Goal: Task Accomplishment & Management: Manage account settings

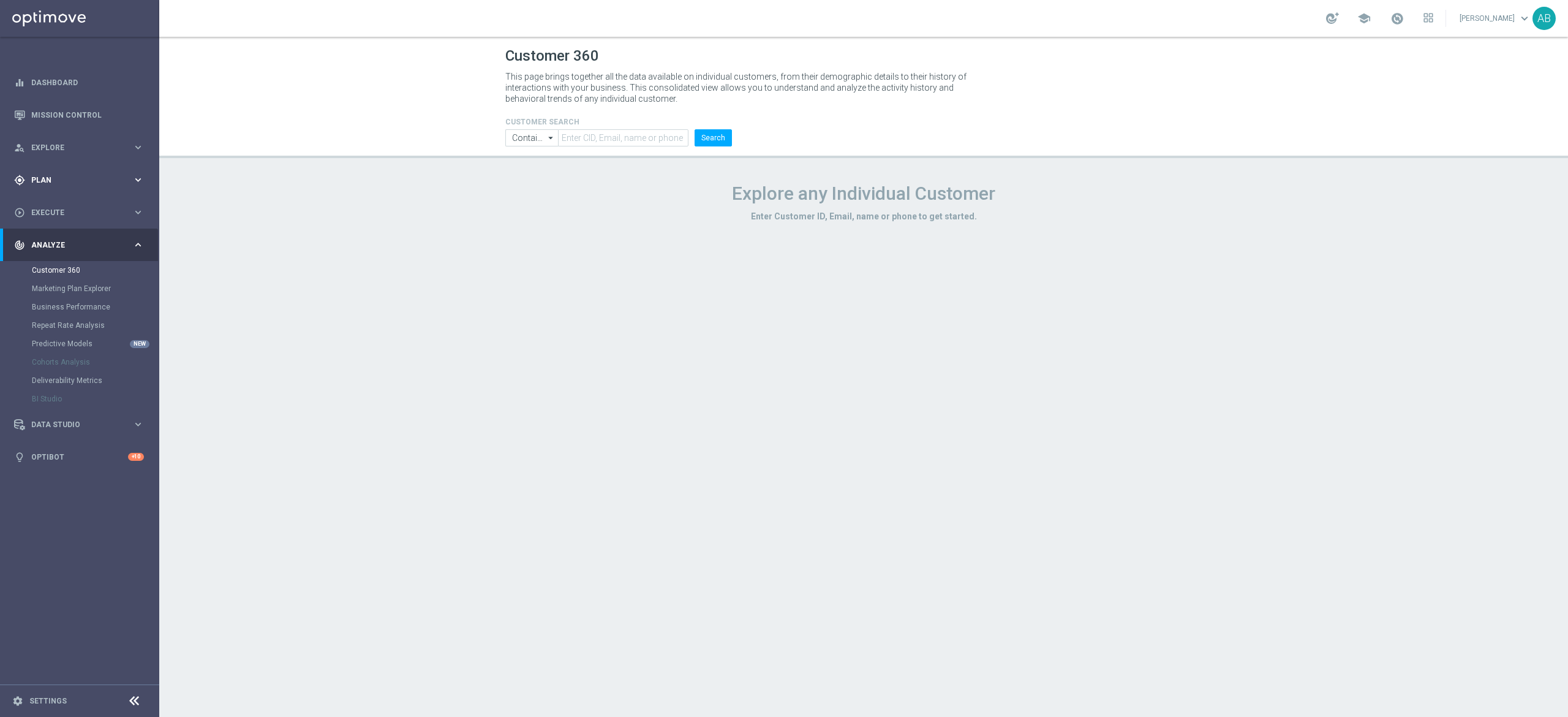
click at [102, 169] on div "gps_fixed Plan keyboard_arrow_right" at bounding box center [79, 180] width 158 height 32
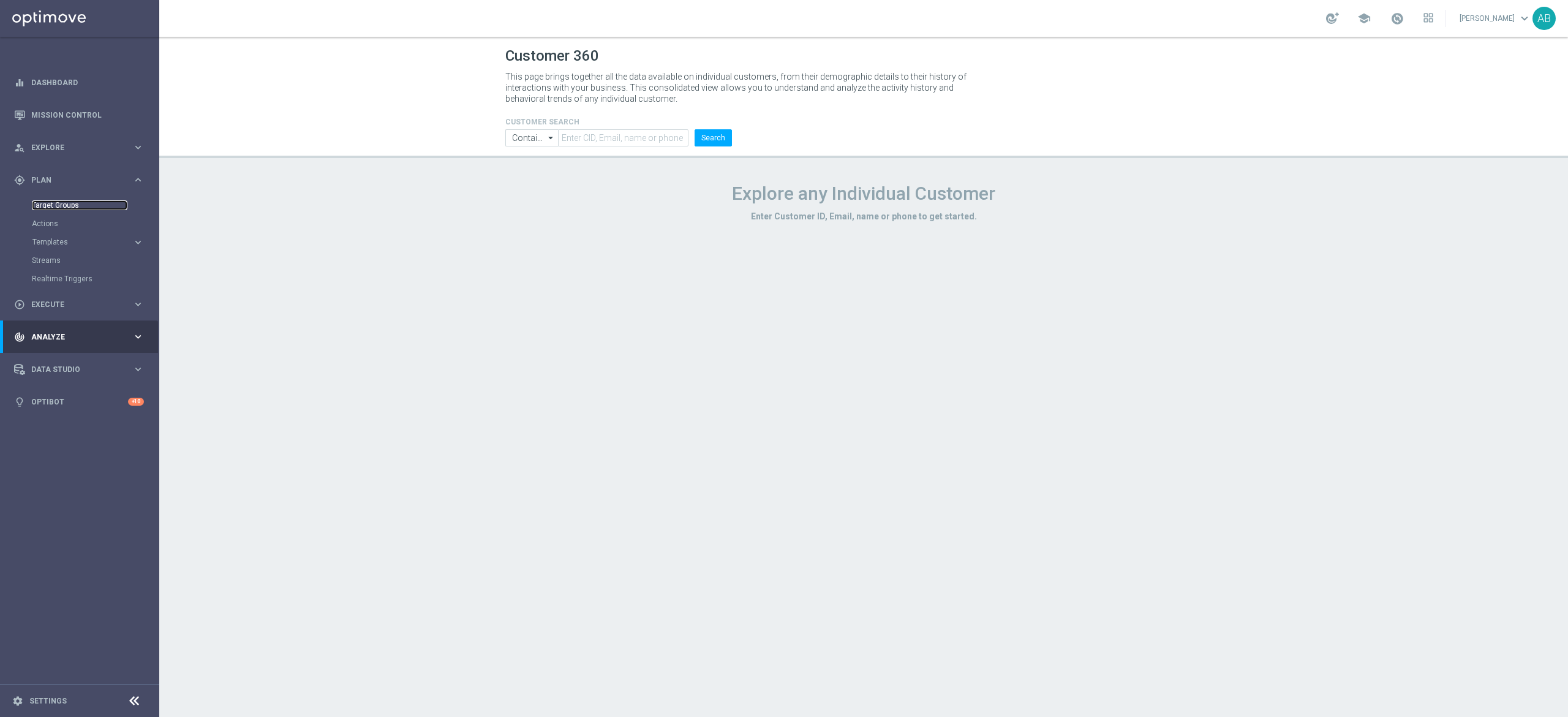
click at [81, 205] on link "Target Groups" at bounding box center [80, 205] width 96 height 10
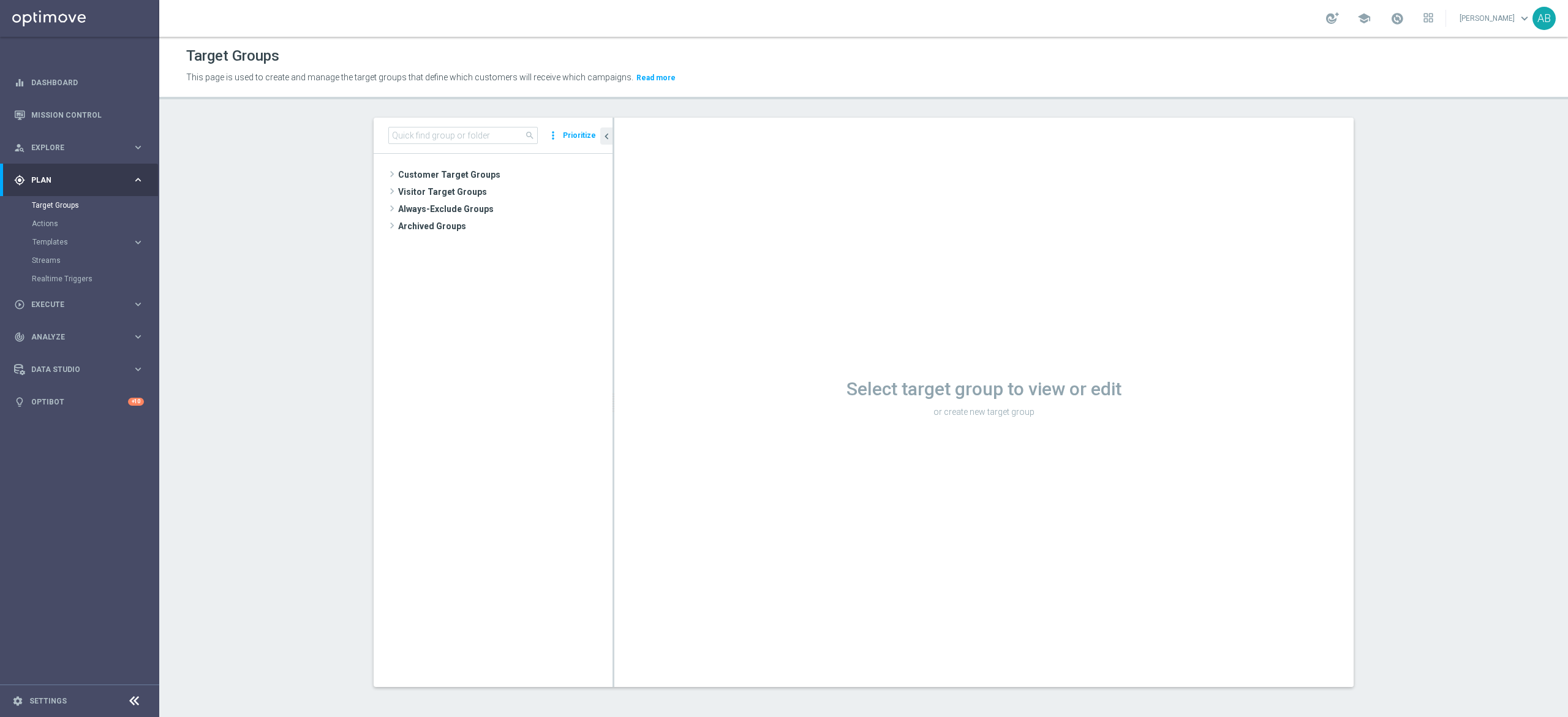
click at [411, 152] on div "search more_vert Prioritize" at bounding box center [493, 135] width 239 height 36
click at [427, 137] on input at bounding box center [462, 135] width 149 height 17
paste input "E_ALL_TARGET_BET_1DEPO 100 PLN PREV MONTH rem_210825"
click at [524, 218] on tree-viewport "Customer Target Groups library_add create_new_folder folder" at bounding box center [493, 420] width 239 height 532
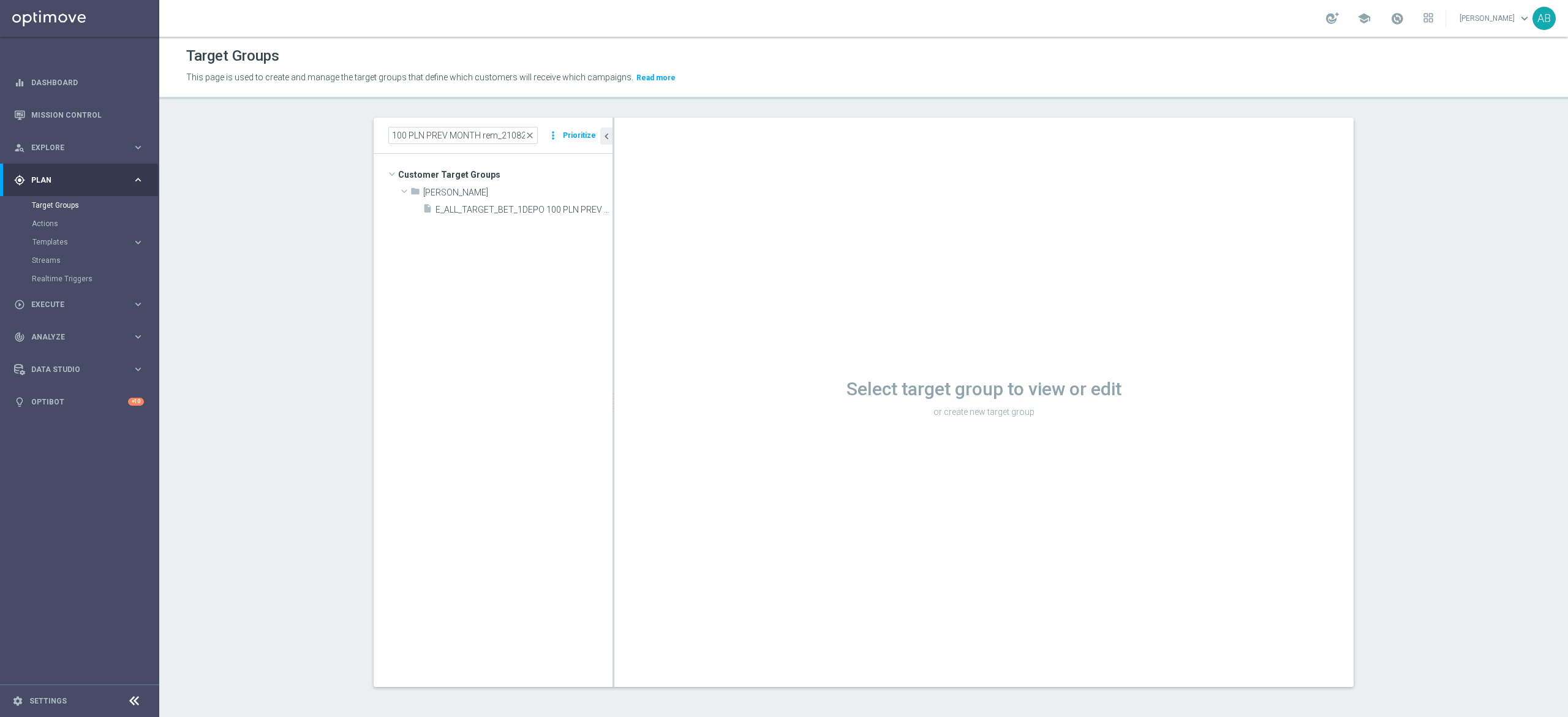
scroll to position [0, 0]
click at [524, 213] on span "E_ALL_TARGET_BET_1DEPO 100 PLN PREV MONTH rem_210825" at bounding box center [510, 210] width 149 height 10
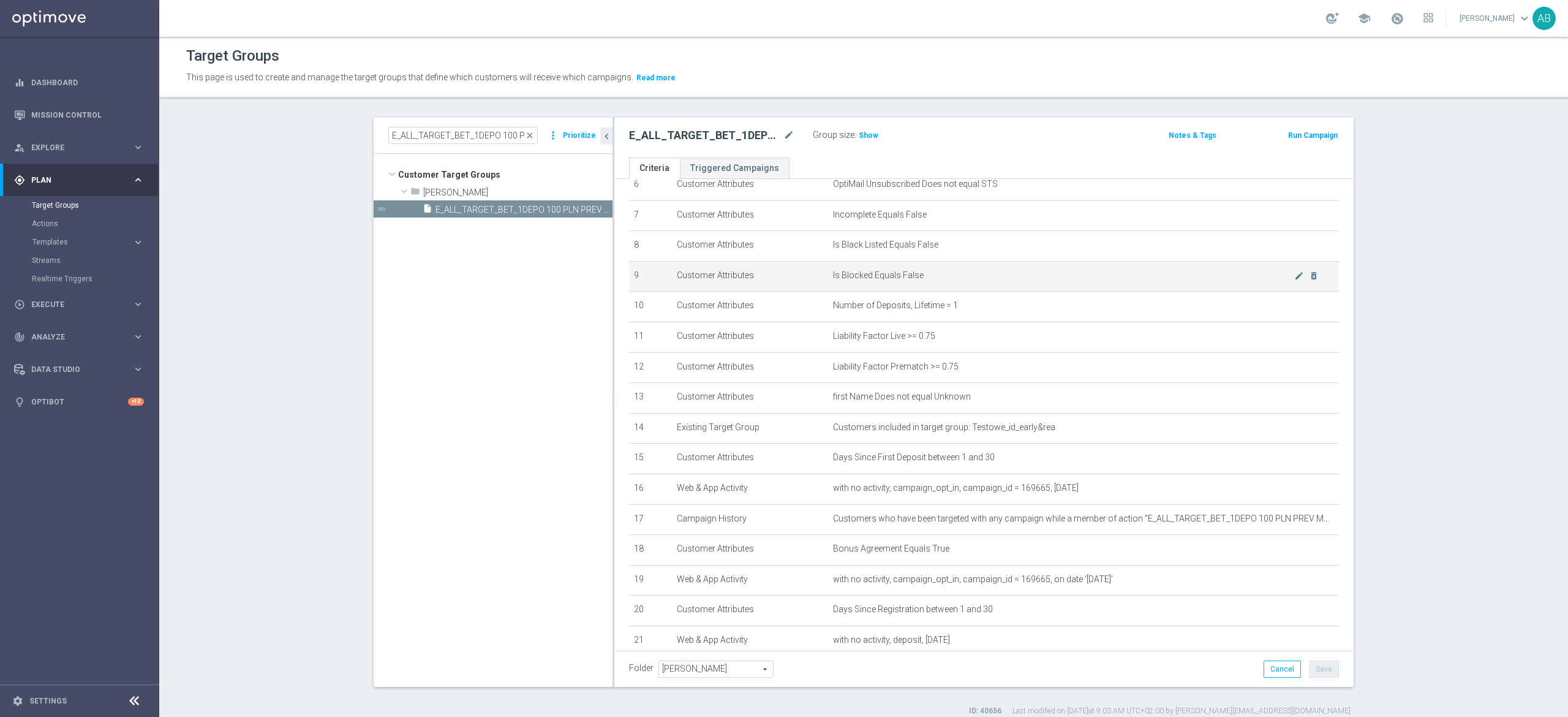
scroll to position [298, 0]
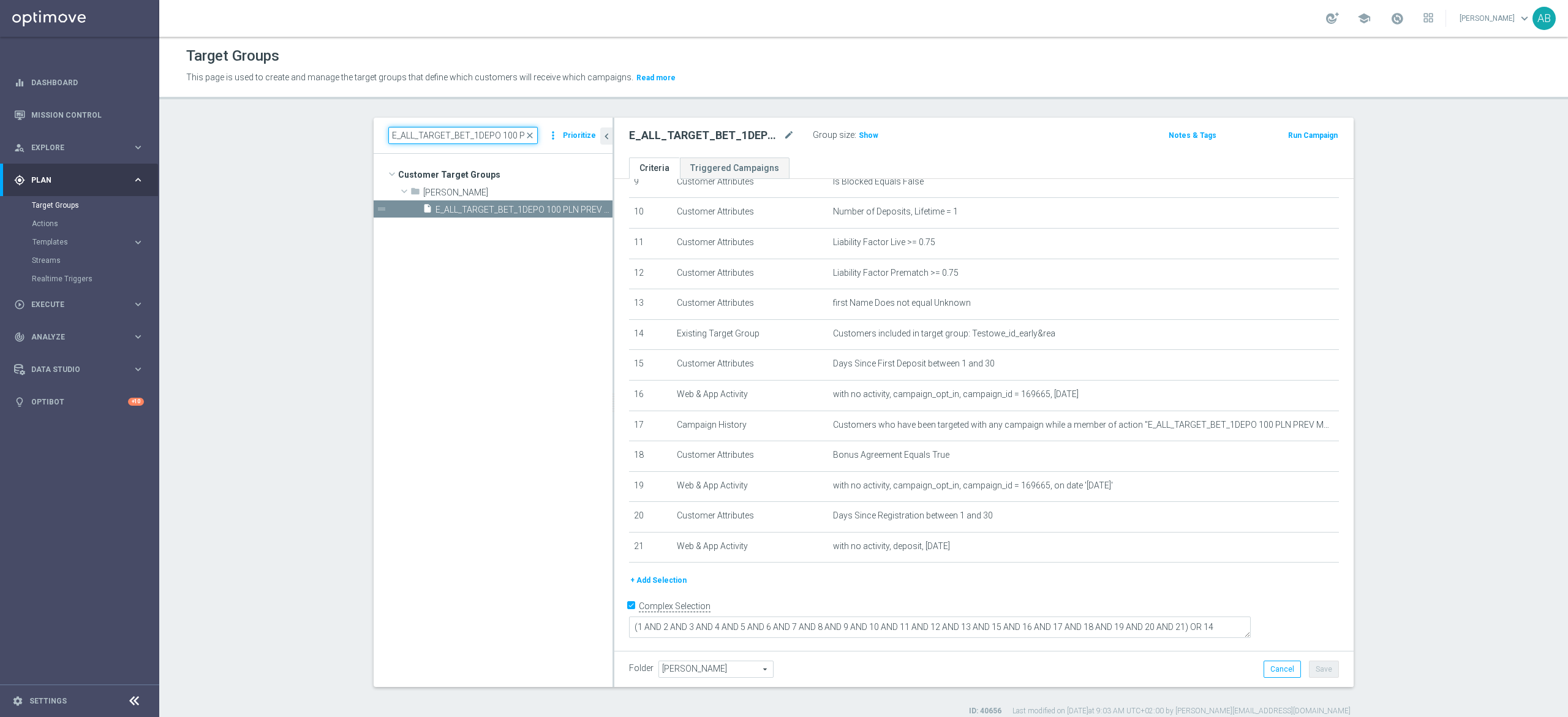
click at [472, 142] on input "E_ALL_TARGET_BET_1DEPO 100 PLN PREV MONTH rem_210825" at bounding box center [462, 135] width 149 height 17
paste input "ZBR_1-2DEPO 200 PLN PREV MONTH rem_18"
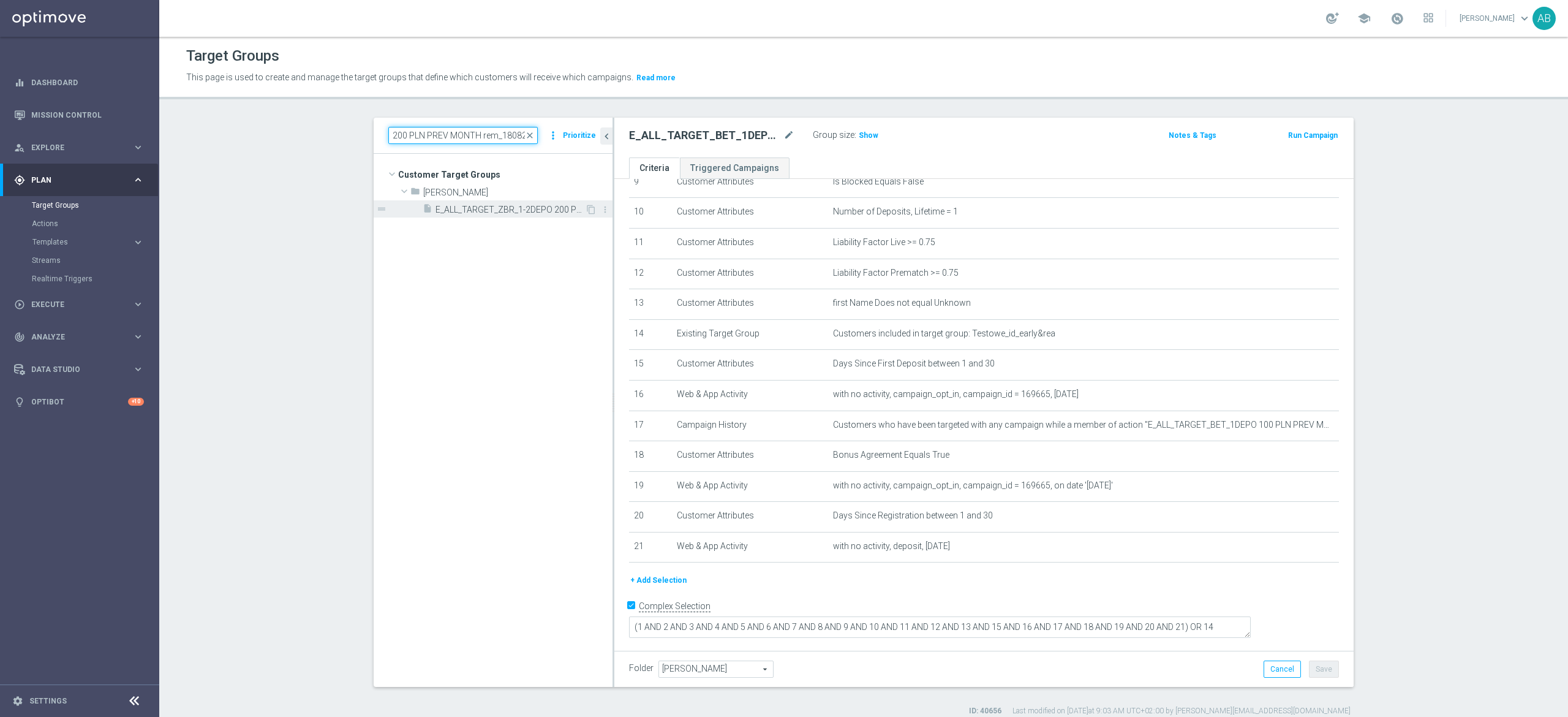
type input "E_ALL_TARGET_ZBR_1-2DEPO 200 PLN PREV MONTH rem_180825"
click at [520, 215] on span "E_ALL_TARGET_ZBR_1-2DEPO 200 PLN PREV MONTH rem_180825" at bounding box center [510, 210] width 149 height 10
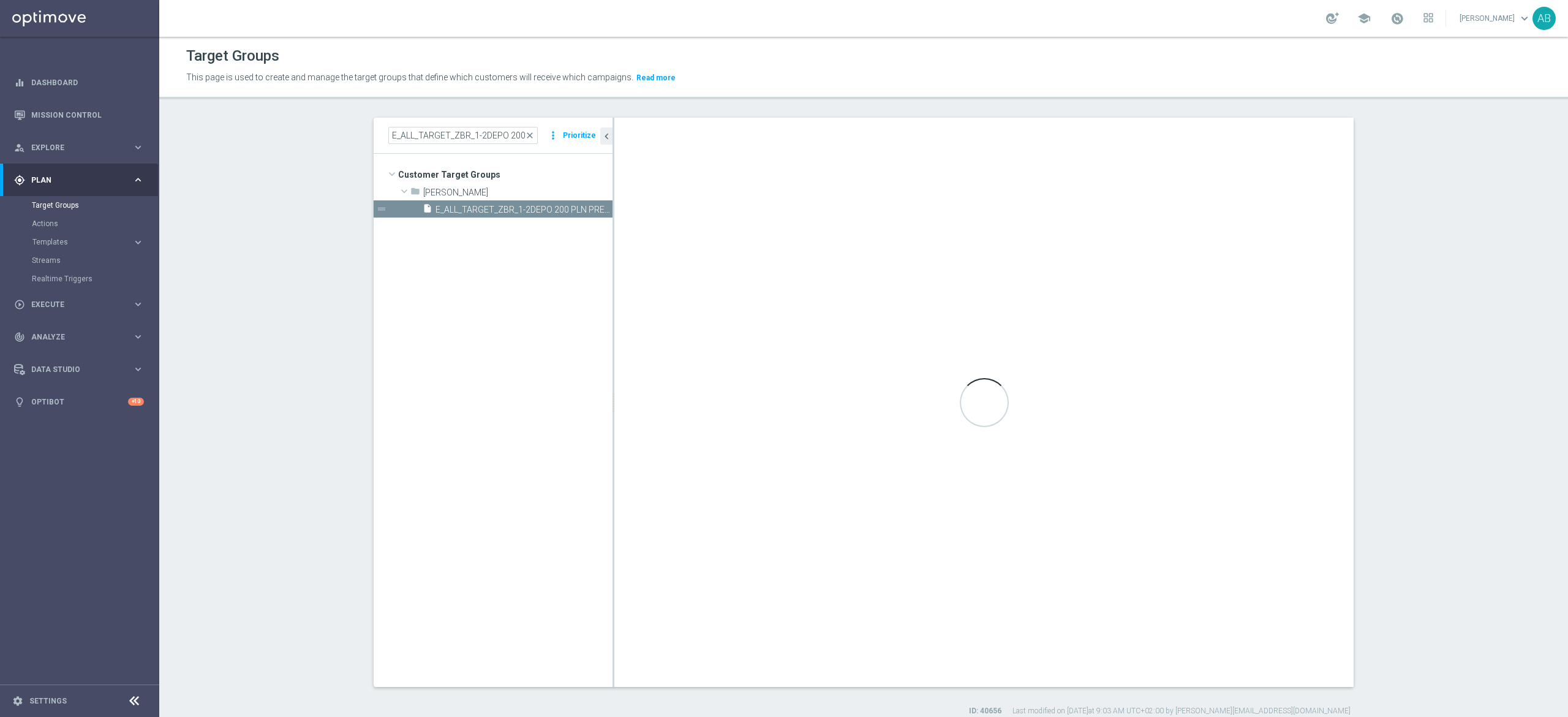
type textarea "(1 AND 2 AND 3 AND 4 AND 5 AND 6 AND 7 AND 8 AND 9 AND 10 AND 11 AND 12 AND 13 …"
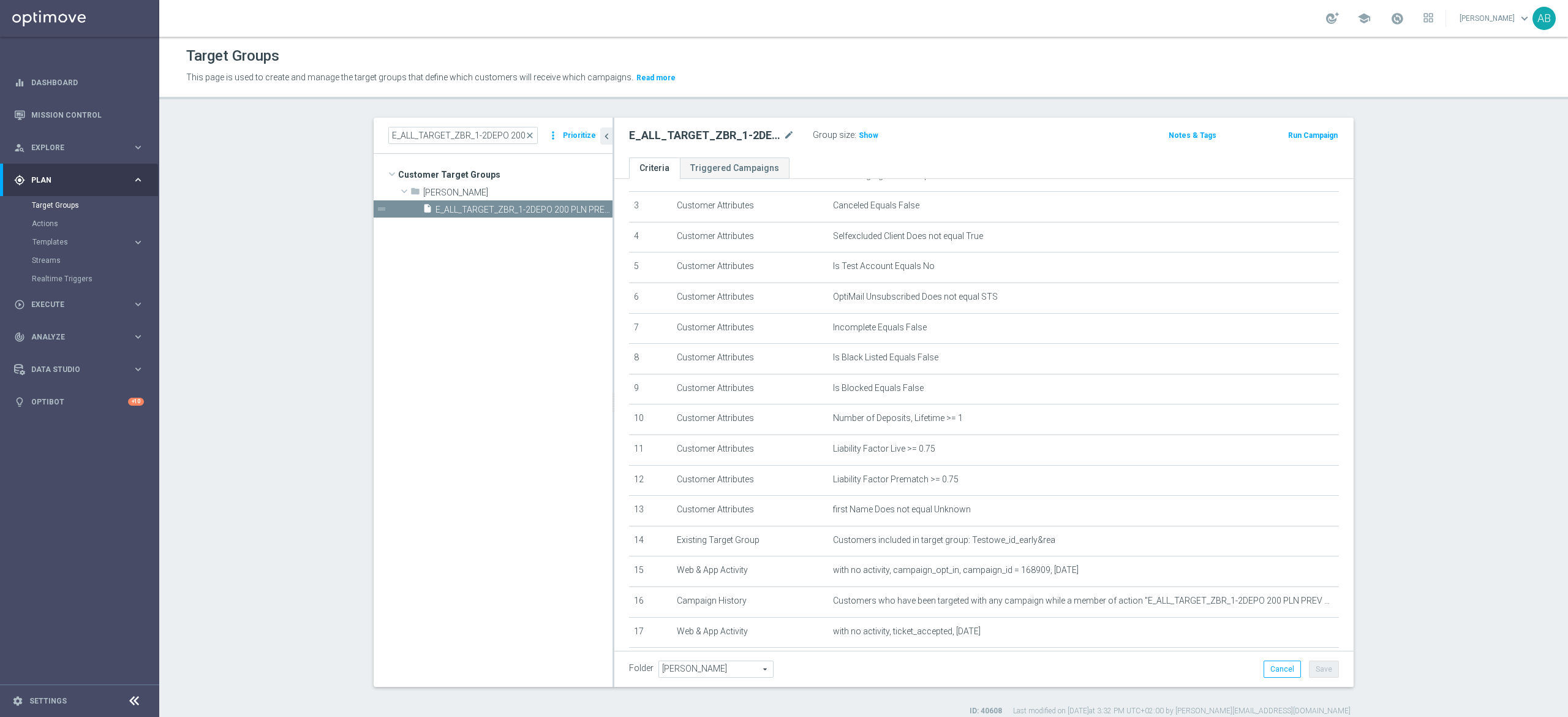
scroll to position [122, 0]
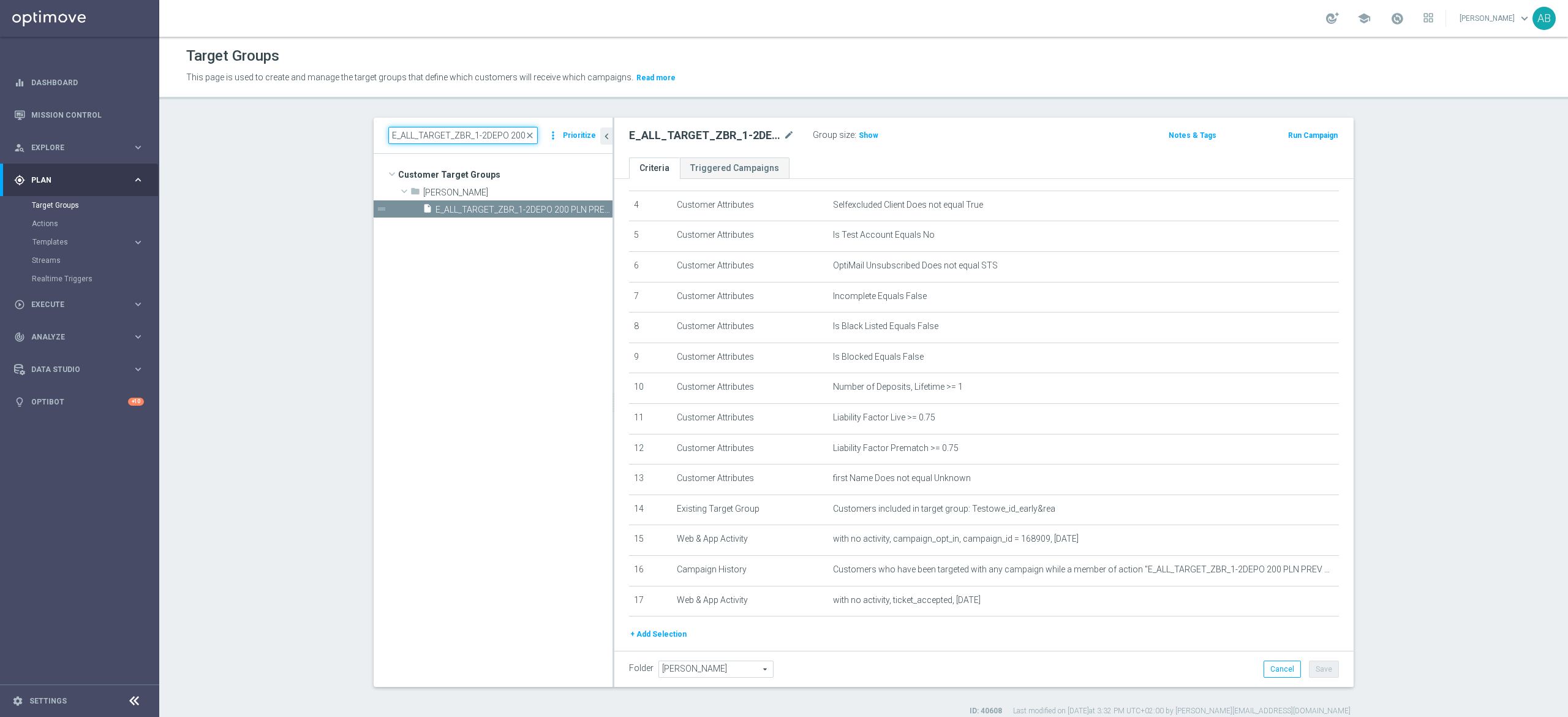
click at [500, 140] on input "E_ALL_TARGET_ZBR_1-2DEPO 200 PLN PREV MONTH rem_180825" at bounding box center [462, 135] width 149 height 17
paste input "BET_BONUS POWROT ESY_2007"
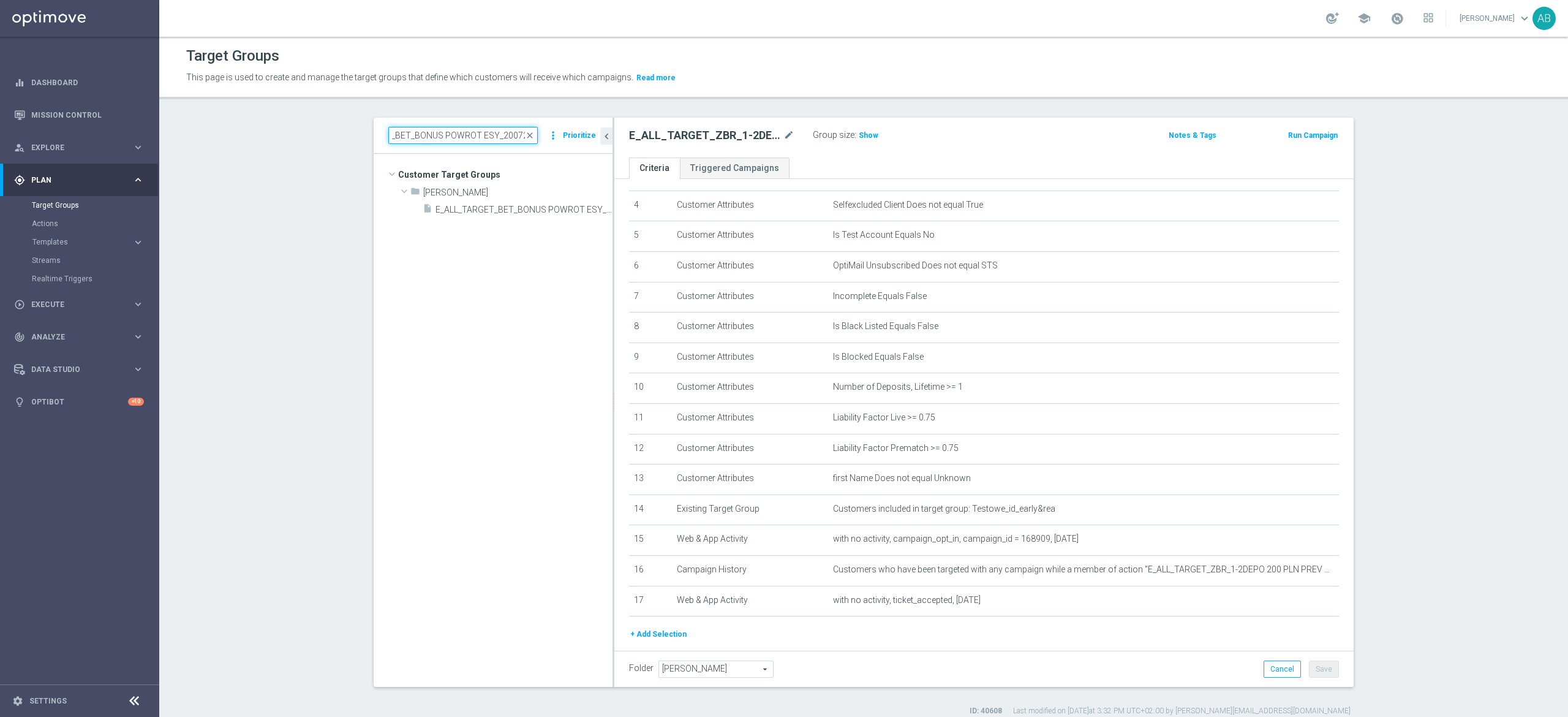
type input "E_ALL_TARGET_BET_BONUS POWROT ESY_200725"
click at [511, 218] on tree-viewport "Customer Target Groups library_add create_new_folder folder" at bounding box center [493, 420] width 239 height 532
click at [549, 212] on span "E_ALL_TARGET_BET_BONUS POWROT ESY_200725" at bounding box center [510, 210] width 149 height 10
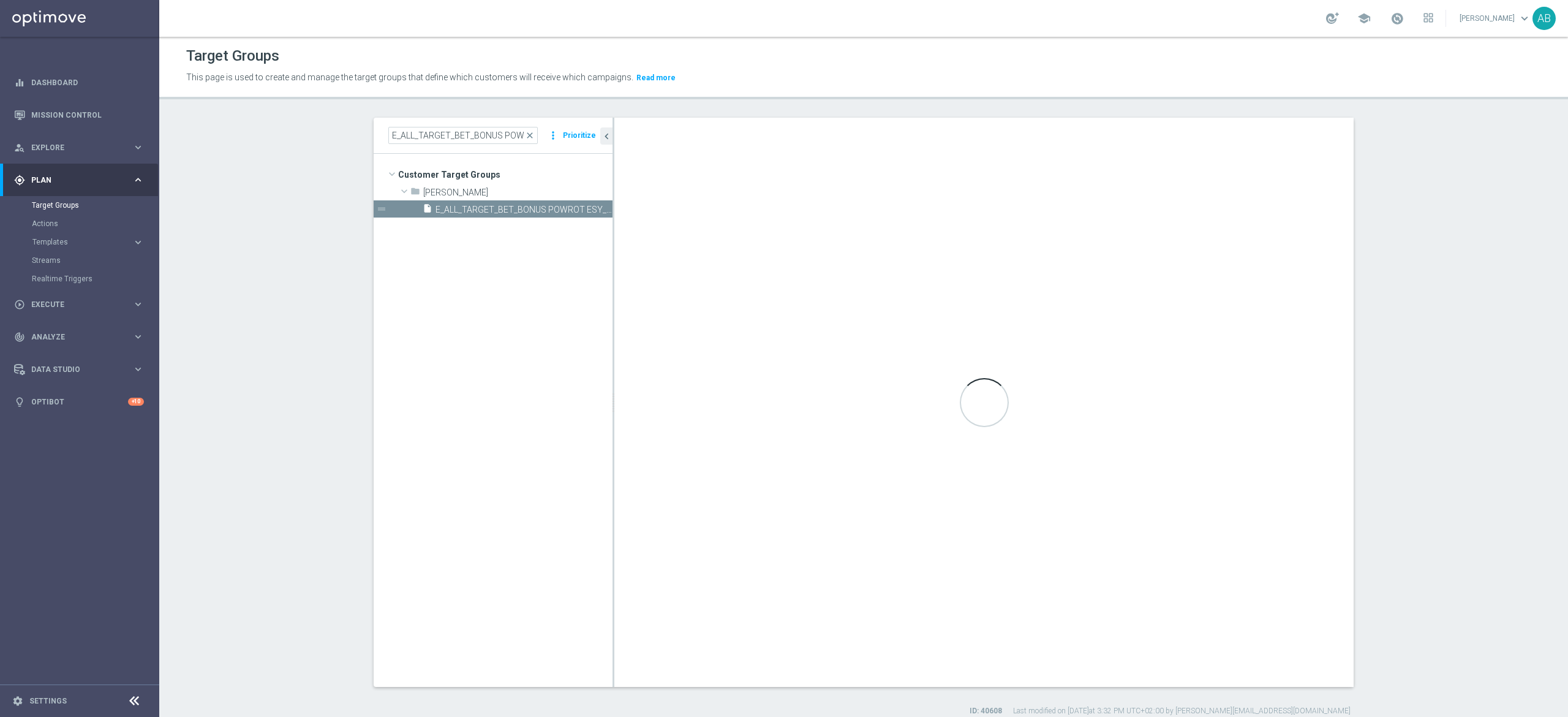
type textarea "(1 AND 2 AND 3 AND 4 AND 5 AND 6 AND 7 AND 8 AND 9 AND 10 AND 11 AND 12 AND 13 …"
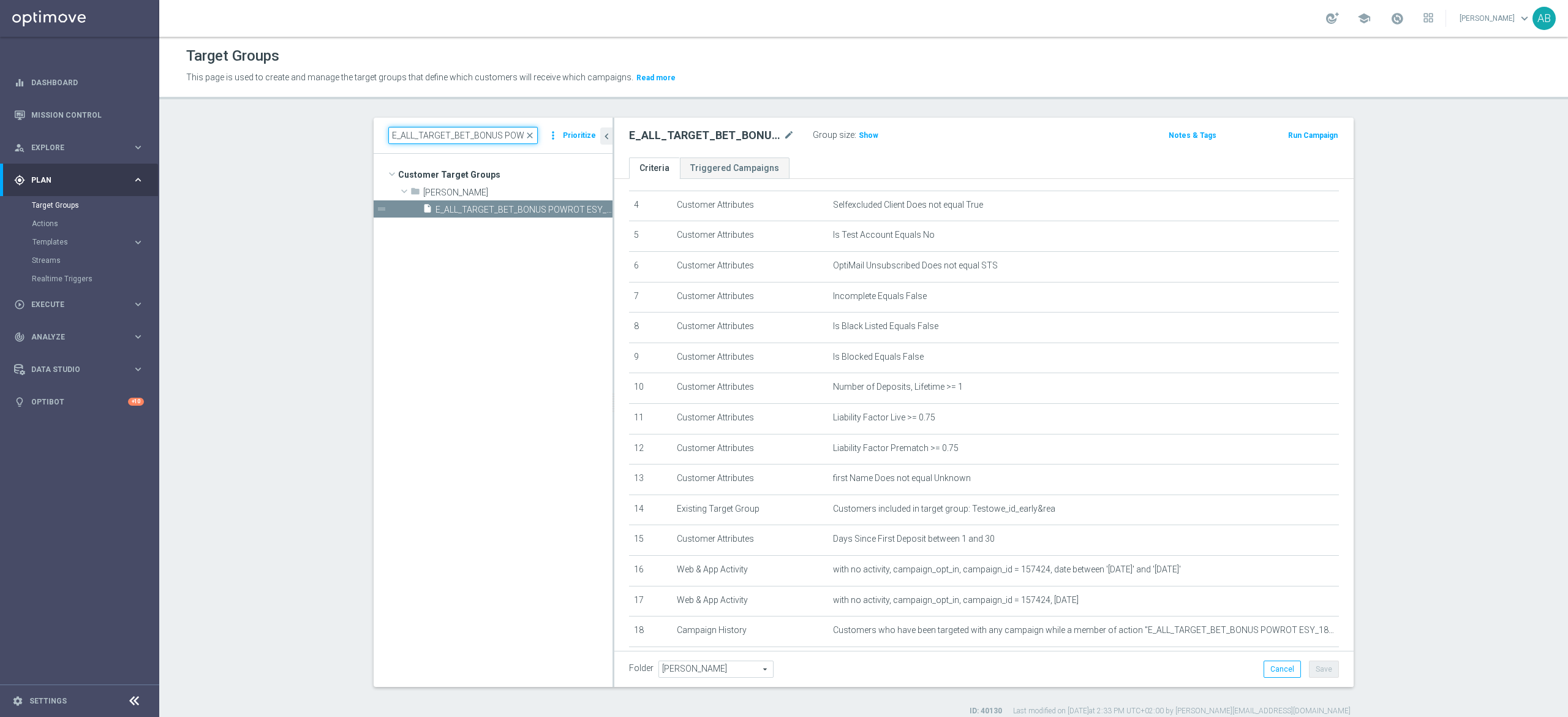
click at [486, 134] on input "E_ALL_TARGET_BET_BONUS POWROT ESY_200725" at bounding box center [462, 135] width 149 height 17
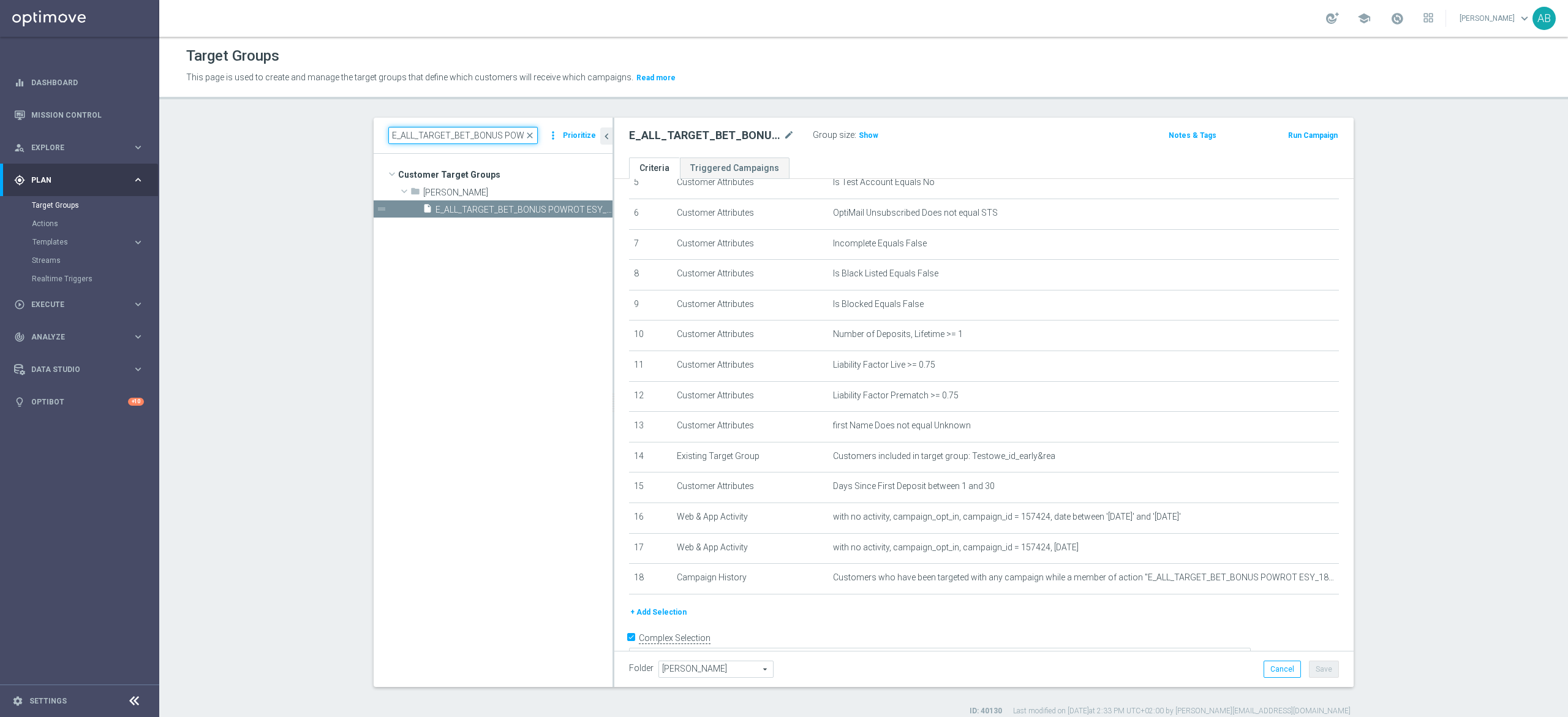
scroll to position [204, 0]
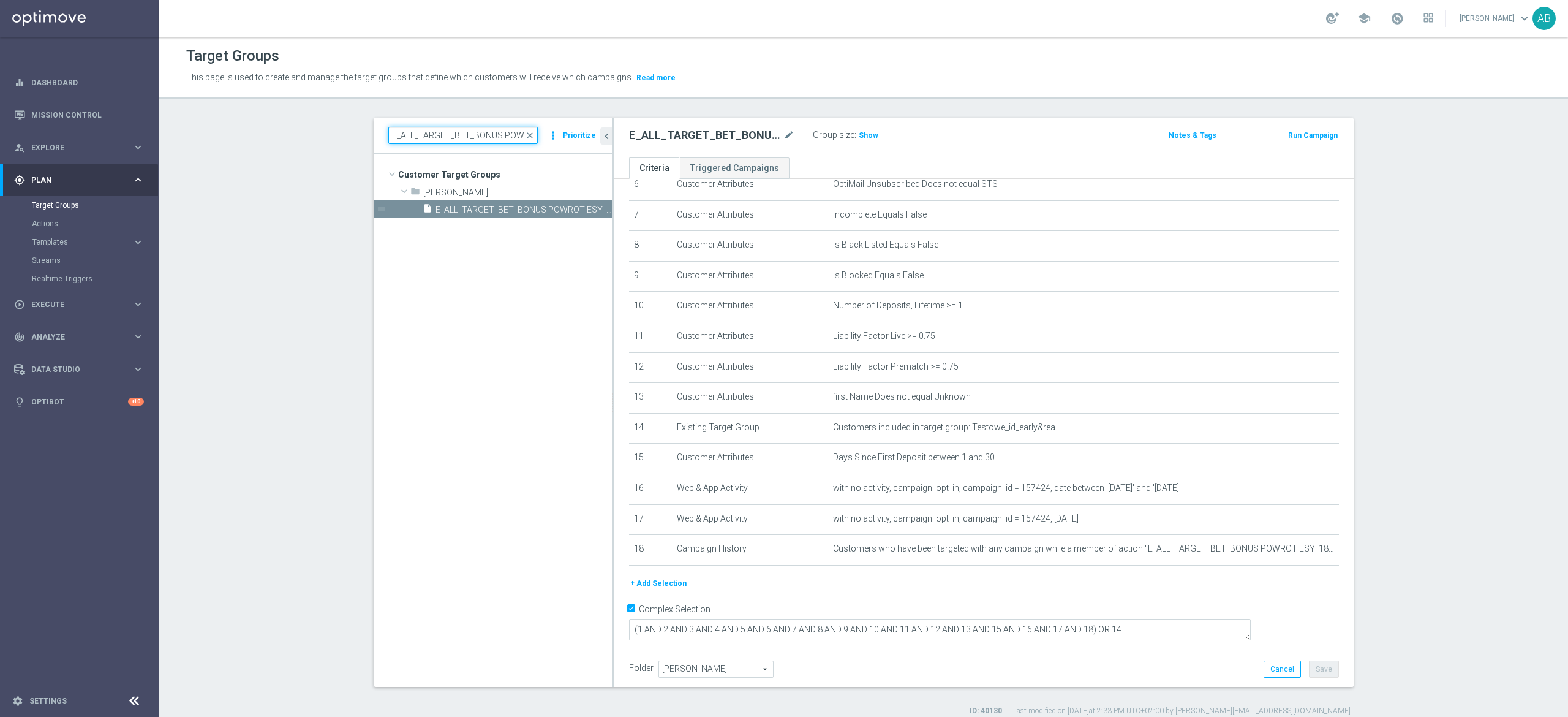
click at [449, 137] on input "E_ALL_TARGET_BET_BONUS POWROT ESY_200725" at bounding box center [462, 135] width 149 height 17
paste input "CASHBACK CODZIENNY DO 100 PLN REM_2706"
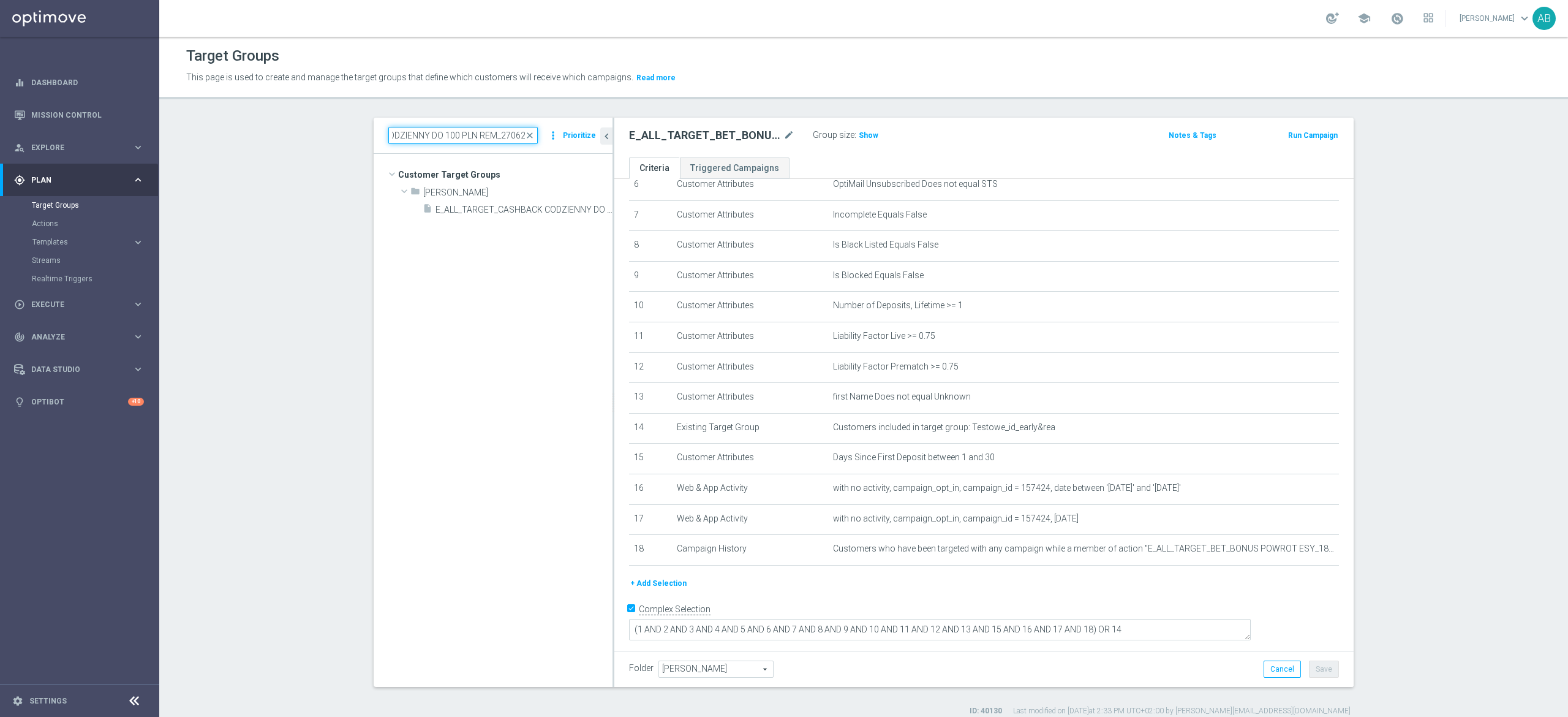
type input "E_ALL_TARGET_CASHBACK CODZIENNY DO 100 PLN REM_270625"
click at [469, 220] on tree-viewport "Customer Target Groups library_add create_new_folder folder" at bounding box center [493, 420] width 239 height 532
click at [472, 205] on span "E_ALL_TARGET_CASHBACK CODZIENNY DO 100 PLN REM_270625" at bounding box center [510, 210] width 149 height 10
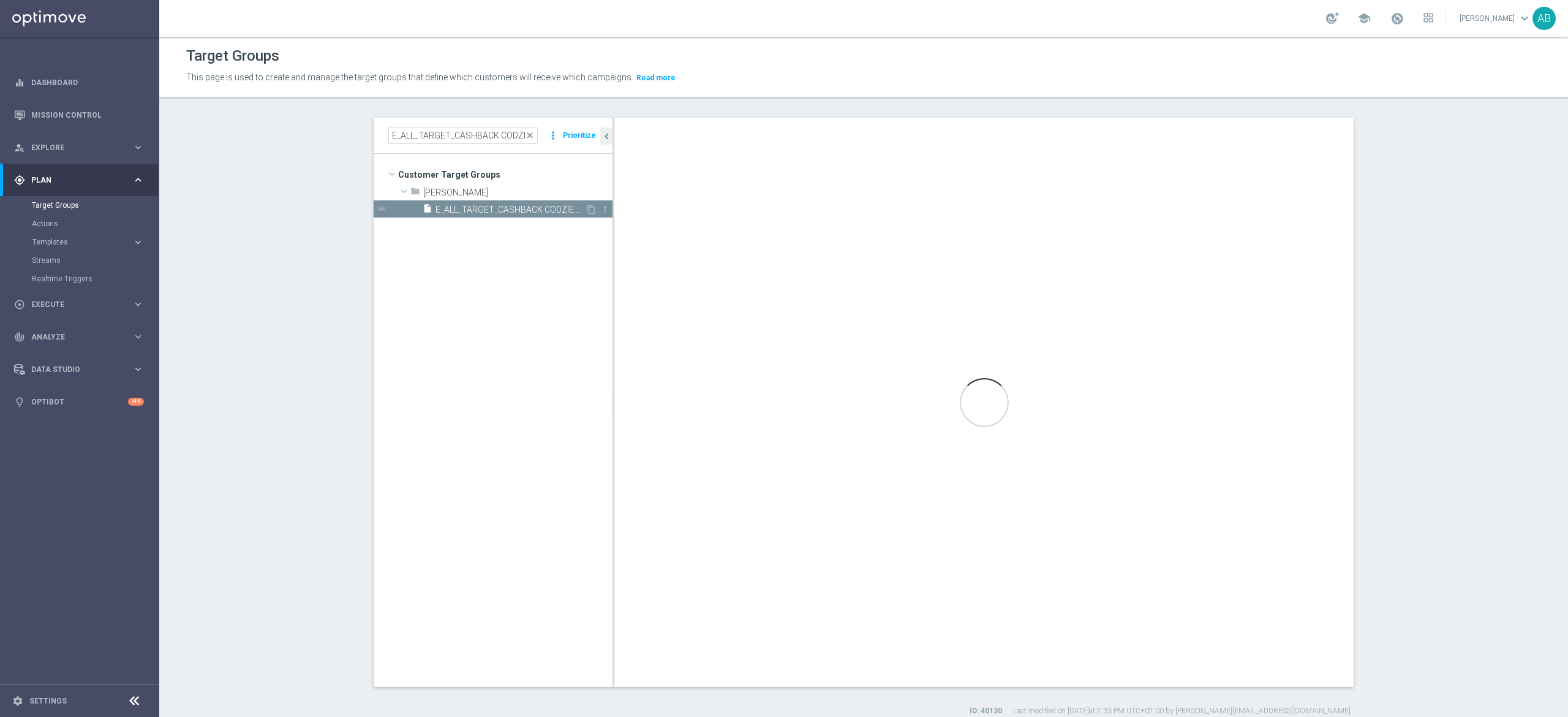
checkbox input "false"
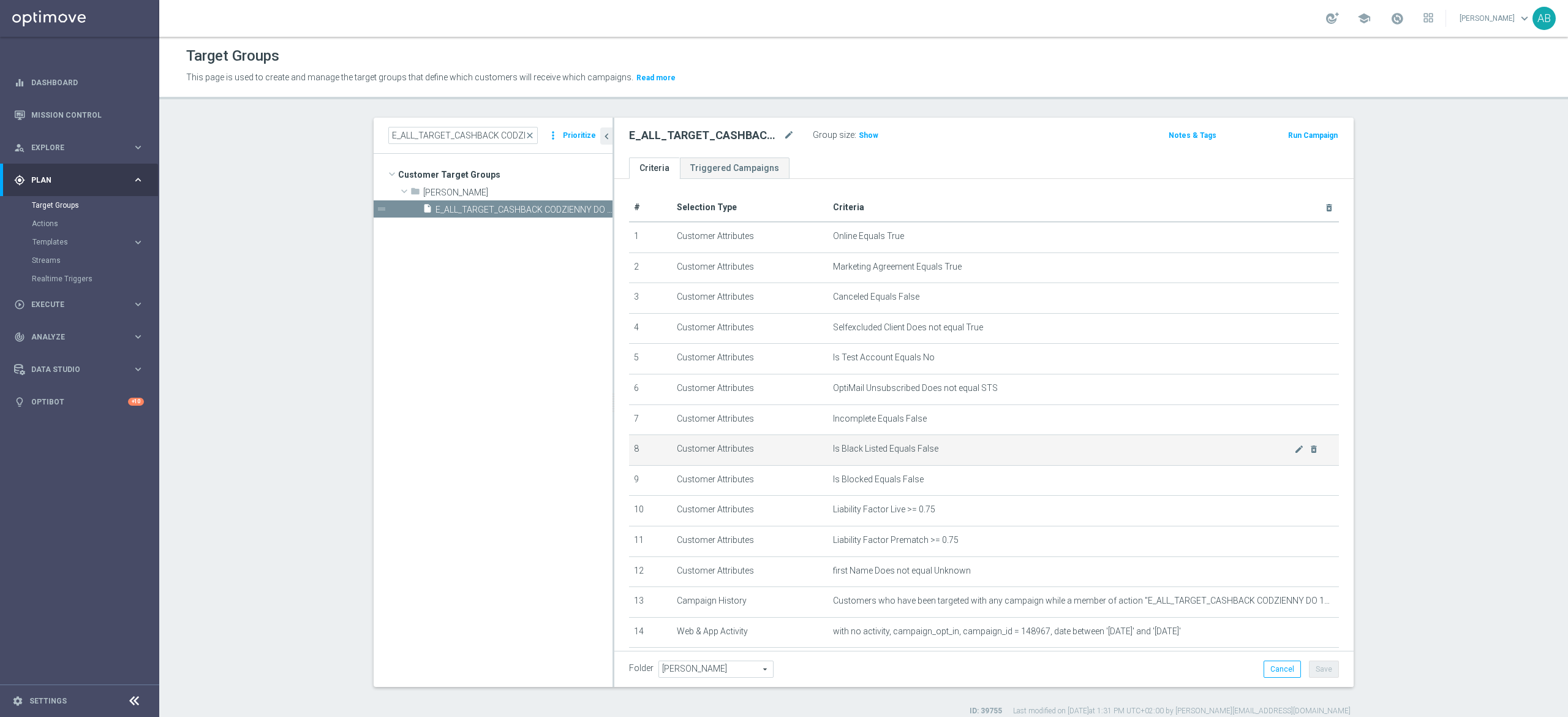
scroll to position [77, 0]
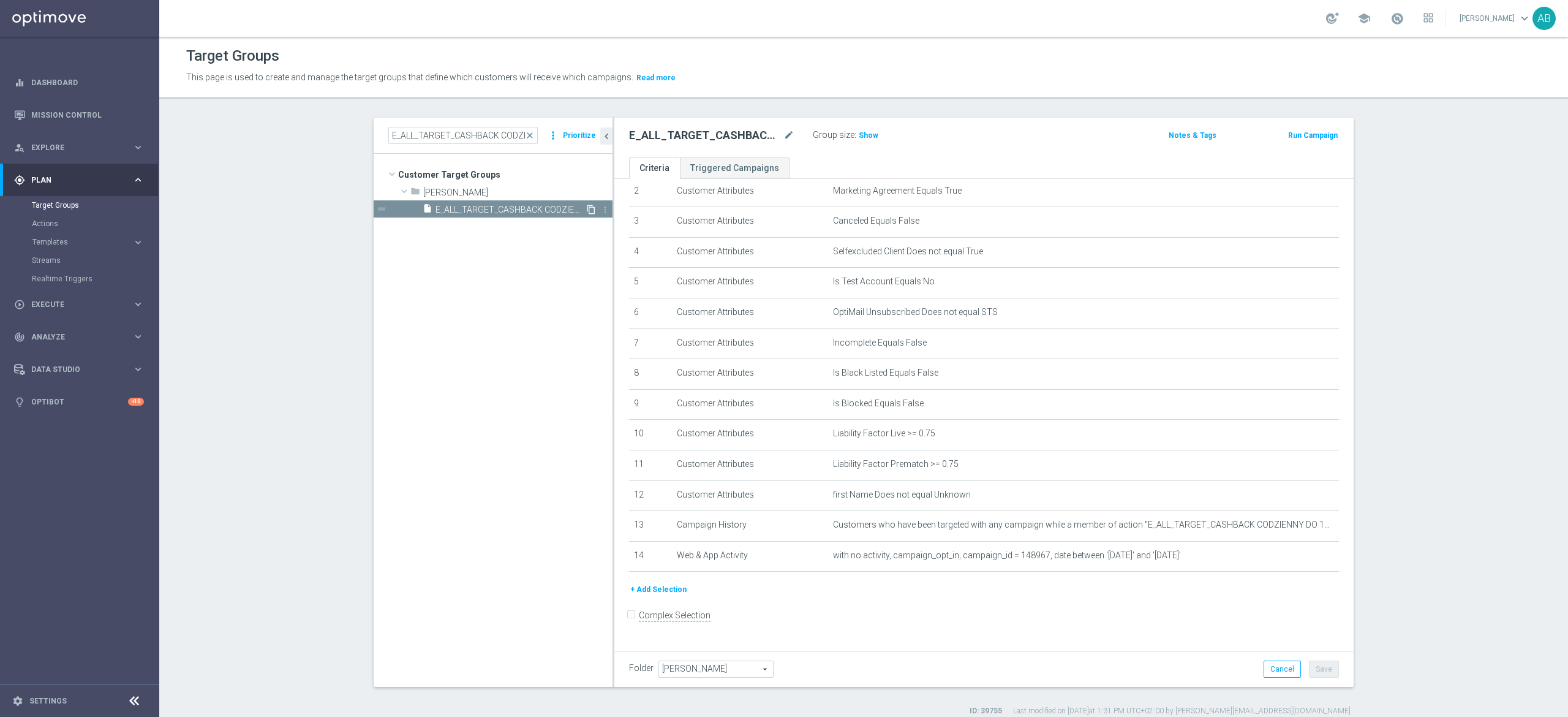
click at [586, 208] on icon "content_copy" at bounding box center [591, 210] width 10 height 10
click at [783, 141] on icon "mode_edit" at bounding box center [789, 135] width 11 height 15
type input "E_ALL_TARGET_ZBR_ORG 1DEPO REM_030925"
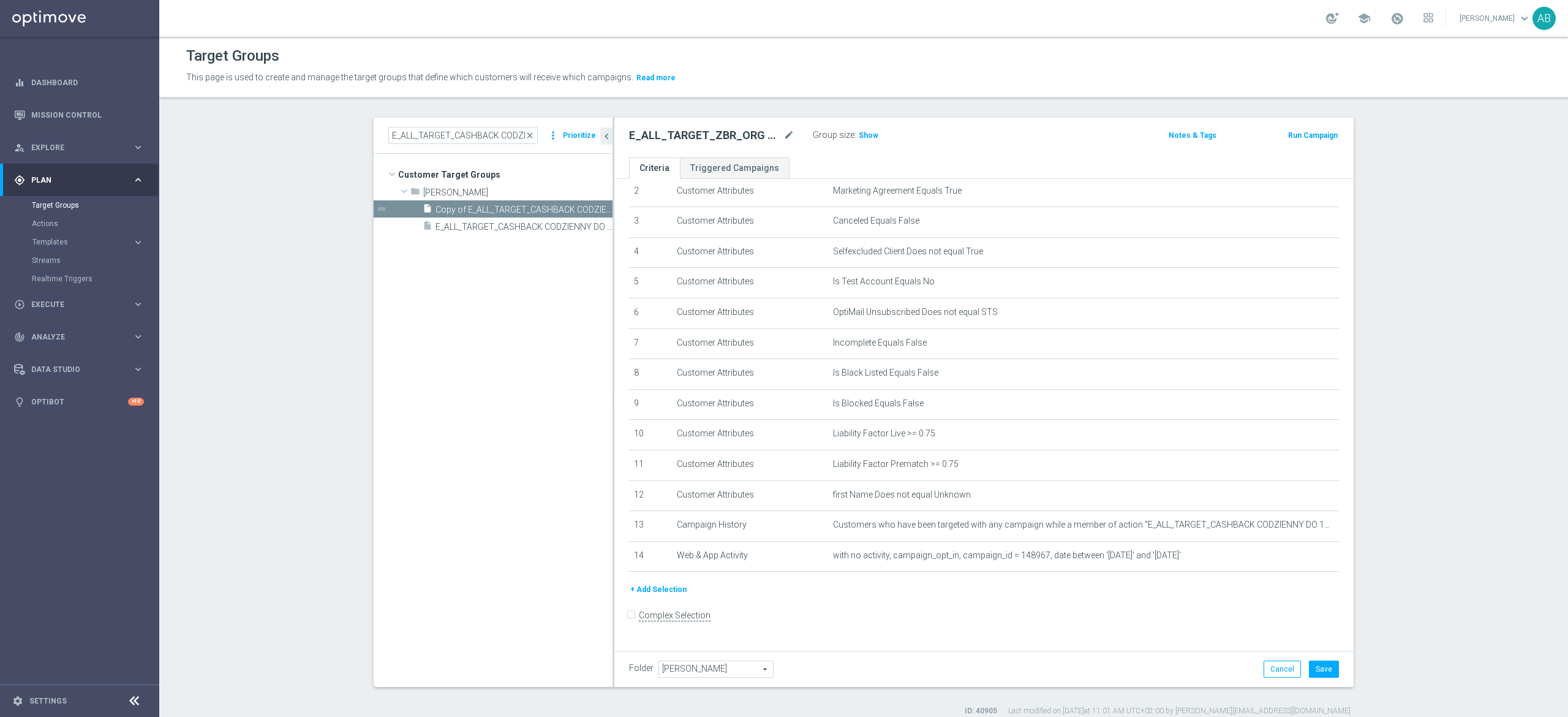
click at [1044, 142] on div "E_ALL_TARGET_ZBR_ORG 1DEPO REM_030925 mode_edit Group size : Show" at bounding box center [863, 135] width 486 height 17
click at [1320, 673] on button "Save" at bounding box center [1324, 669] width 30 height 17
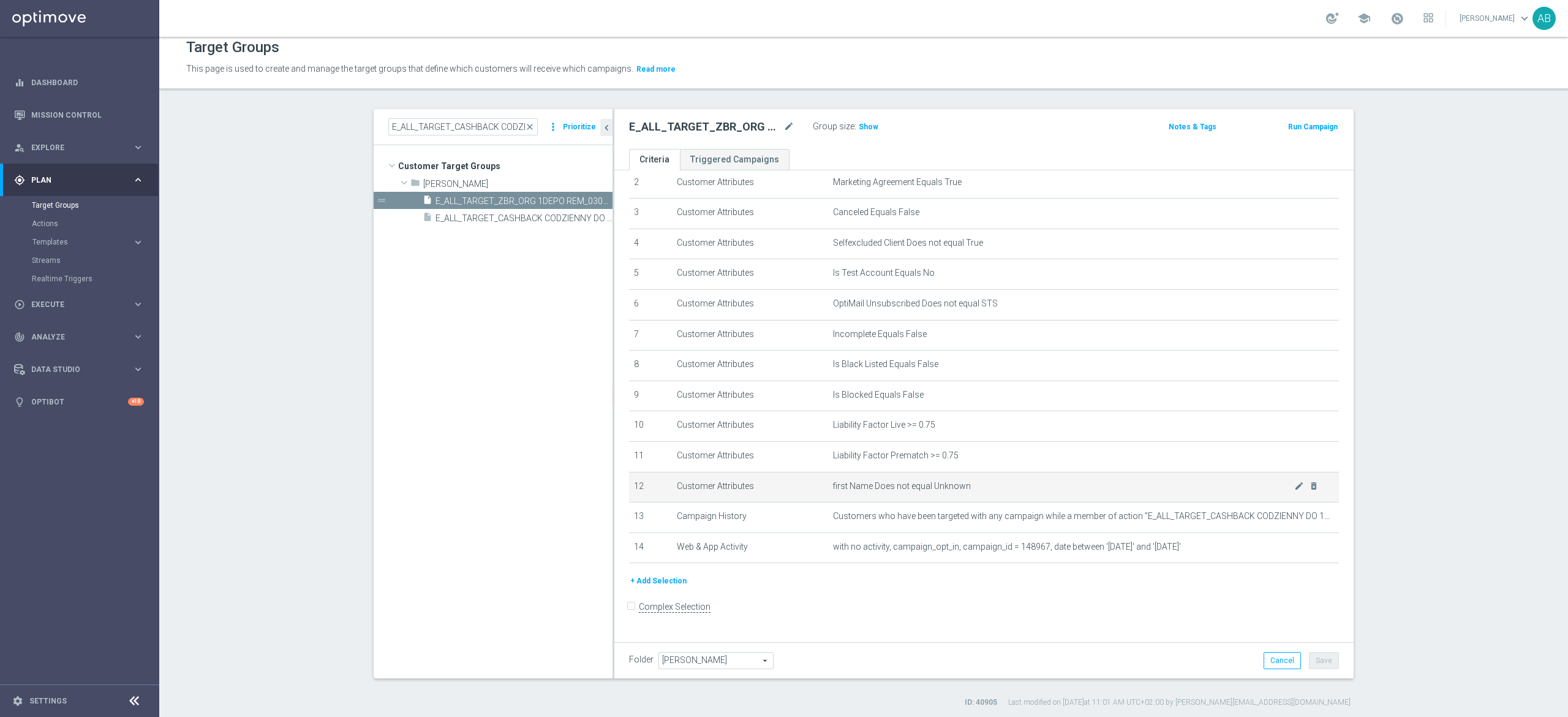
scroll to position [11, 0]
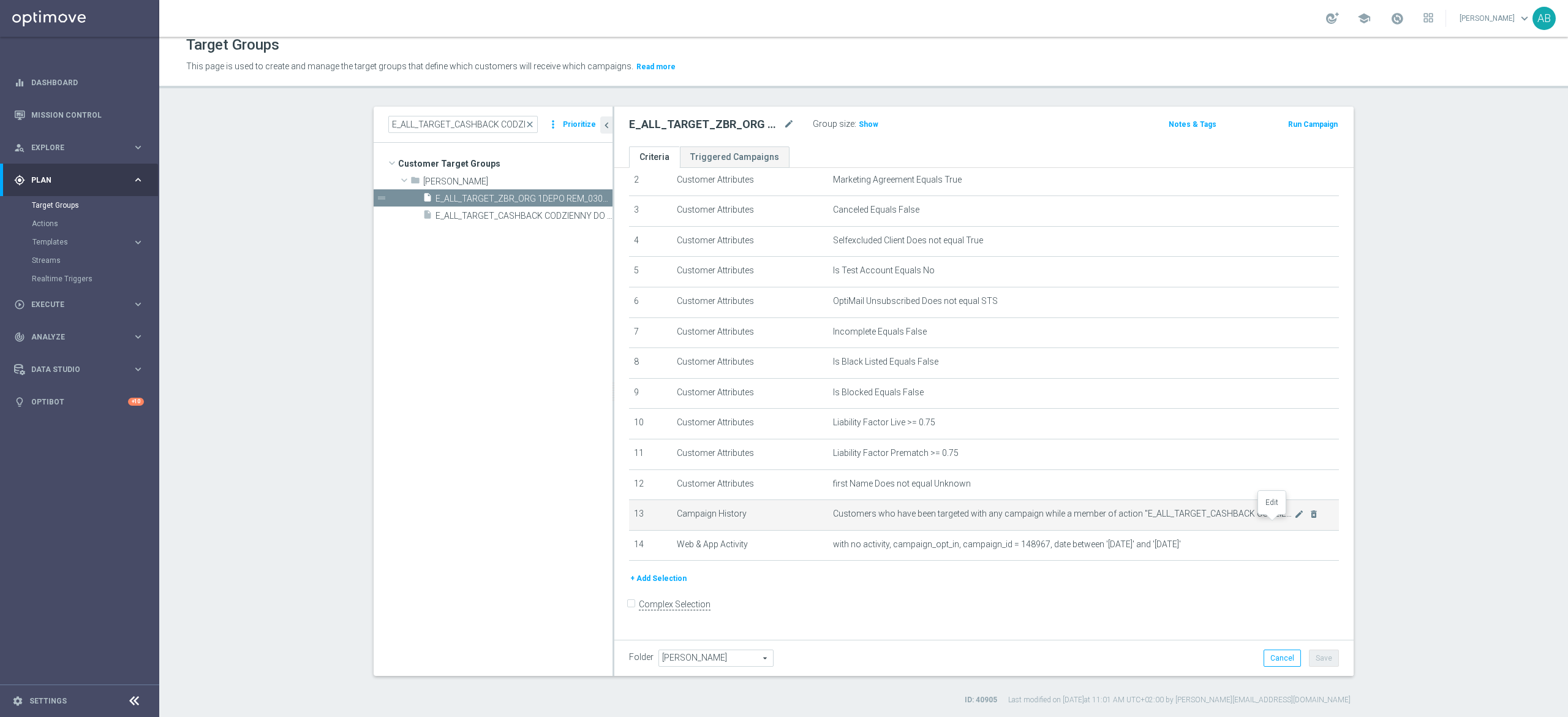
click at [1294, 519] on icon "mode_edit" at bounding box center [1299, 514] width 10 height 10
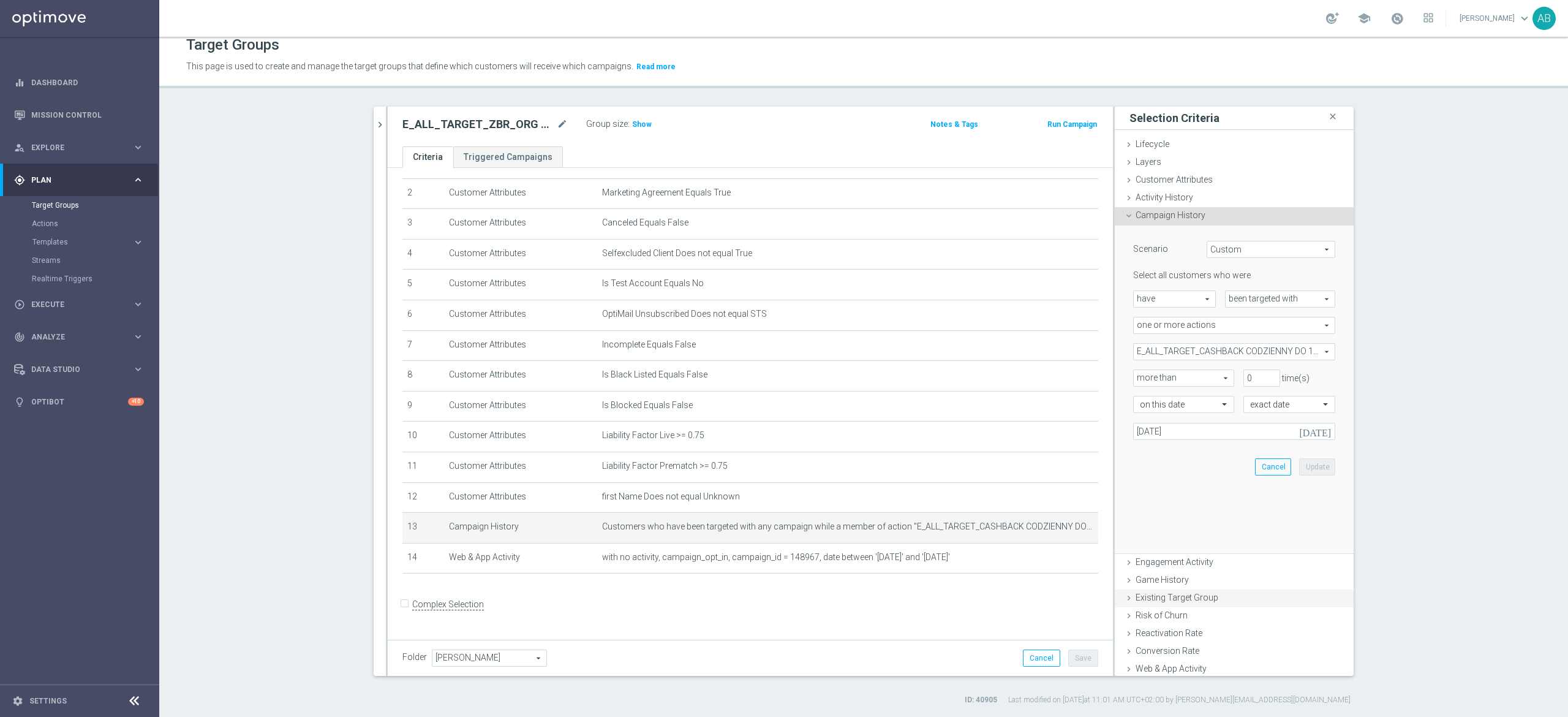
scroll to position [63, 0]
click at [1196, 355] on span "E_ALL_TARGET_CASHBACK CODZIENNY DO 100 PLN_250625" at bounding box center [1235, 351] width 201 height 16
click at [1196, 355] on input "search" at bounding box center [1234, 352] width 202 height 17
click at [1138, 377] on input "Show Selected" at bounding box center [1142, 378] width 8 height 8
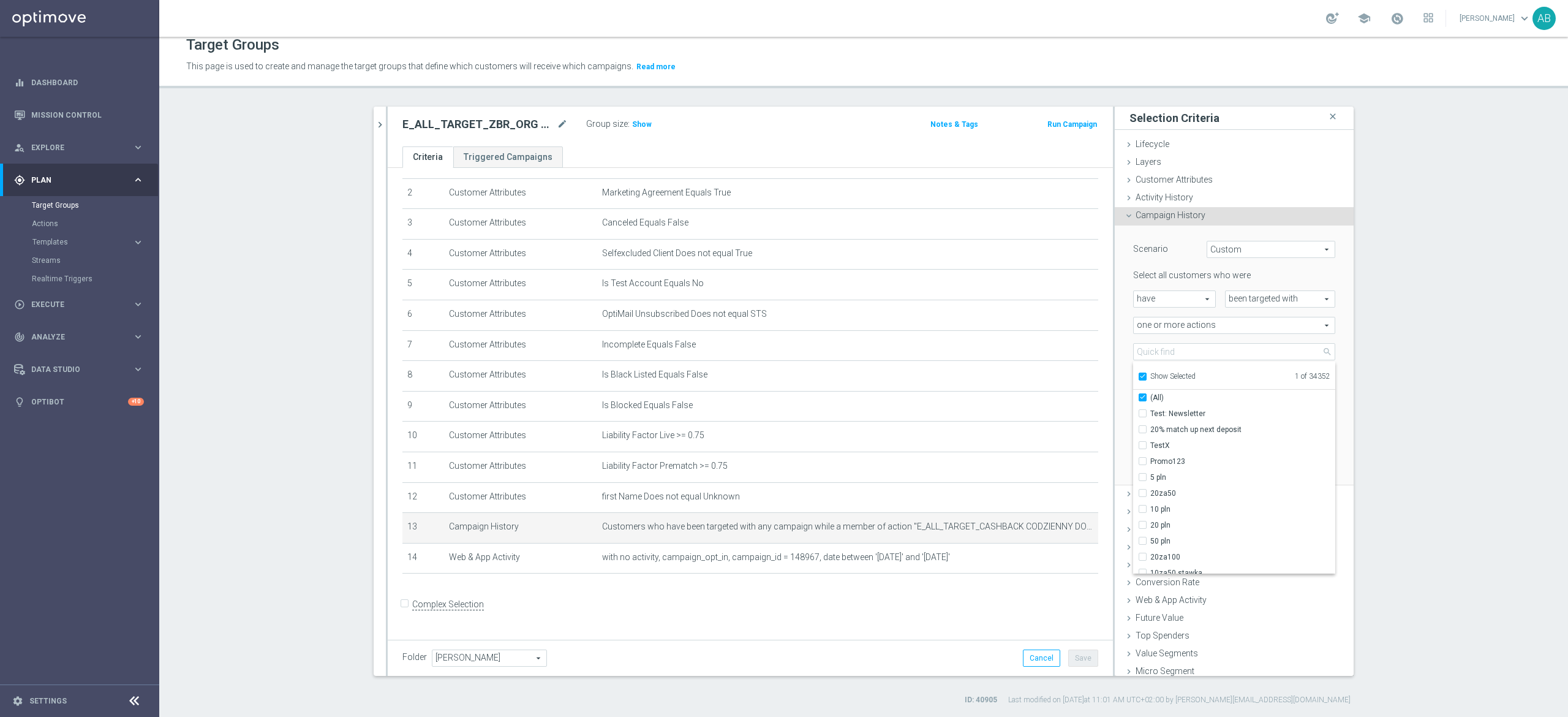
checkbox input "true"
click at [1143, 413] on input "E_ALL_TARGET_CASHBACK CODZIENNY DO 100 PLN_250625" at bounding box center [1147, 413] width 8 height 8
checkbox input "false"
type input "Select Action"
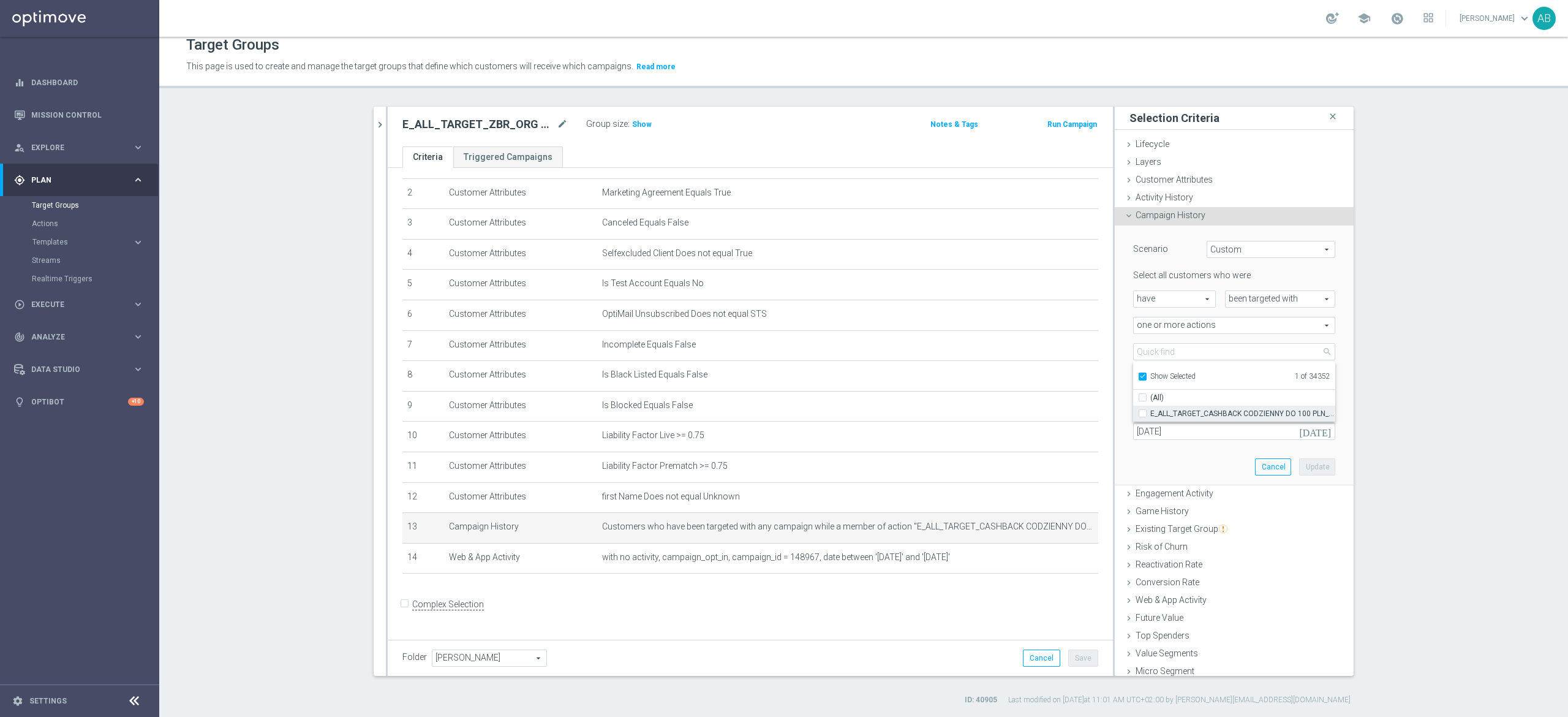
checkbox input "false"
click at [1157, 356] on input "search" at bounding box center [1234, 352] width 202 height 17
paste input "E_ALL_TARGET_ZBR_200 PLN 1DEPO_020925"
type input "E_ALL_TARGET_ZBR_200 PLN 1DEPO_020925"
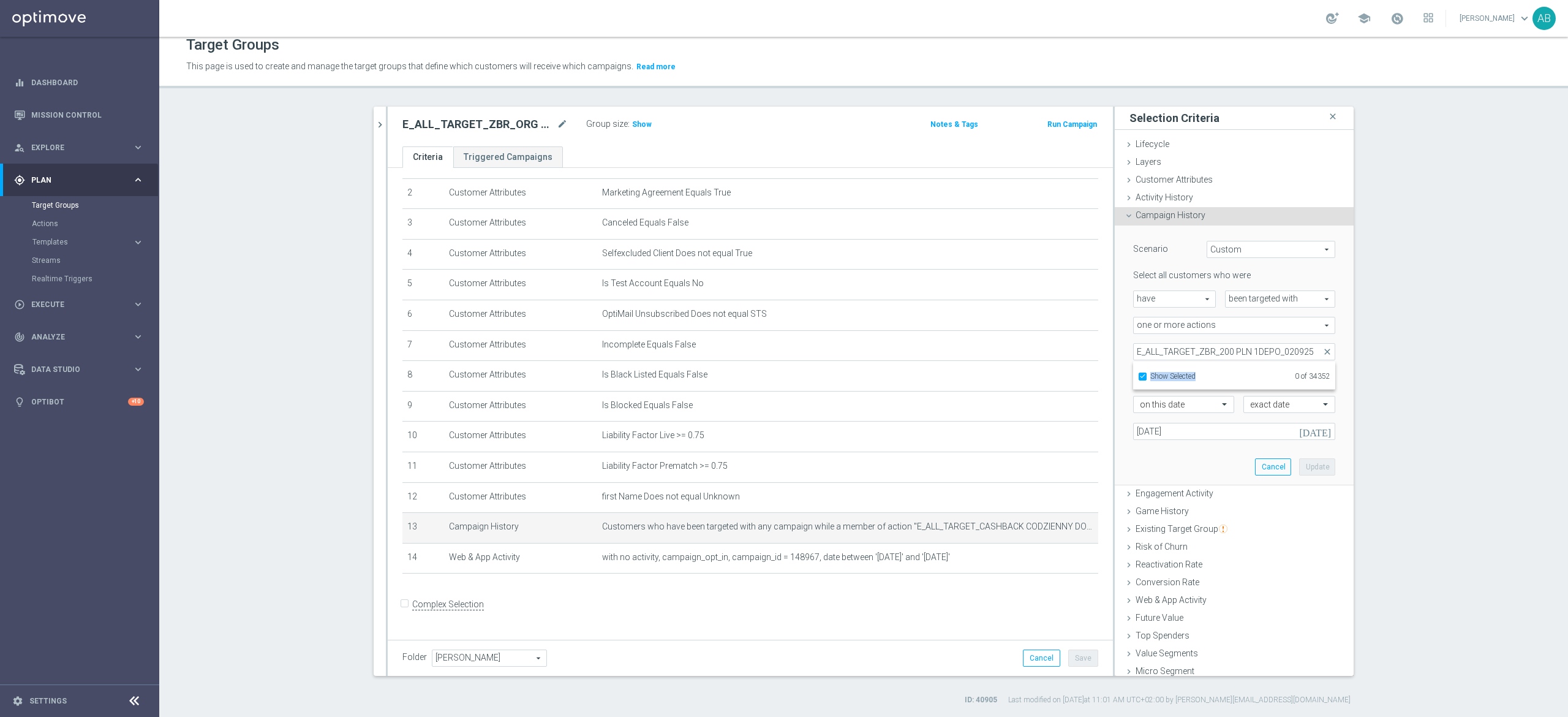
click at [1138, 375] on div "Show Selected" at bounding box center [1167, 375] width 57 height 15
click at [1138, 377] on input "Show Selected" at bounding box center [1142, 378] width 8 height 8
checkbox input "false"
click at [1146, 345] on input "E_ALL_TARGET_ZBR_200 PLN 1DEPO_020925" at bounding box center [1234, 352] width 202 height 17
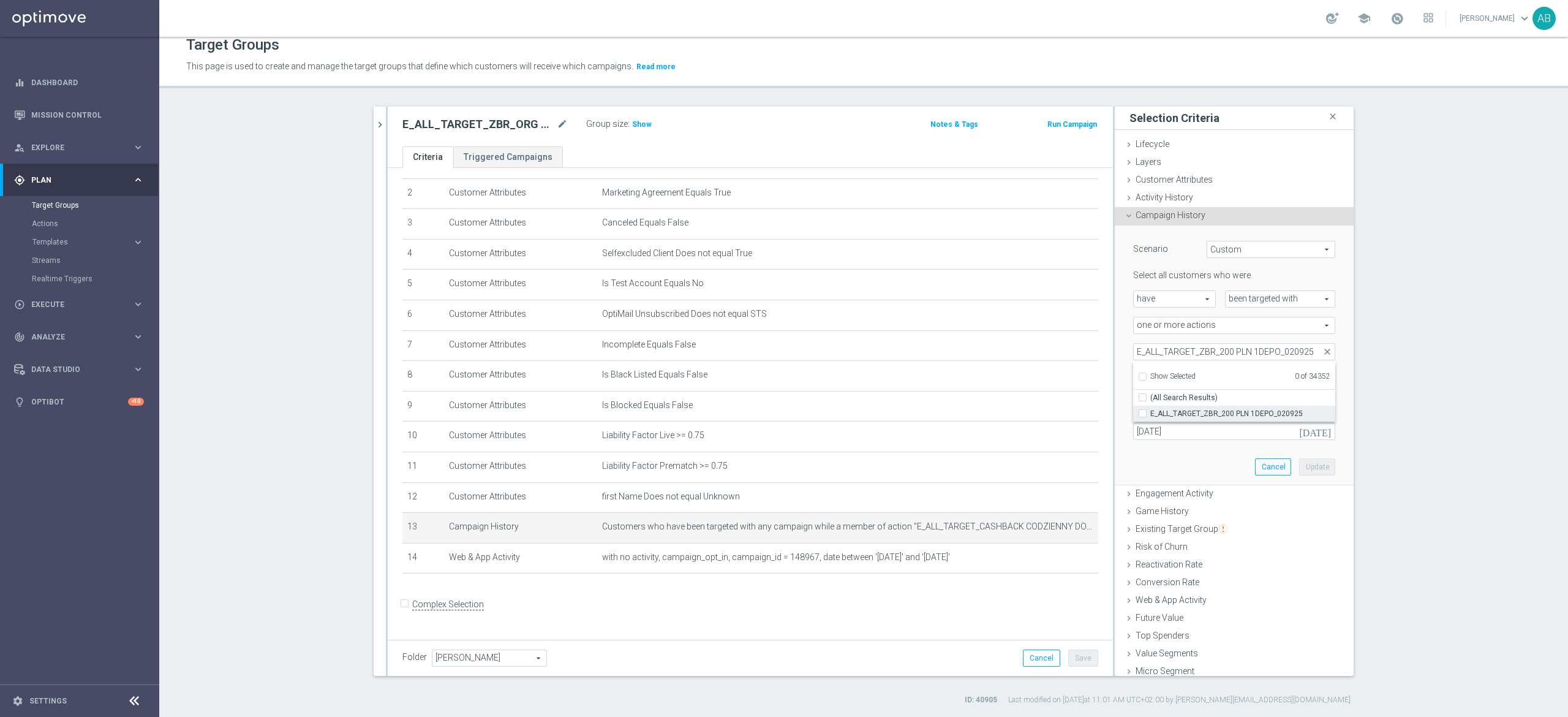
click at [1150, 414] on label "E_ALL_TARGET_ZBR_200 PLN 1DEPO_020925" at bounding box center [1242, 413] width 185 height 16
click at [1143, 414] on input "E_ALL_TARGET_ZBR_200 PLN 1DEPO_020925" at bounding box center [1147, 413] width 8 height 8
checkbox input "true"
type input "E_ALL_TARGET_ZBR_200 PLN 1DEPO_020925"
checkbox input "true"
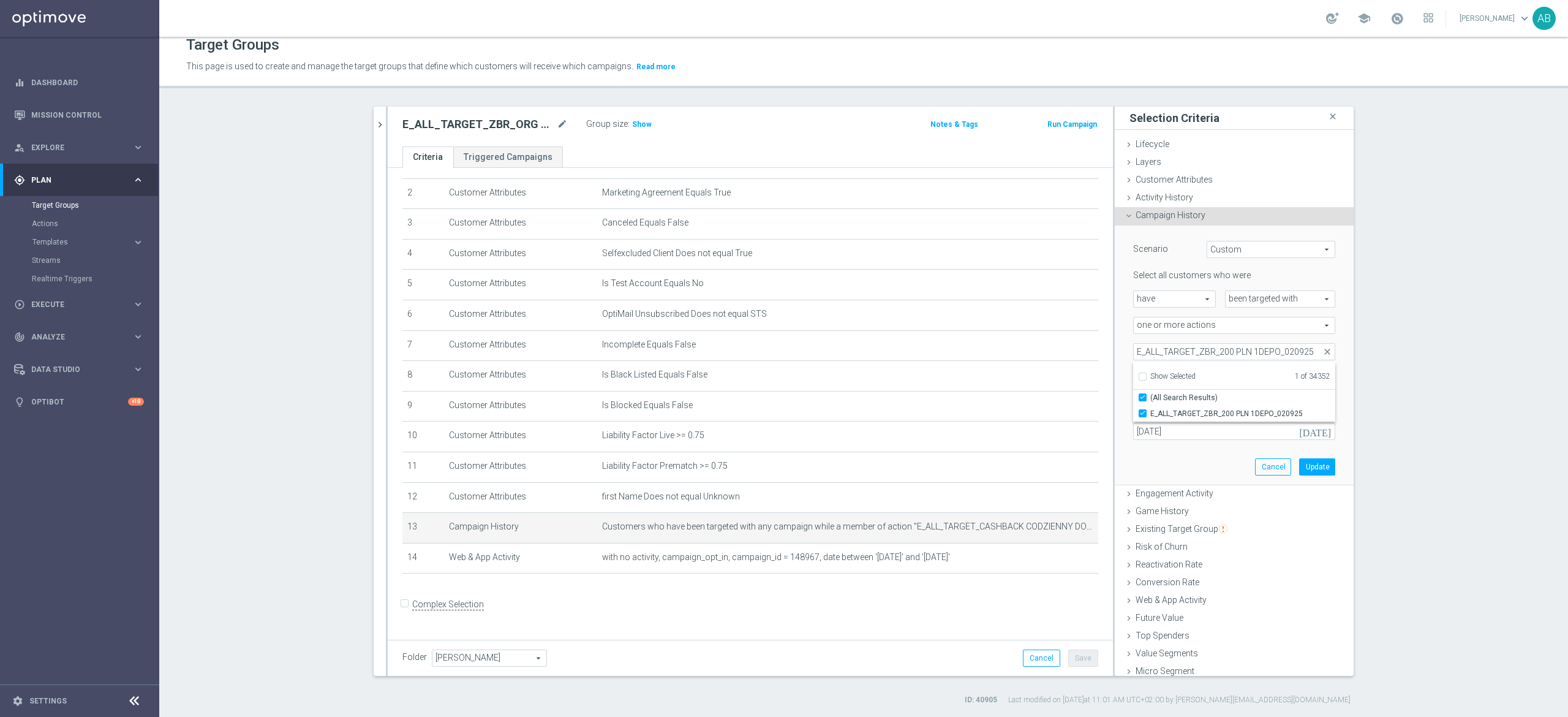
click at [1124, 341] on div "Scenario Custom Custom arrow_drop_down search Select all customers who were hav…" at bounding box center [1234, 355] width 220 height 259
click at [1184, 433] on input "[DATE]" at bounding box center [1234, 432] width 202 height 17
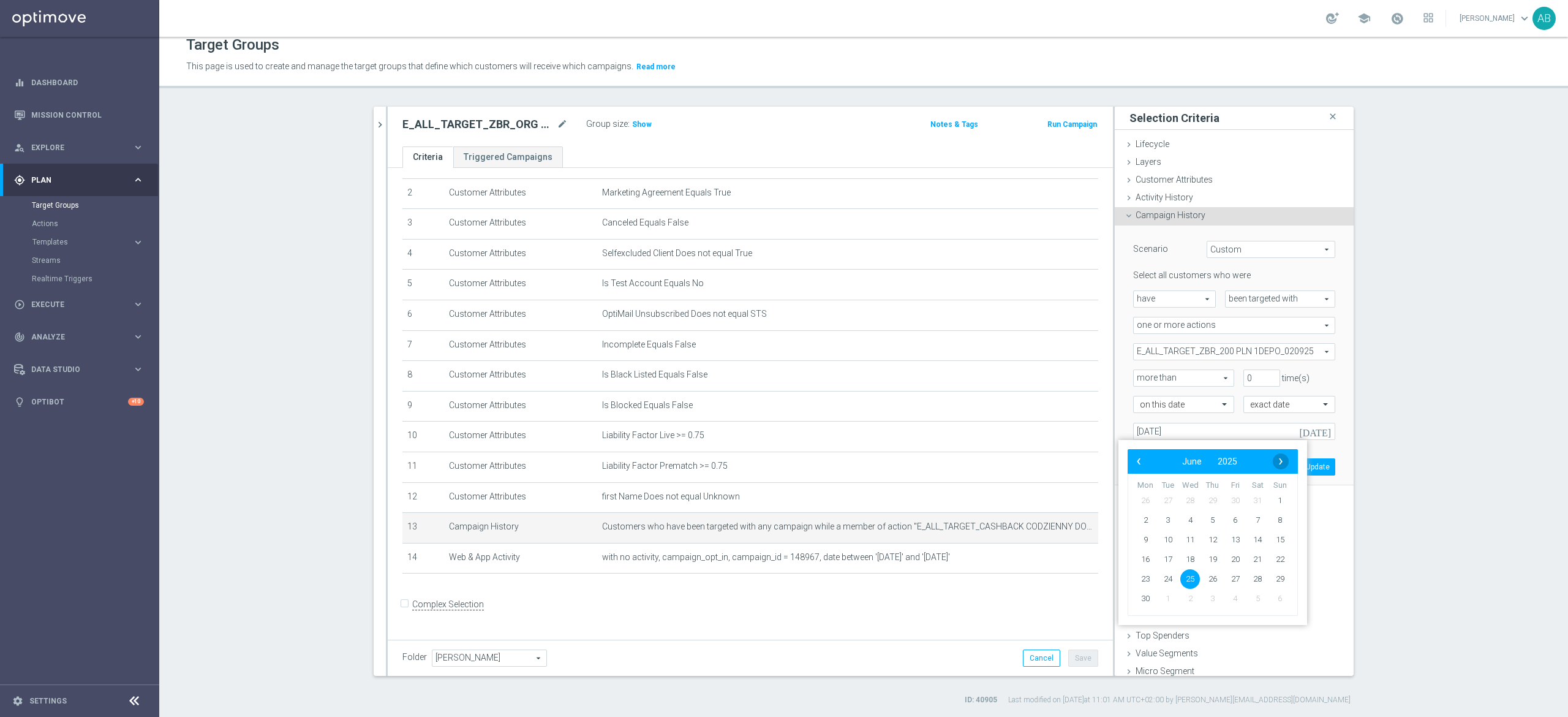
click at [1277, 459] on span "›" at bounding box center [1280, 461] width 16 height 16
click at [1280, 461] on span "›" at bounding box center [1280, 461] width 16 height 16
drag, startPoint x: 1175, startPoint y: 507, endPoint x: 1169, endPoint y: 501, distance: 8.5
click at [1169, 501] on span "2" at bounding box center [1167, 500] width 19 height 19
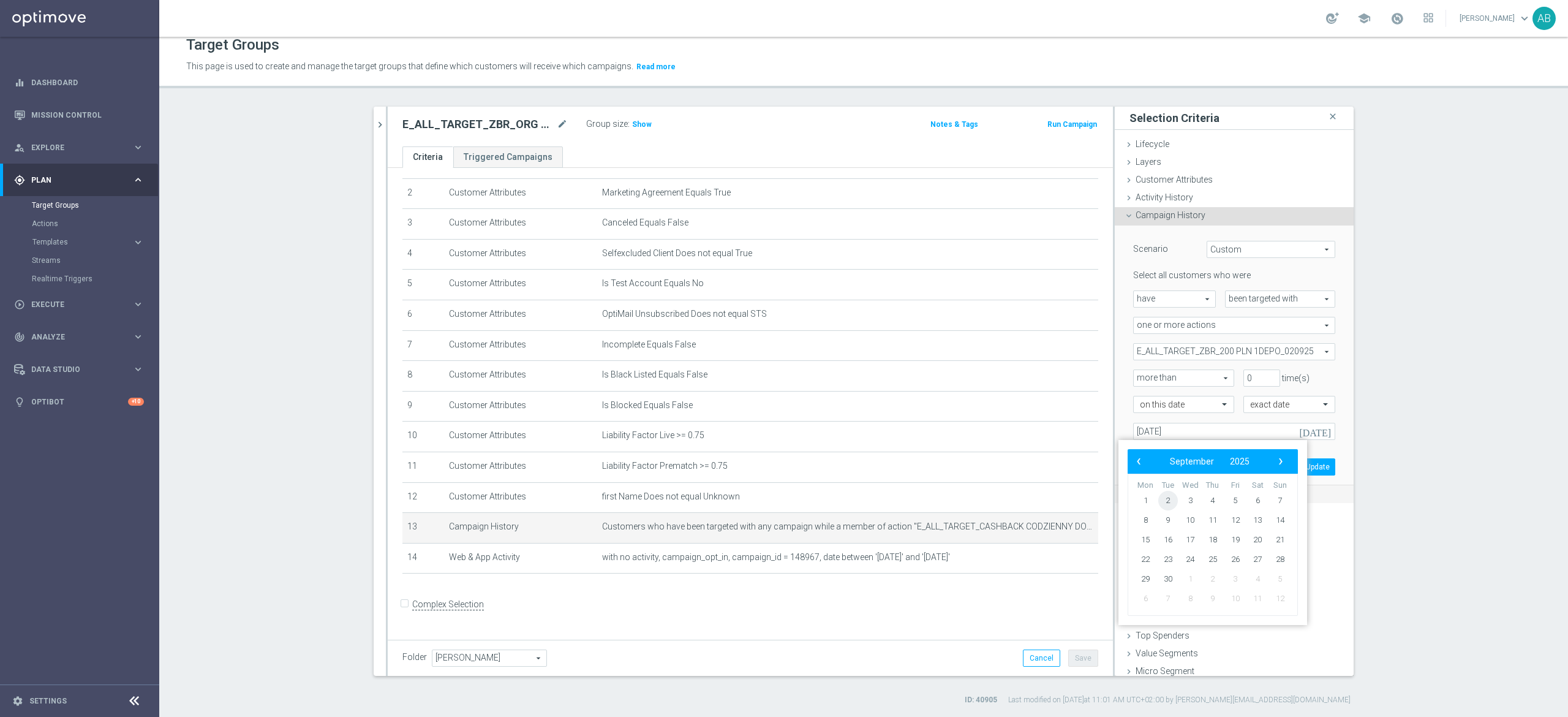
type input "[DATE]"
click at [1299, 459] on button "Update" at bounding box center [1317, 467] width 36 height 17
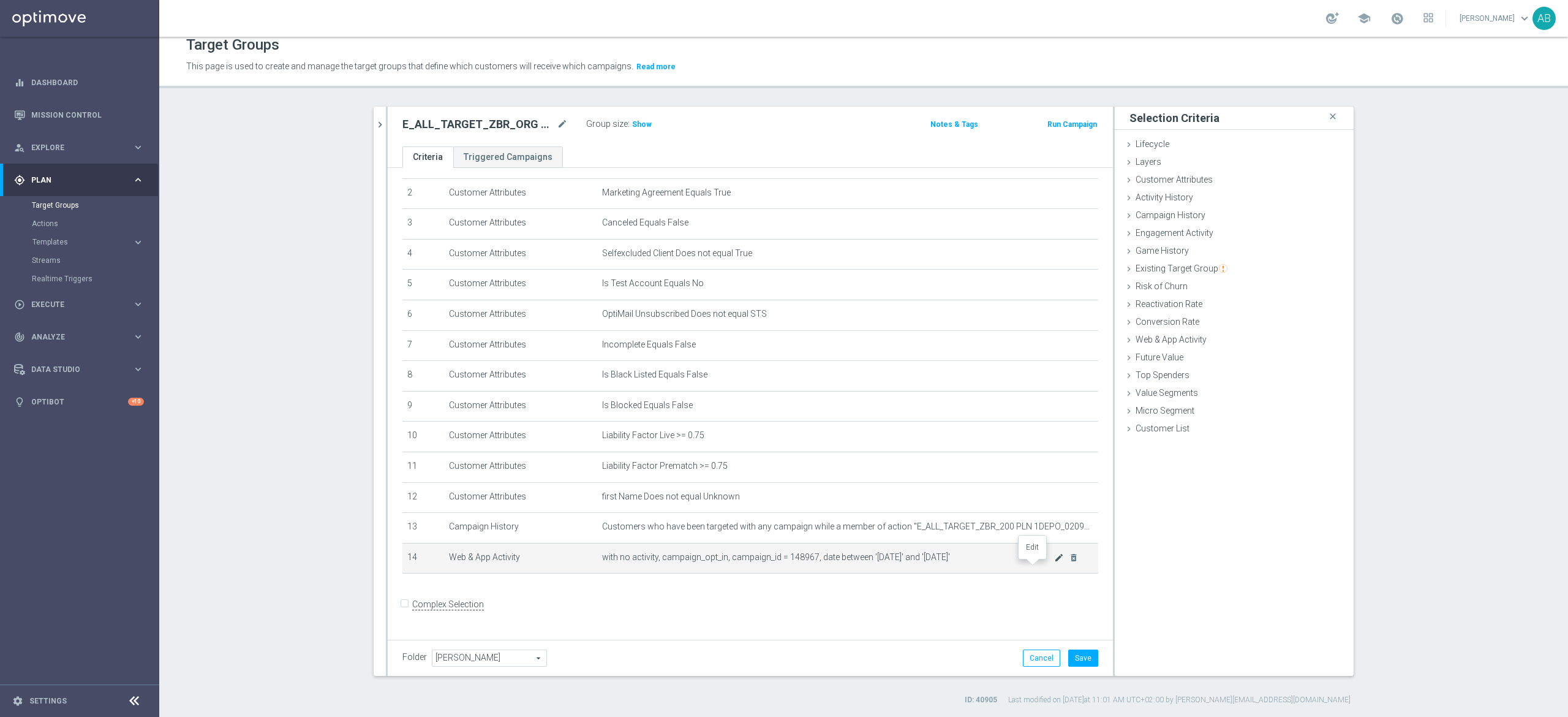
click at [1055, 562] on icon "mode_edit" at bounding box center [1059, 558] width 10 height 10
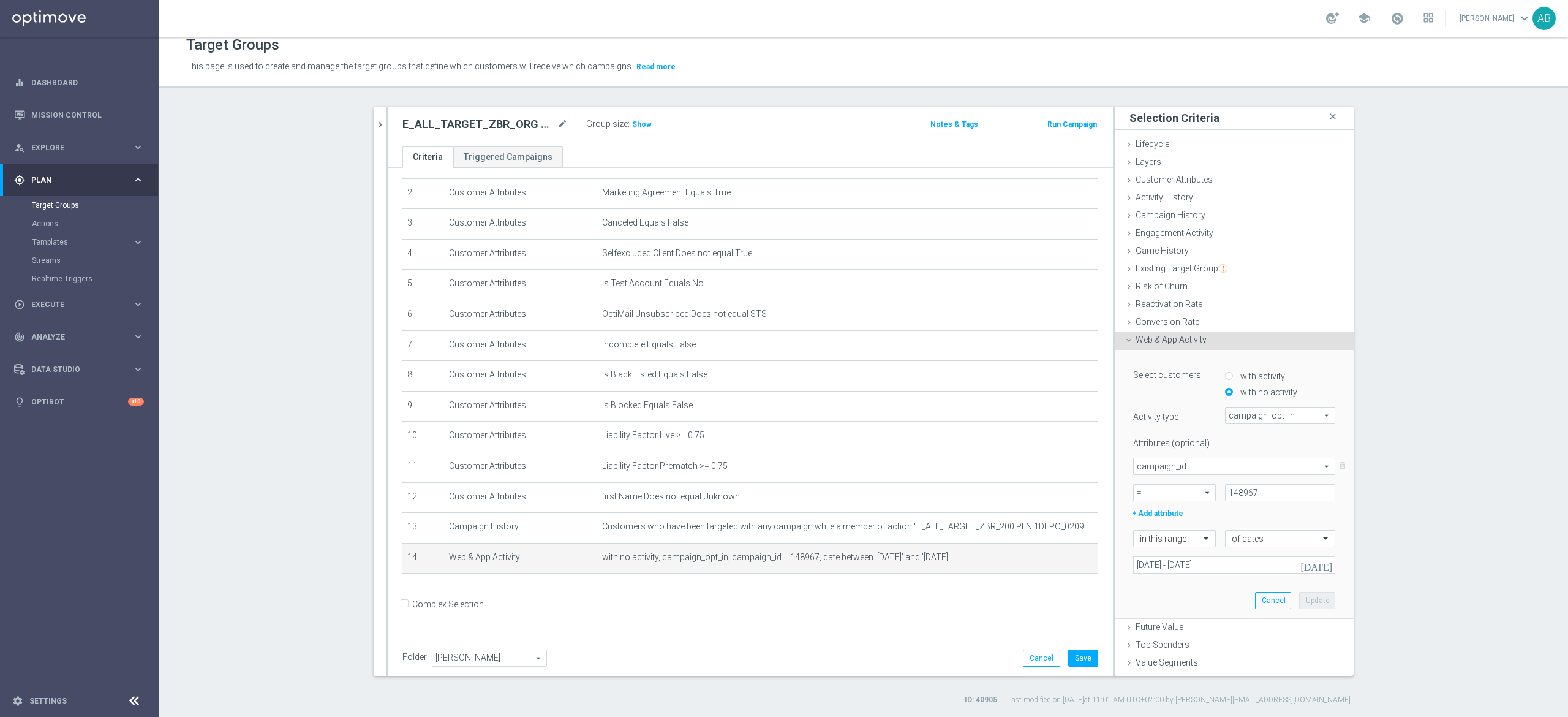
click at [1222, 501] on div "Attributes (optional) campaign_id campaign_id arrow_drop_down search delete_for…" at bounding box center [1234, 476] width 202 height 87
click at [1226, 492] on input "148967" at bounding box center [1280, 493] width 111 height 17
paste input "174675"
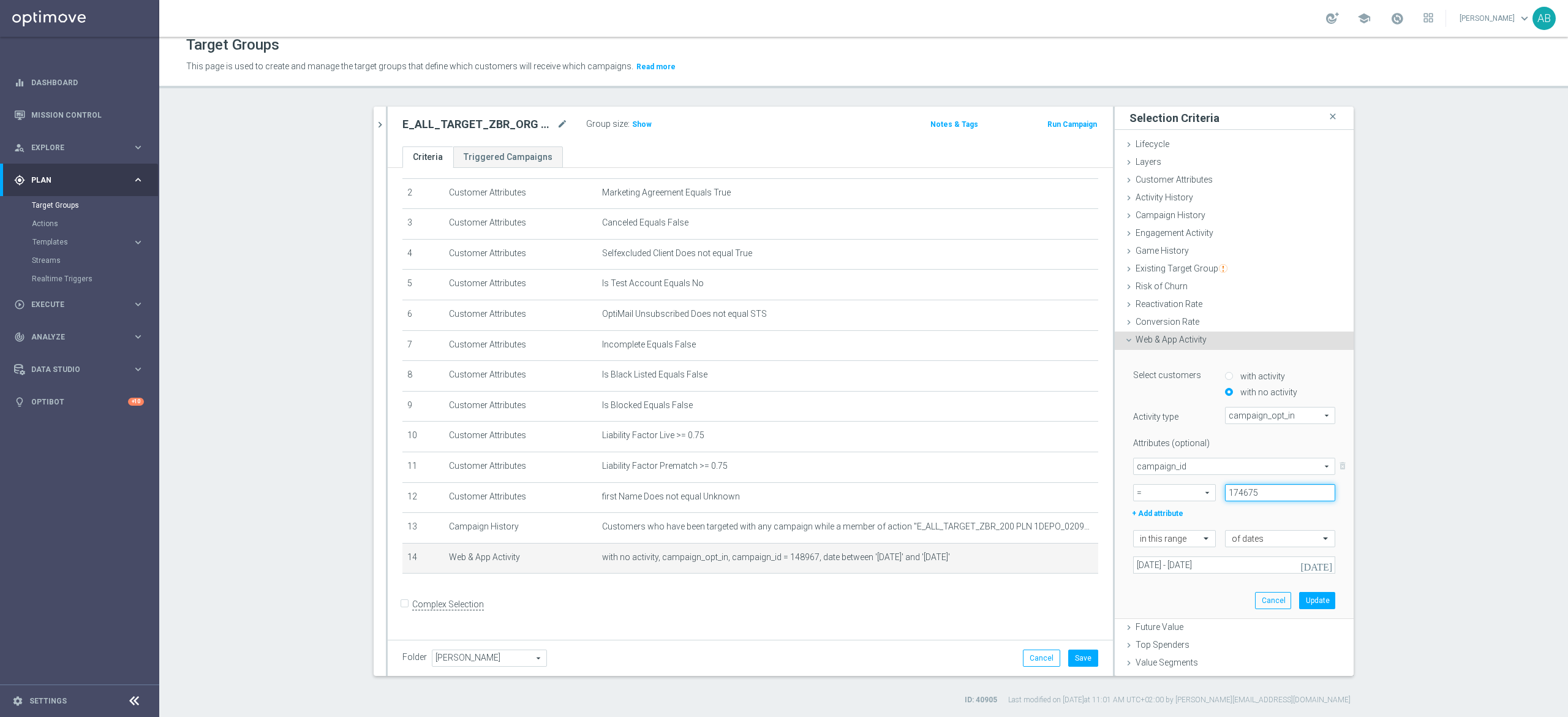
type input "174675"
click at [1196, 568] on input "[DATE] - [DATE]" at bounding box center [1234, 565] width 202 height 17
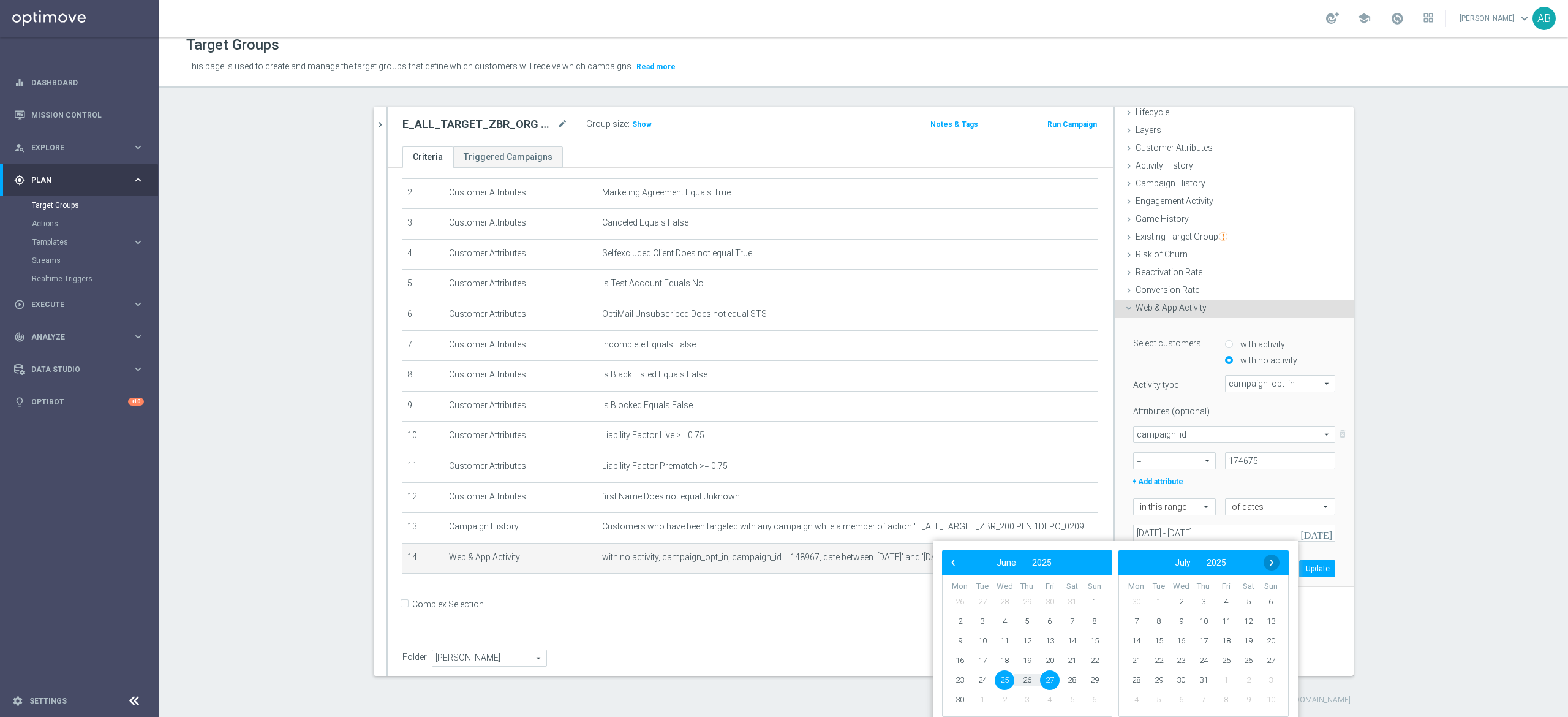
click at [1272, 564] on span "›" at bounding box center [1271, 562] width 16 height 16
click at [1264, 564] on span "›" at bounding box center [1271, 562] width 16 height 16
click at [1163, 597] on span "2" at bounding box center [1158, 601] width 19 height 19
click at [1010, 599] on span "3" at bounding box center [1004, 601] width 19 height 19
type input "[DATE] - [DATE]"
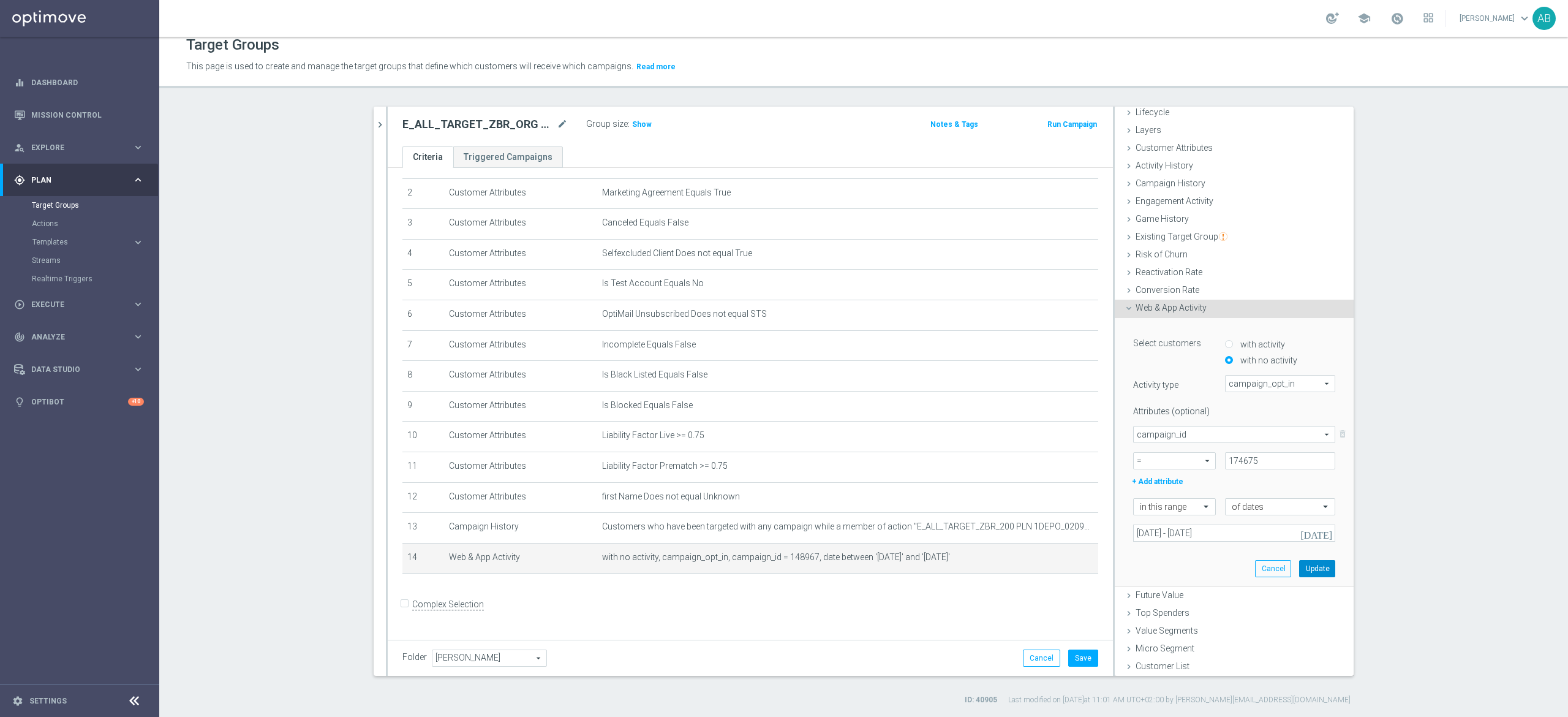
click at [1299, 563] on button "Update" at bounding box center [1317, 568] width 36 height 17
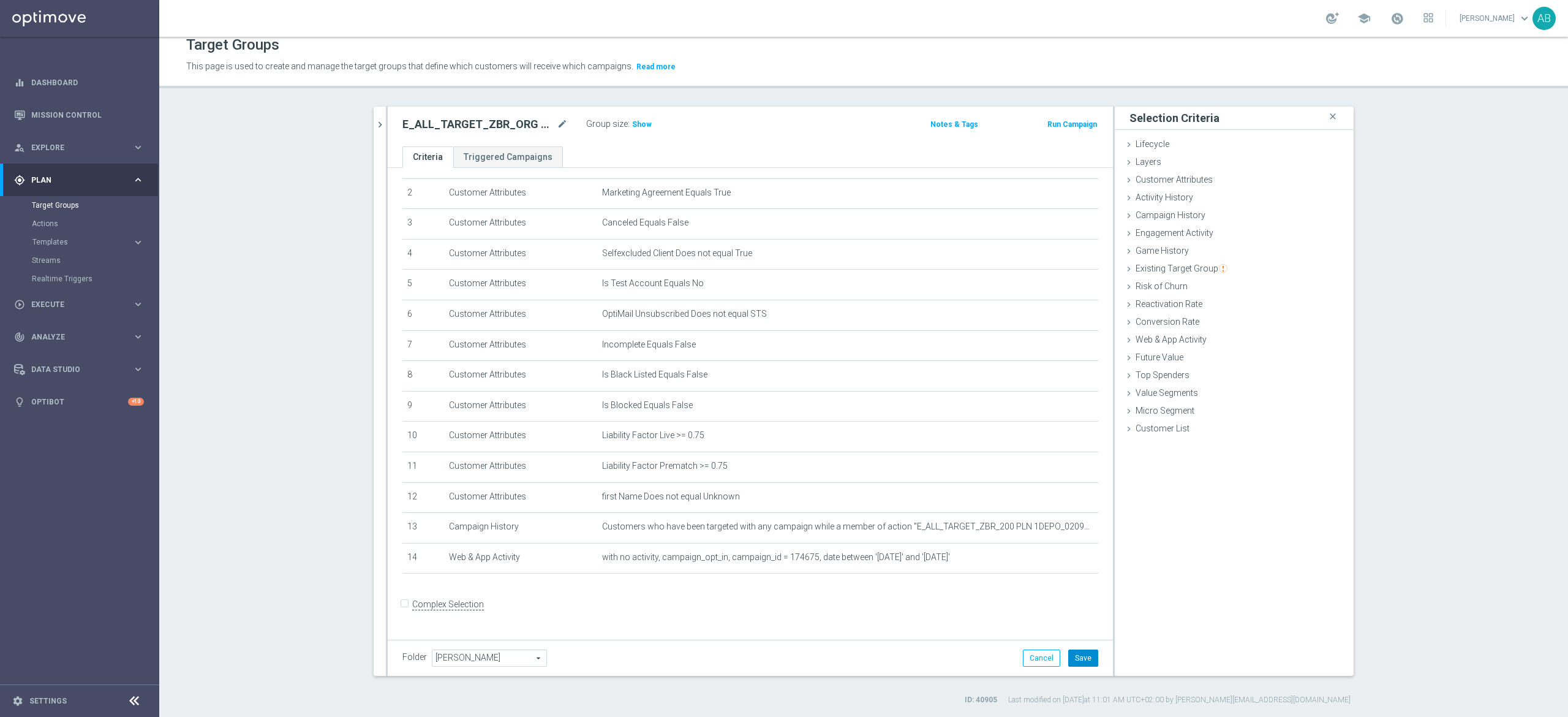
click at [1081, 657] on button "Save" at bounding box center [1083, 658] width 30 height 17
click at [376, 117] on button "chevron_right" at bounding box center [380, 125] width 12 height 36
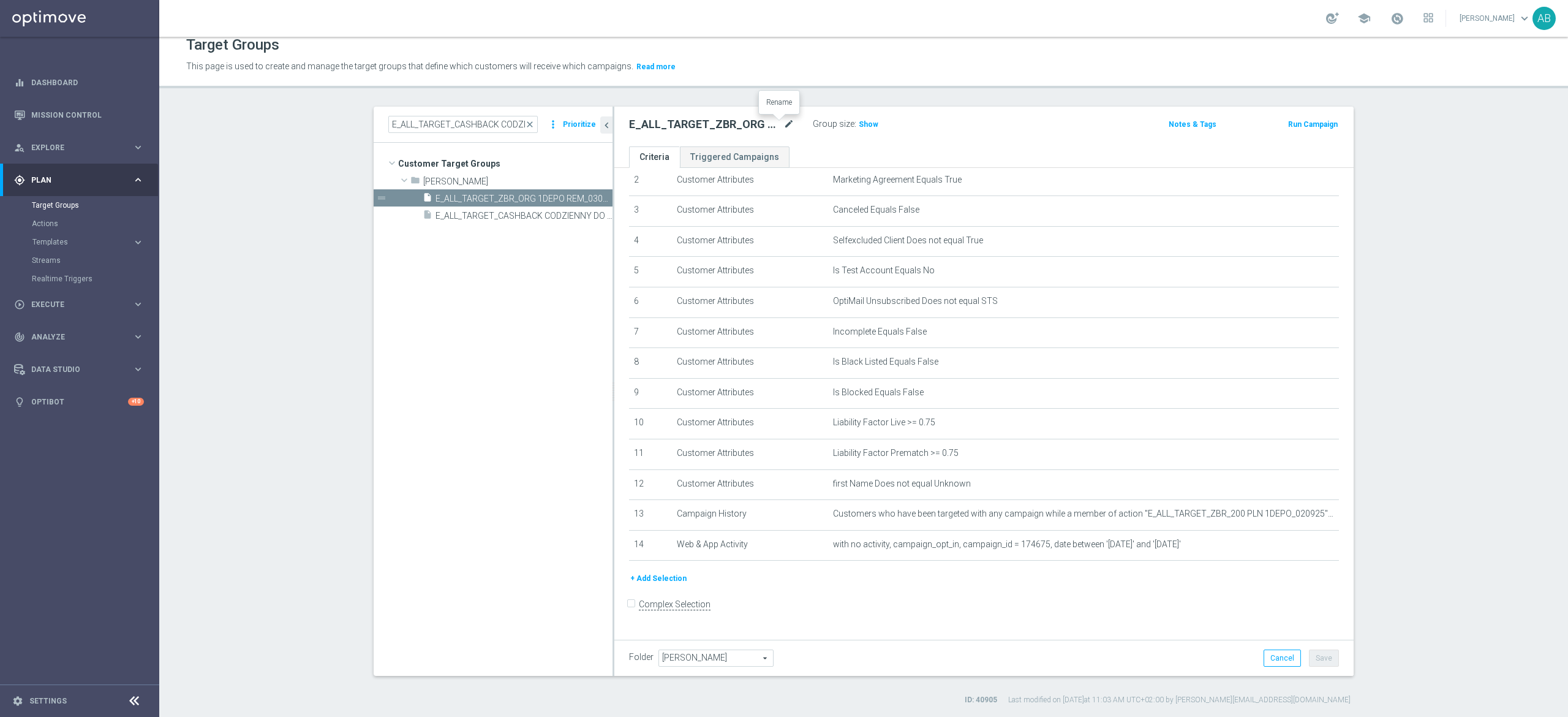
click at [783, 117] on icon "mode_edit" at bounding box center [789, 124] width 11 height 15
click at [733, 122] on input "E_ALL_TARGET_ZBR_ORG 1DEPO REM_030925" at bounding box center [712, 125] width 165 height 17
click at [757, 125] on input "E_ALL_TARGET_ZBR_ORG 1DEPO REM_030925" at bounding box center [712, 125] width 165 height 17
click at [871, 125] on div "Group size : Show" at bounding box center [874, 123] width 122 height 15
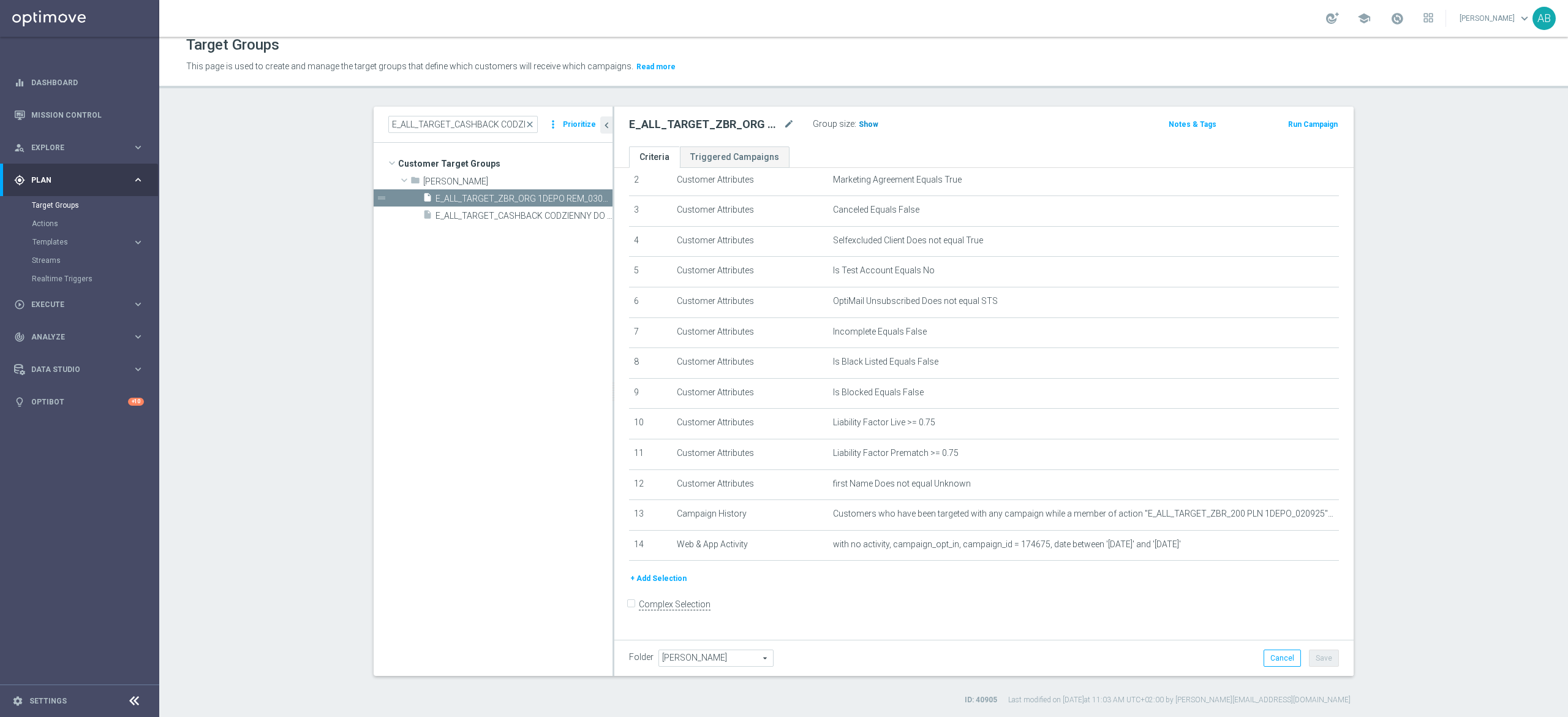
click at [865, 121] on span "Show" at bounding box center [868, 124] width 19 height 9
click at [725, 127] on h2 "E_ALL_TARGET_ZBR_ORG 1DEPO REM_030925" at bounding box center [705, 124] width 152 height 15
copy h2 "E_ALL_TARGET_ZBR_ORG"
click at [786, 121] on div "E_ALL_TARGET_ZBR_ORG 1DEPO REM_030925 mode_edit" at bounding box center [721, 125] width 184 height 17
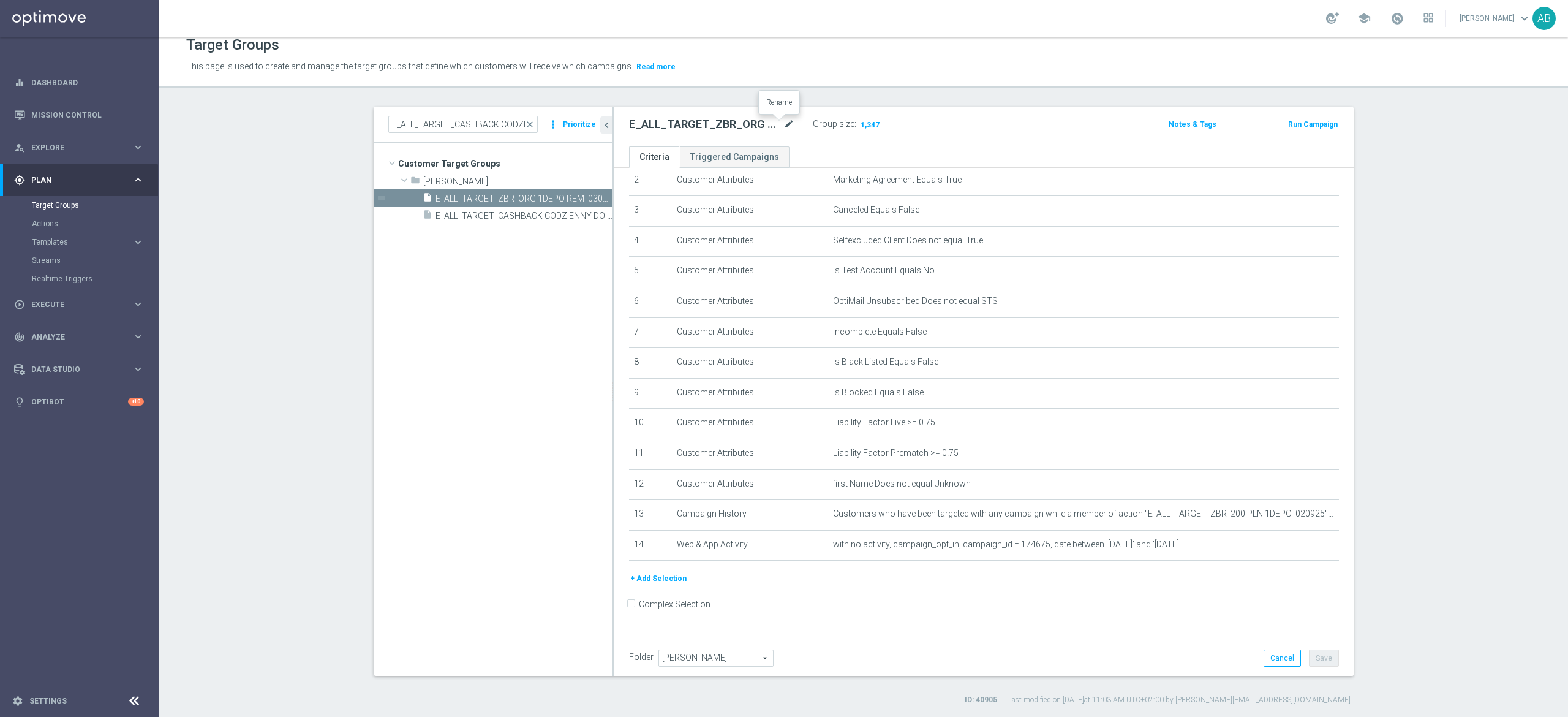
click at [783, 122] on icon "mode_edit" at bounding box center [789, 124] width 11 height 15
click at [430, 124] on input "E_ALL_TARGET_CASHBACK CODZIENNY DO 100 PLN REM_270625" at bounding box center [462, 125] width 149 height 17
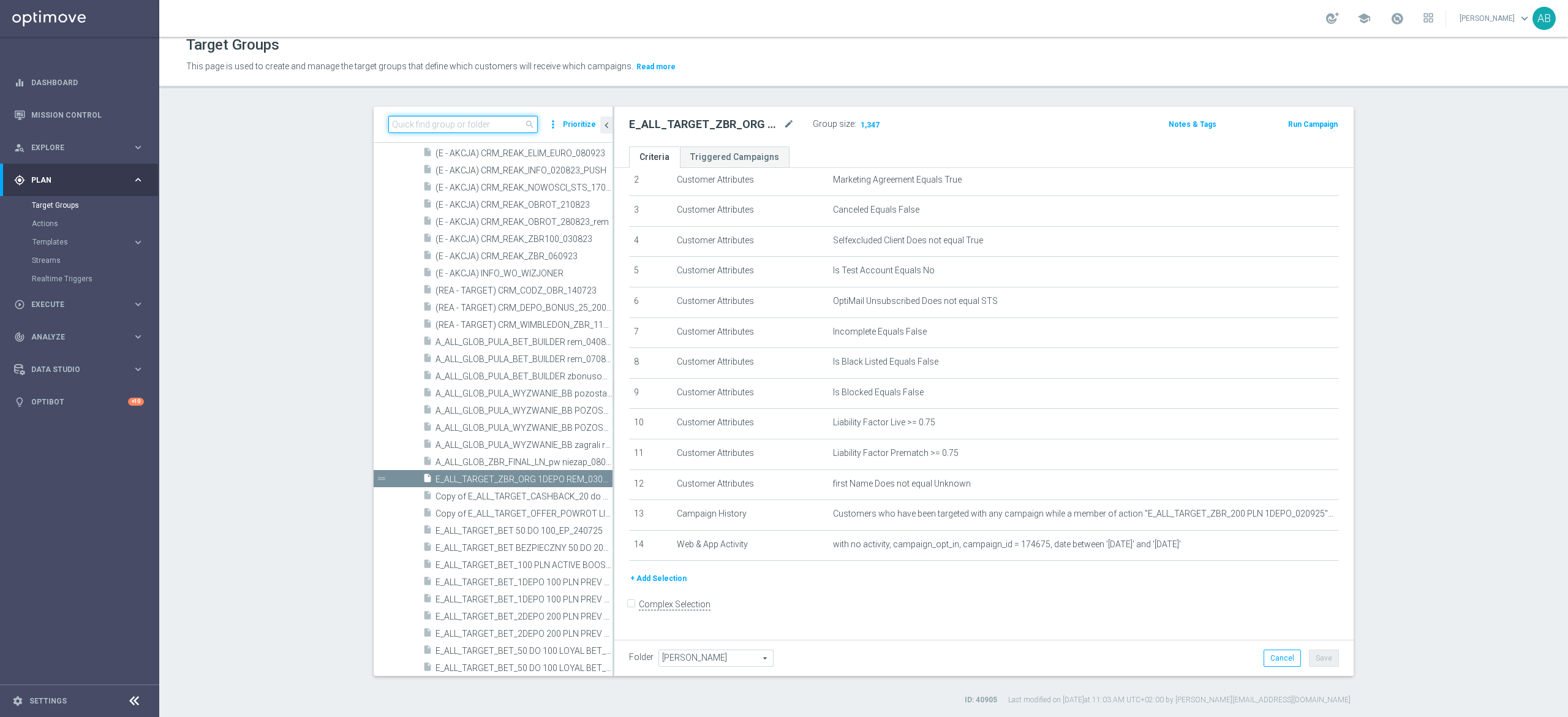
paste input "E_ALL_TARGET_ZBR_ORG 1DEPO REM_030925"
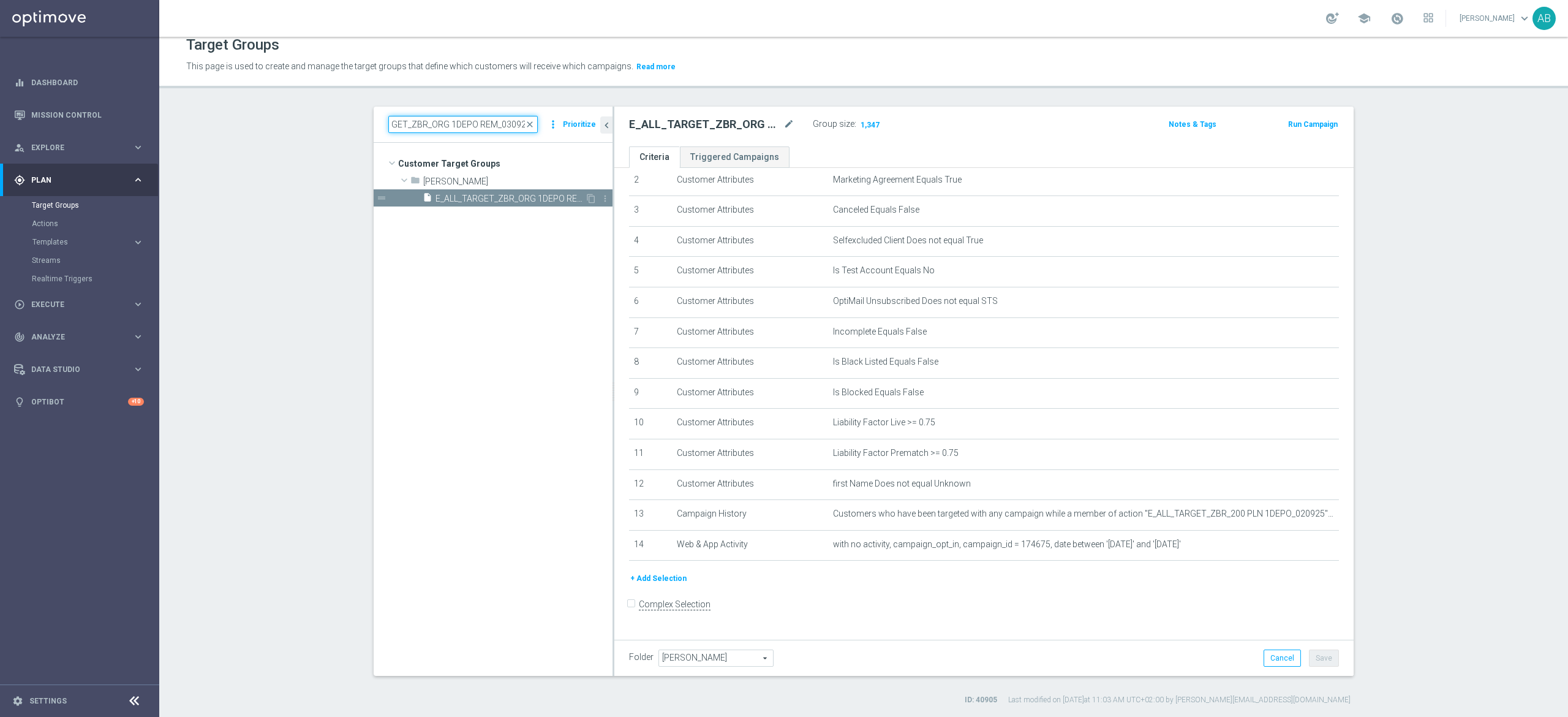
scroll to position [0, 0]
type input "E_ALL_TARGET_ZBR_ORG 1DEPO REM_030925"
click at [491, 196] on span "E_ALL_TARGET_ZBR_ORG 1DEPO REM_030925" at bounding box center [510, 198] width 149 height 10
click at [581, 193] on div "drag_handle" at bounding box center [493, 198] width 239 height 17
click at [586, 200] on icon "content_copy" at bounding box center [591, 198] width 10 height 10
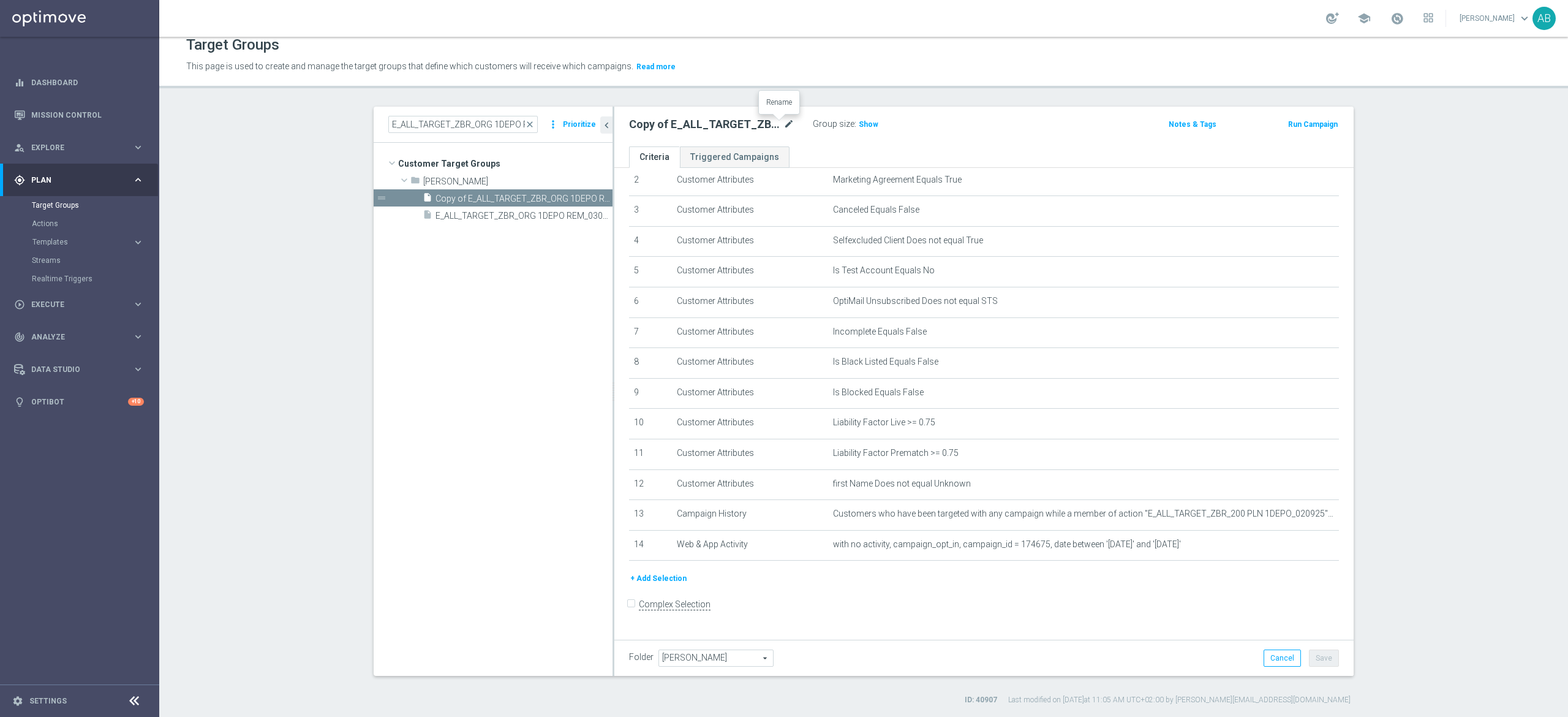
click at [783, 122] on icon "mode_edit" at bounding box center [789, 124] width 11 height 15
click at [664, 130] on input "Copy of E_ALL_TARGET_ZBR_ORG 1DEPO REM_030925" at bounding box center [712, 125] width 165 height 17
click at [692, 122] on input "Copy of E_ALL_TARGET_ZBR_ORG 1DEPO REM_030925" at bounding box center [712, 125] width 165 height 17
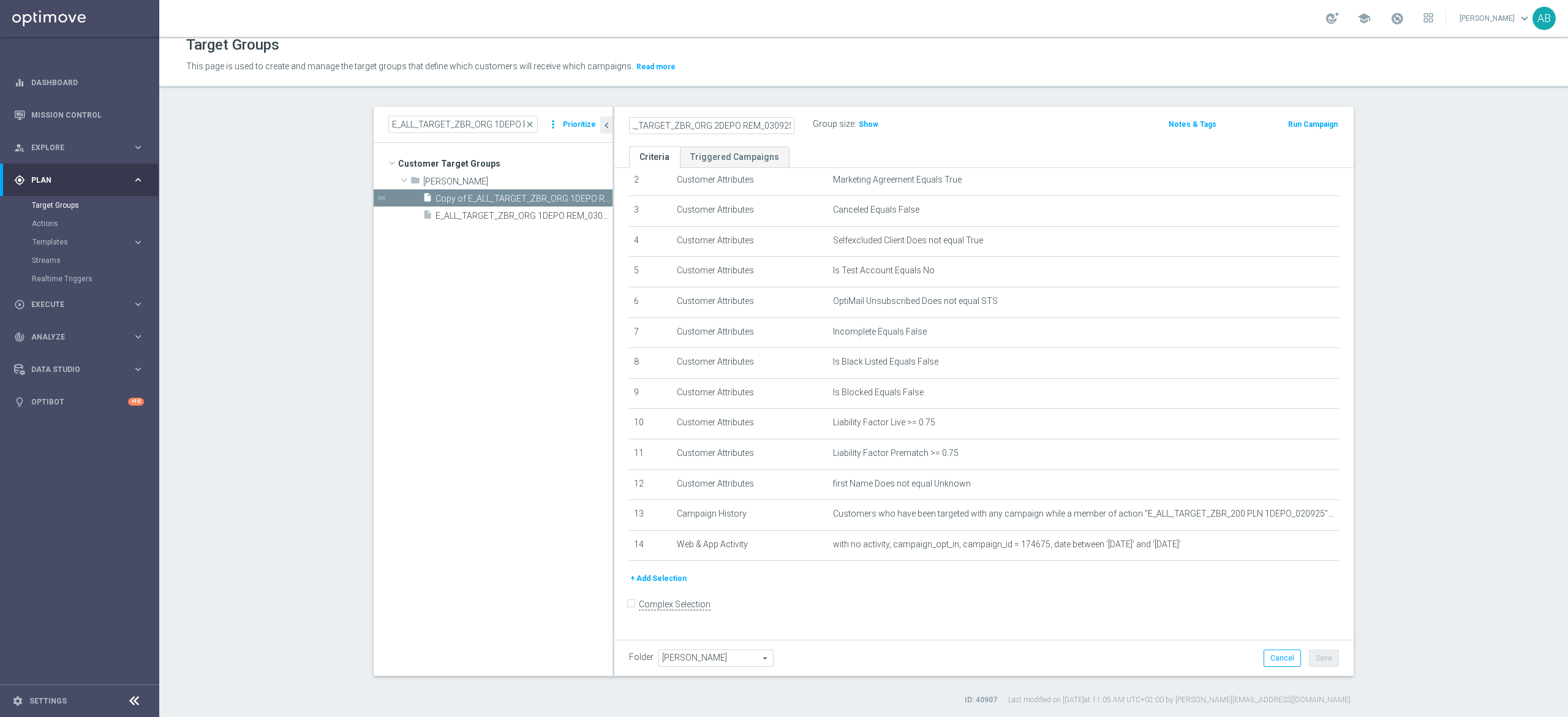
type input "E_ALL_TARGET_ZBR_ORG 2DEPO REM_030925"
click at [912, 135] on div "E_ALL_TARGET_ZBR_ORG 2DEPO REM_030925 Group size : Show Notes & Tags Run Campai…" at bounding box center [984, 126] width 739 height 39
click at [1324, 665] on button "Save" at bounding box center [1324, 658] width 30 height 17
click at [1294, 519] on icon "mode_edit" at bounding box center [1299, 514] width 10 height 10
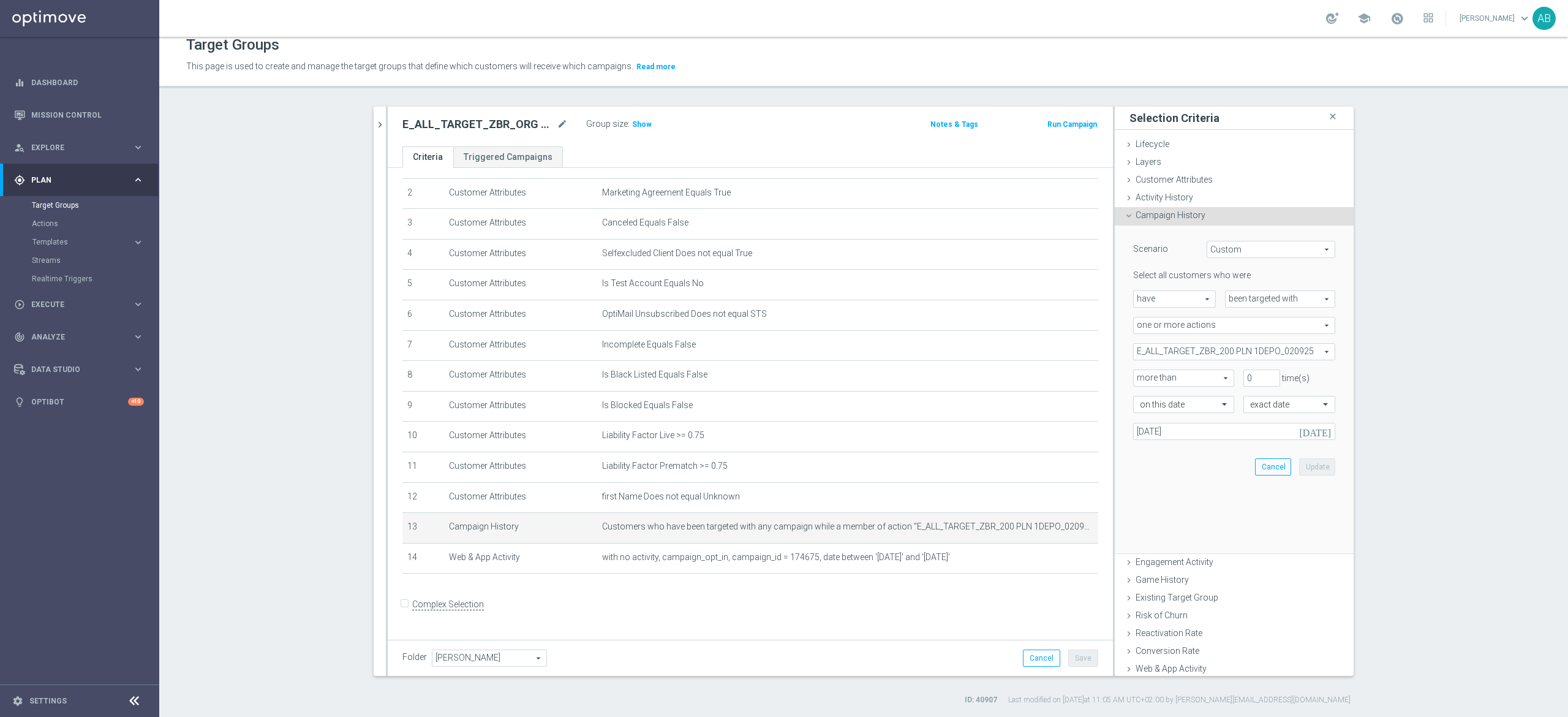
scroll to position [63, 0]
click at [1208, 353] on span "E_ALL_TARGET_ZBR_200 PLN 1DEPO_020925" at bounding box center [1235, 351] width 201 height 16
click at [1133, 379] on li "Show Selected 1 of 34352" at bounding box center [1234, 375] width 202 height 15
click at [1138, 380] on input "Show Selected" at bounding box center [1142, 378] width 8 height 8
checkbox input "true"
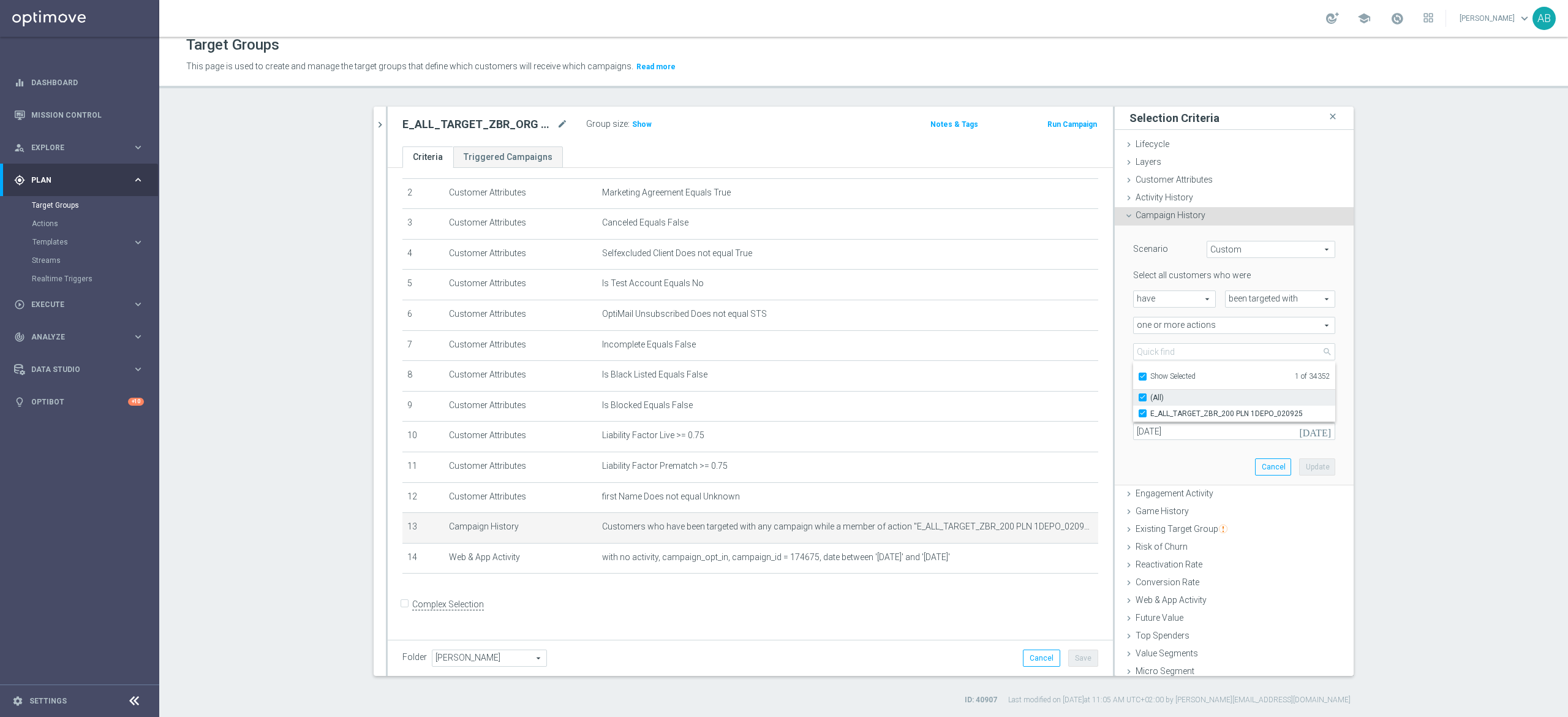
click at [1143, 398] on input "(All)" at bounding box center [1147, 398] width 8 height 8
checkbox input "false"
type input "Select Action"
checkbox input "false"
click at [1138, 377] on input "Show Selected" at bounding box center [1142, 378] width 8 height 8
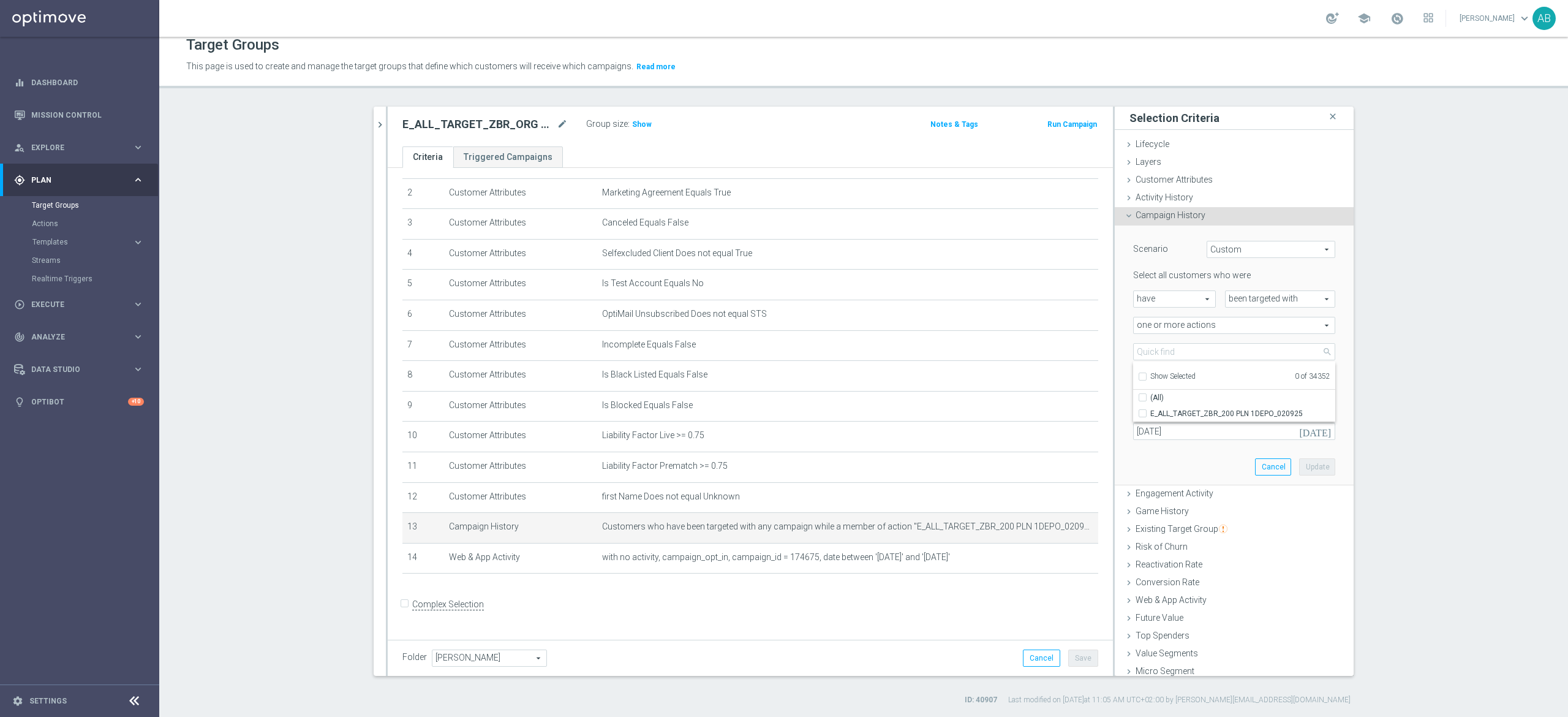
checkbox input "false"
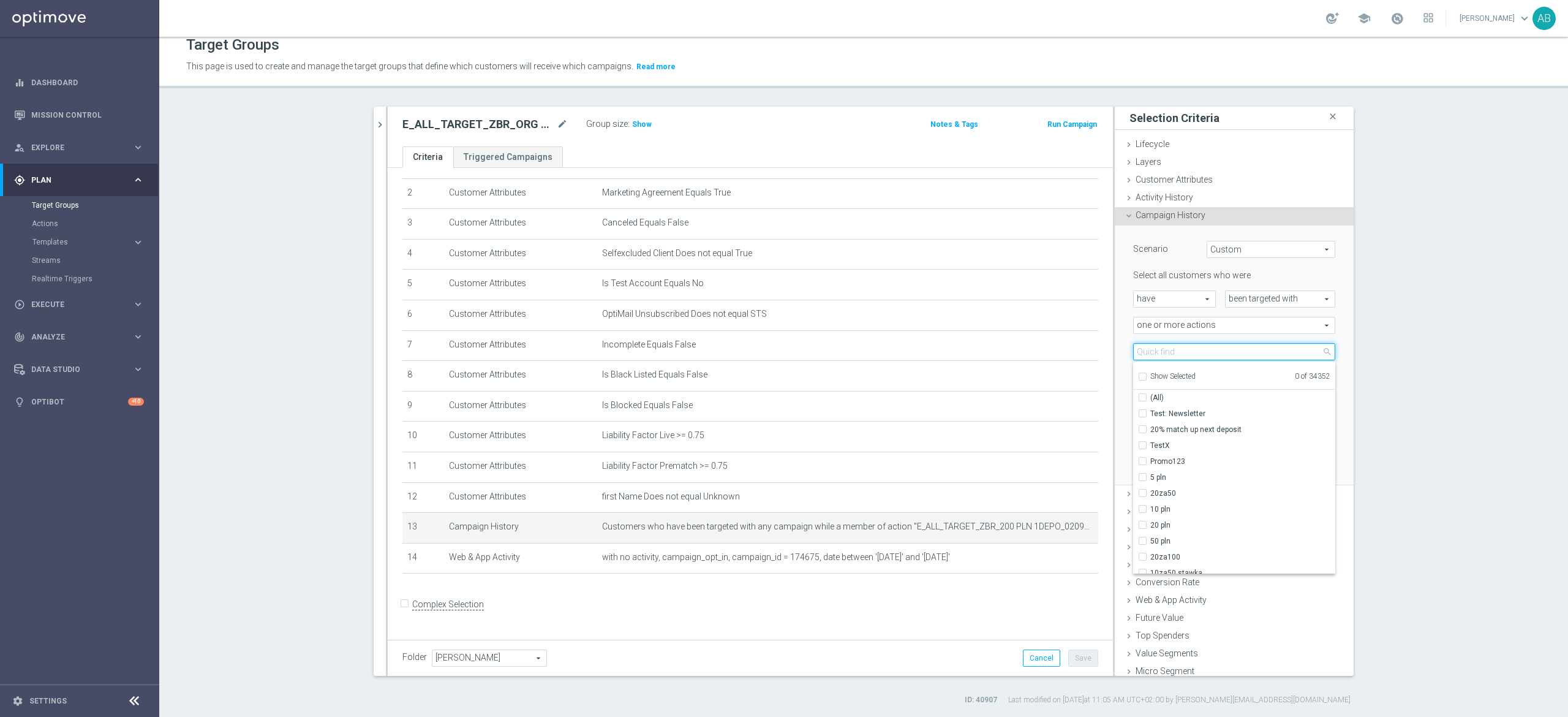
click at [1140, 359] on input "search" at bounding box center [1234, 352] width 202 height 17
paste input "E_ALL_TARGET_ZBR_200 PLN 2DEPO_020925"
type input "E_ALL_TARGET_ZBR_200 PLN 2DEPO_020925"
click at [1143, 409] on input "E_ALL_TARGET_ZBR_200 PLN 2DEPO_020925" at bounding box center [1147, 413] width 8 height 8
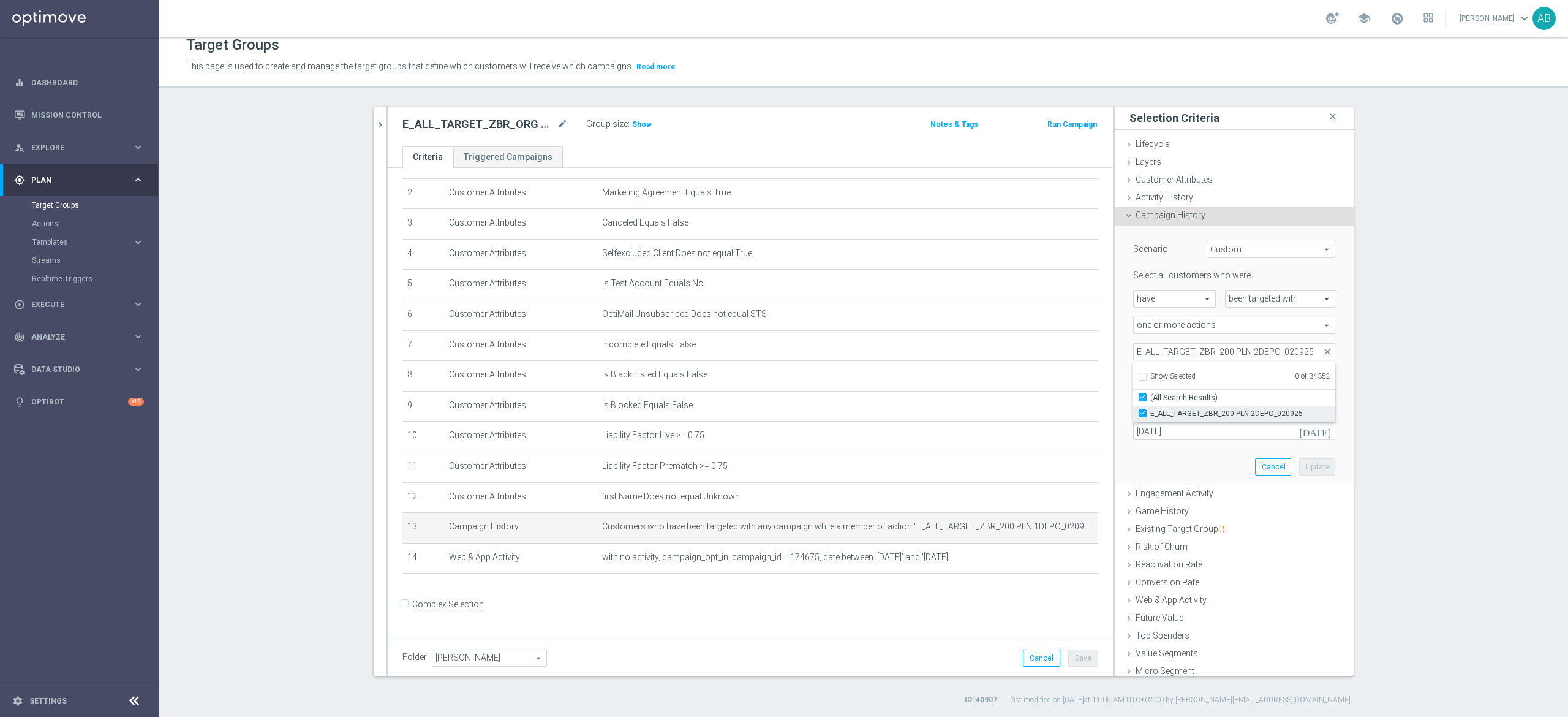
checkbox input "true"
type input "E_ALL_TARGET_ZBR_200 PLN 2DEPO_020925"
checkbox input "true"
click at [1124, 370] on div "more than more than arrow_drop_down search" at bounding box center [1179, 378] width 111 height 17
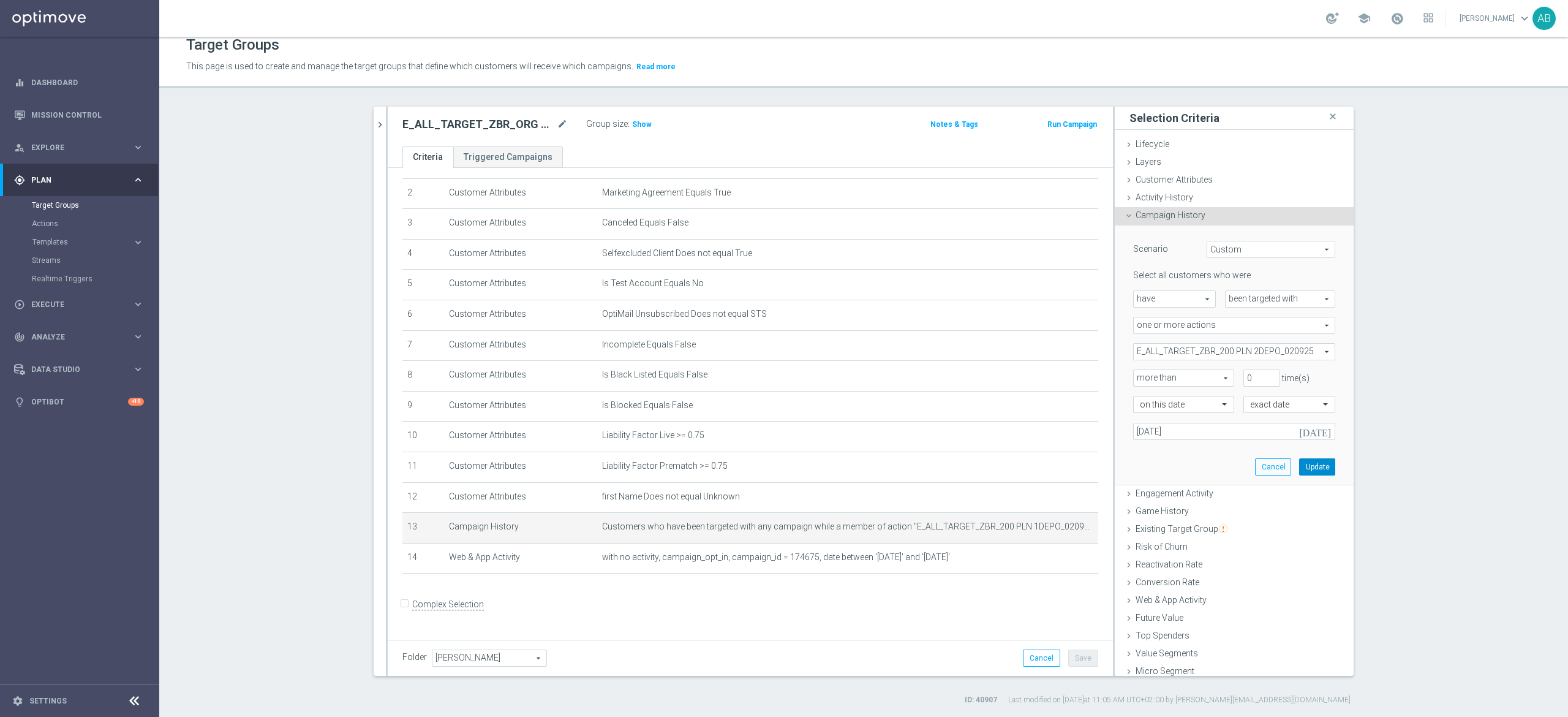
click at [1299, 461] on button "Update" at bounding box center [1317, 467] width 36 height 17
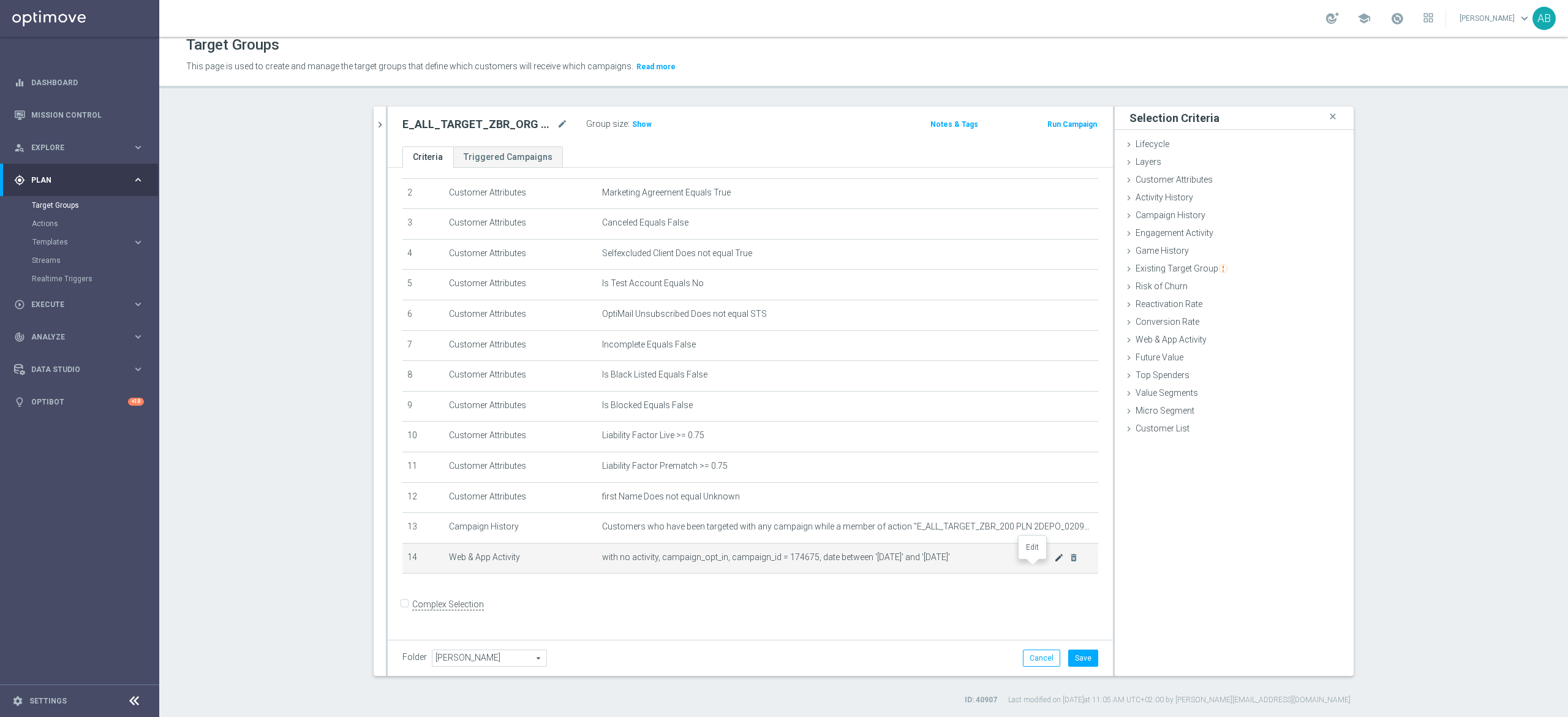
click at [1055, 562] on icon "mode_edit" at bounding box center [1059, 558] width 10 height 10
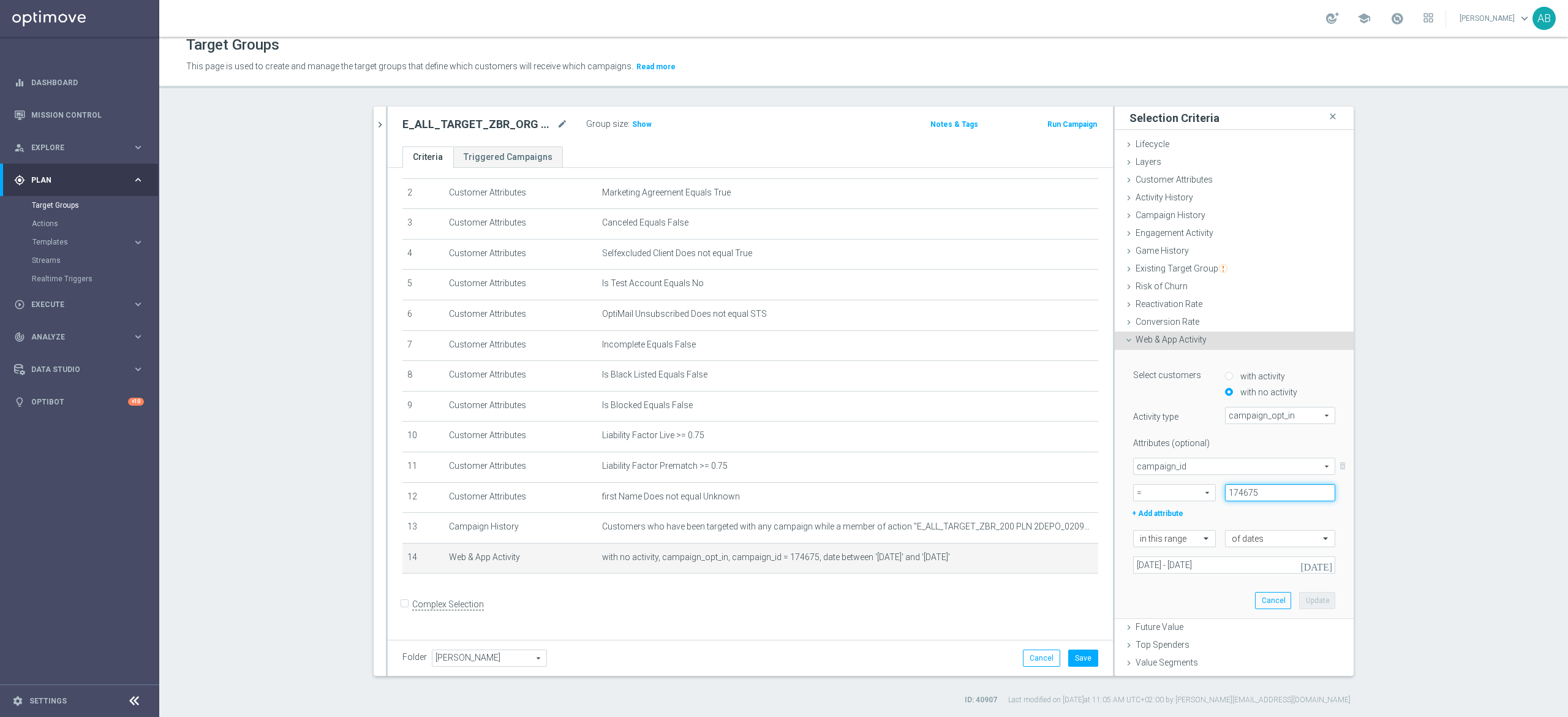
click at [1225, 497] on input "174675" at bounding box center [1280, 493] width 111 height 17
click at [1225, 499] on input "174675" at bounding box center [1280, 493] width 111 height 17
paste input "174676"
type input "174676"
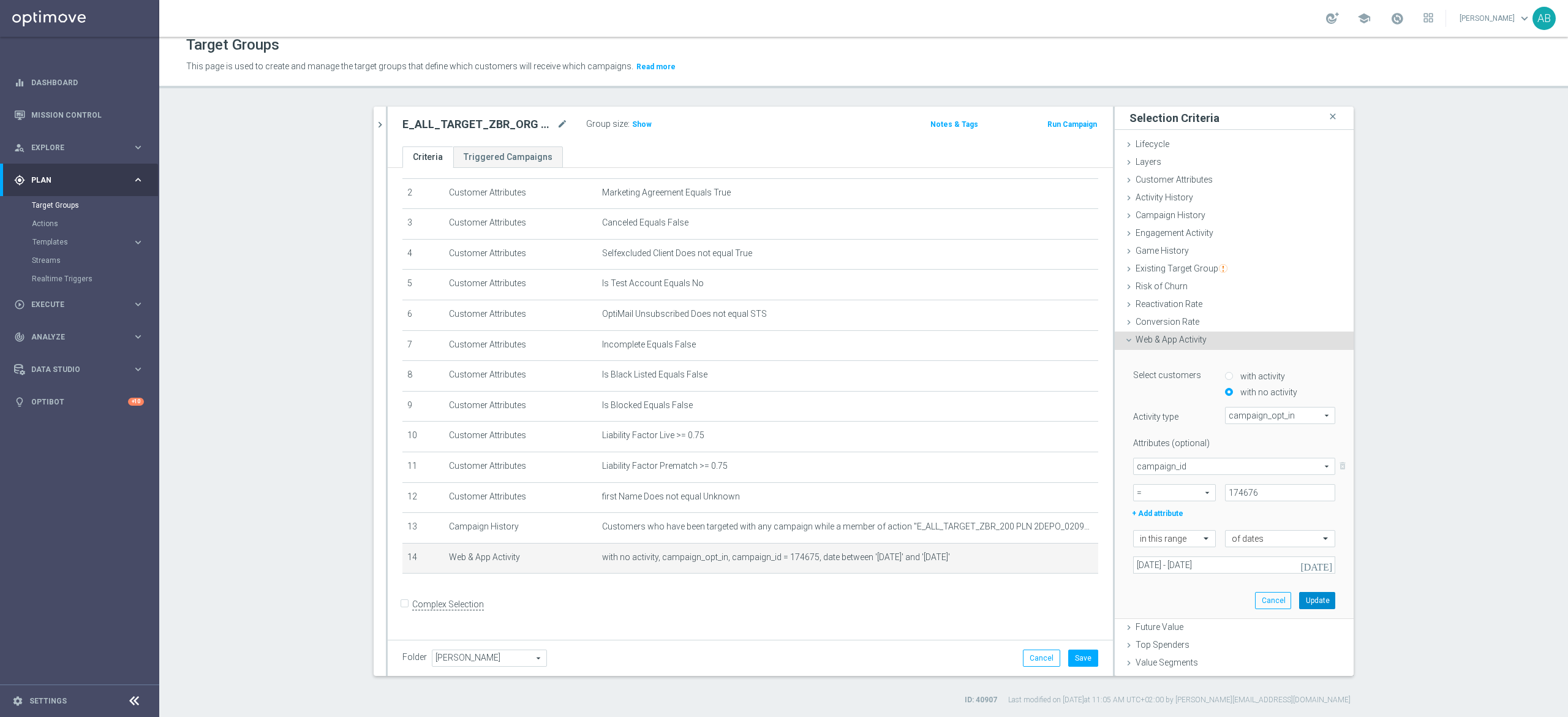
click at [1299, 598] on button "Update" at bounding box center [1317, 600] width 36 height 17
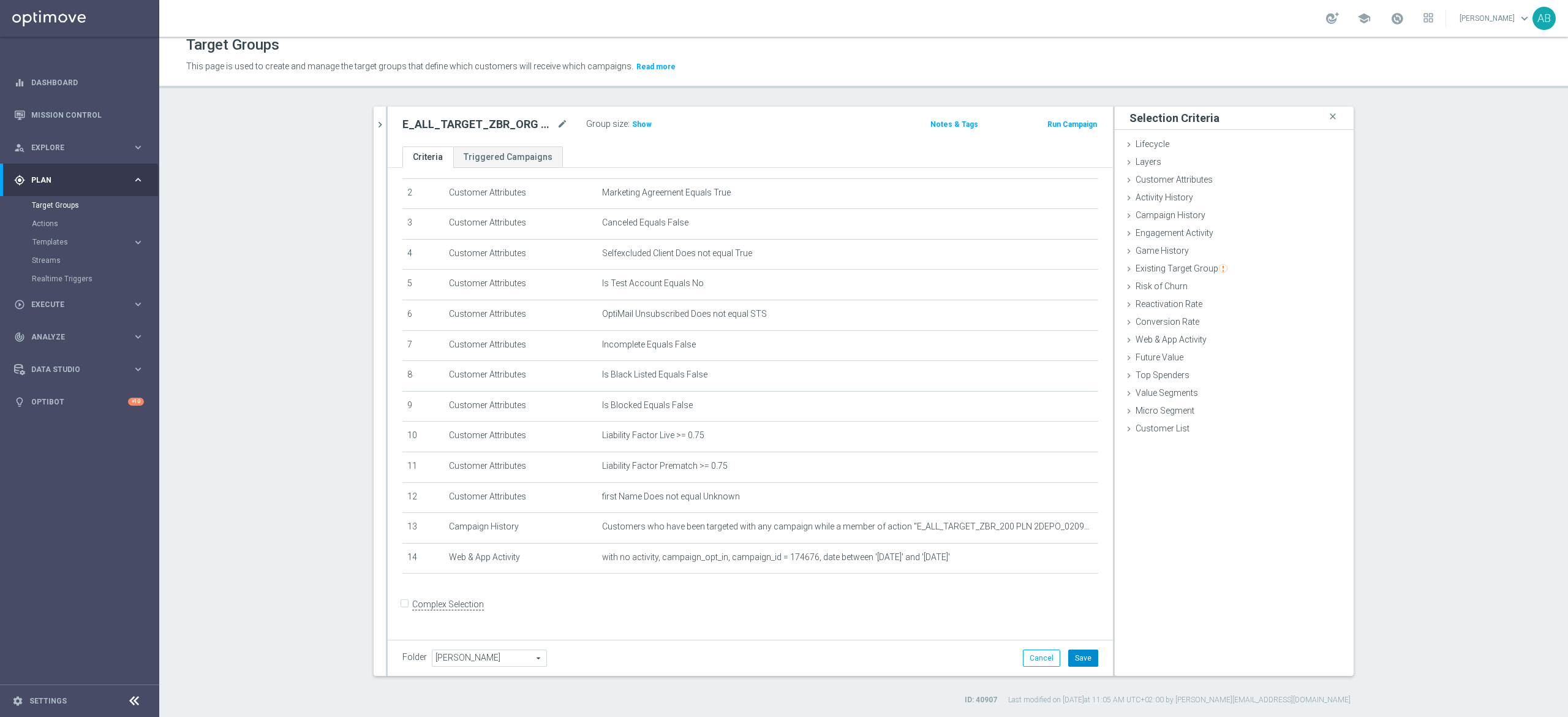
click at [1073, 654] on button "Save" at bounding box center [1083, 658] width 30 height 17
click at [373, 114] on button "chevron_right" at bounding box center [380, 125] width 12 height 36
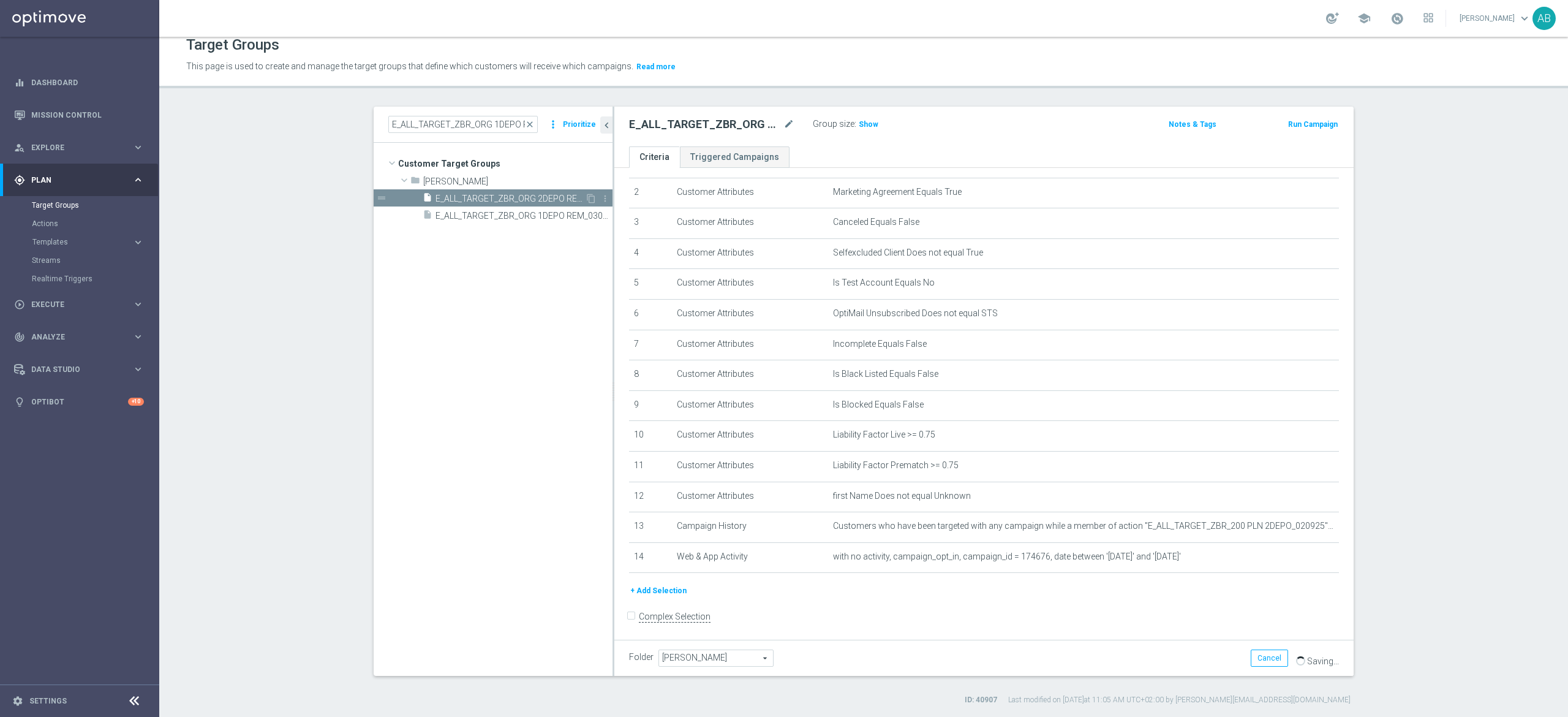
scroll to position [77, 0]
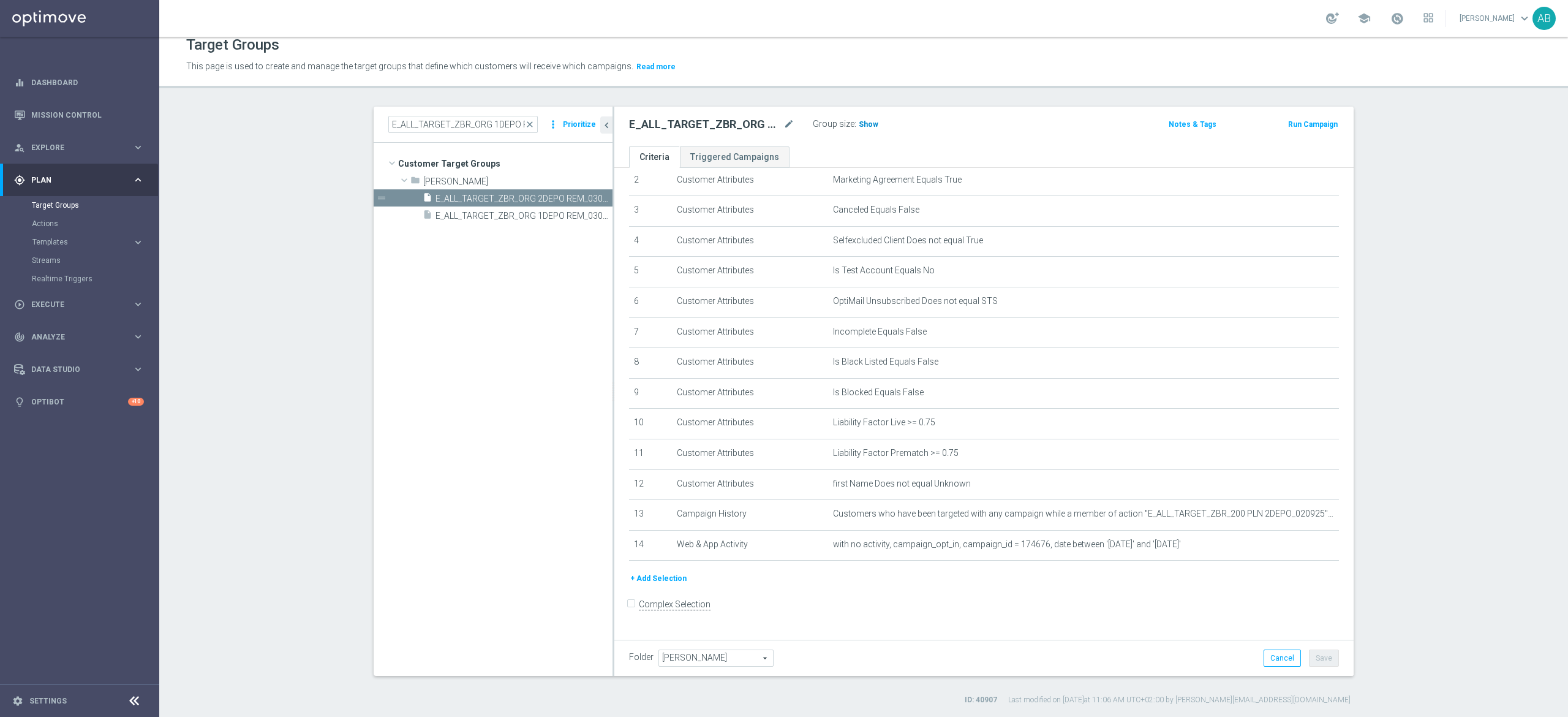
click at [865, 120] on span "Show" at bounding box center [868, 124] width 19 height 9
click at [783, 125] on icon "mode_edit" at bounding box center [789, 124] width 11 height 15
click at [462, 127] on input "E_ALL_TARGET_ZBR_ORG 1DEPO REM_030925" at bounding box center [462, 125] width 149 height 17
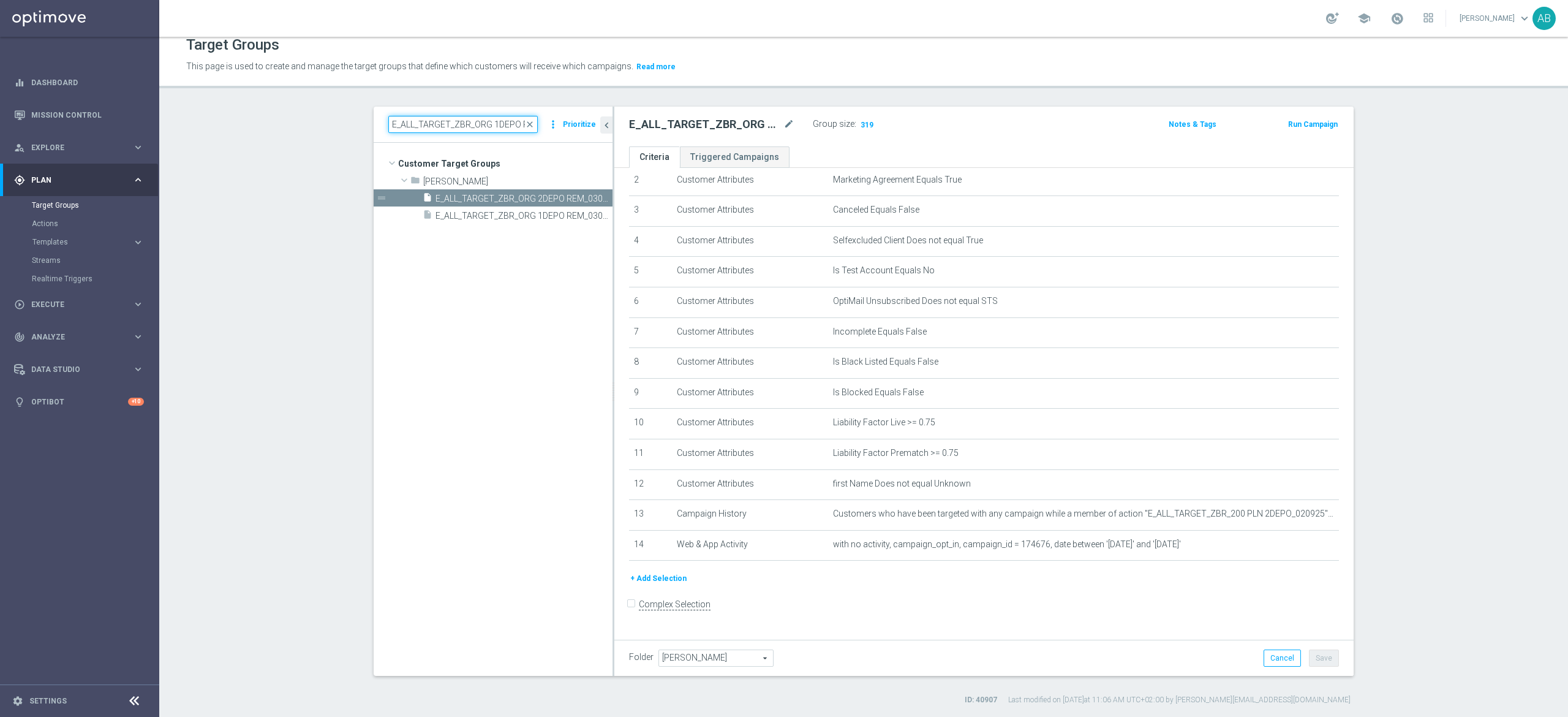
click at [462, 127] on input "E_ALL_TARGET_ZBR_ORG 1DEPO REM_030925" at bounding box center [462, 125] width 149 height 17
paste input "E_ALL_TARGET_ZBR_200 PLN 1DEPO_020925"
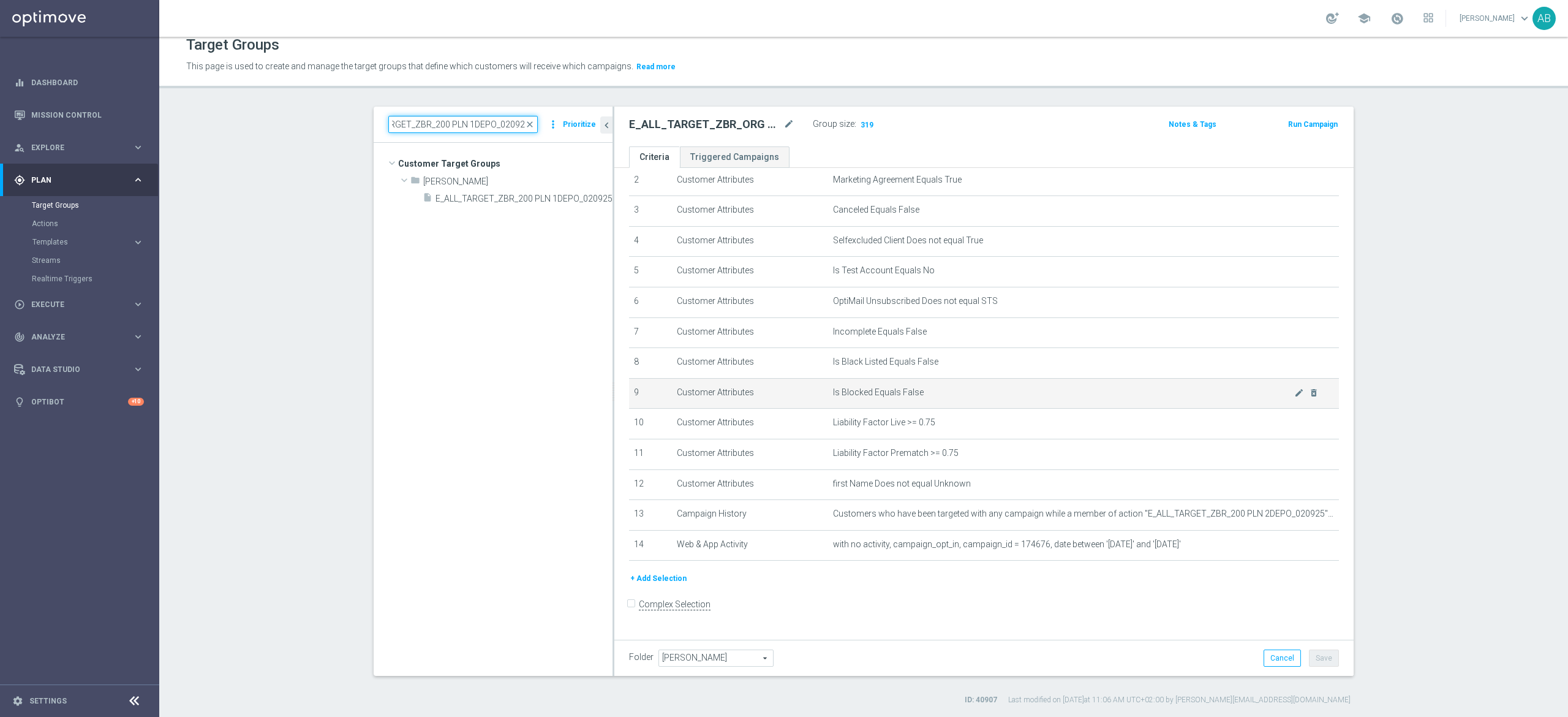
scroll to position [0, 0]
type input "E_ALL_TARGET_ZBR_200 PLN 1DEPO_020925"
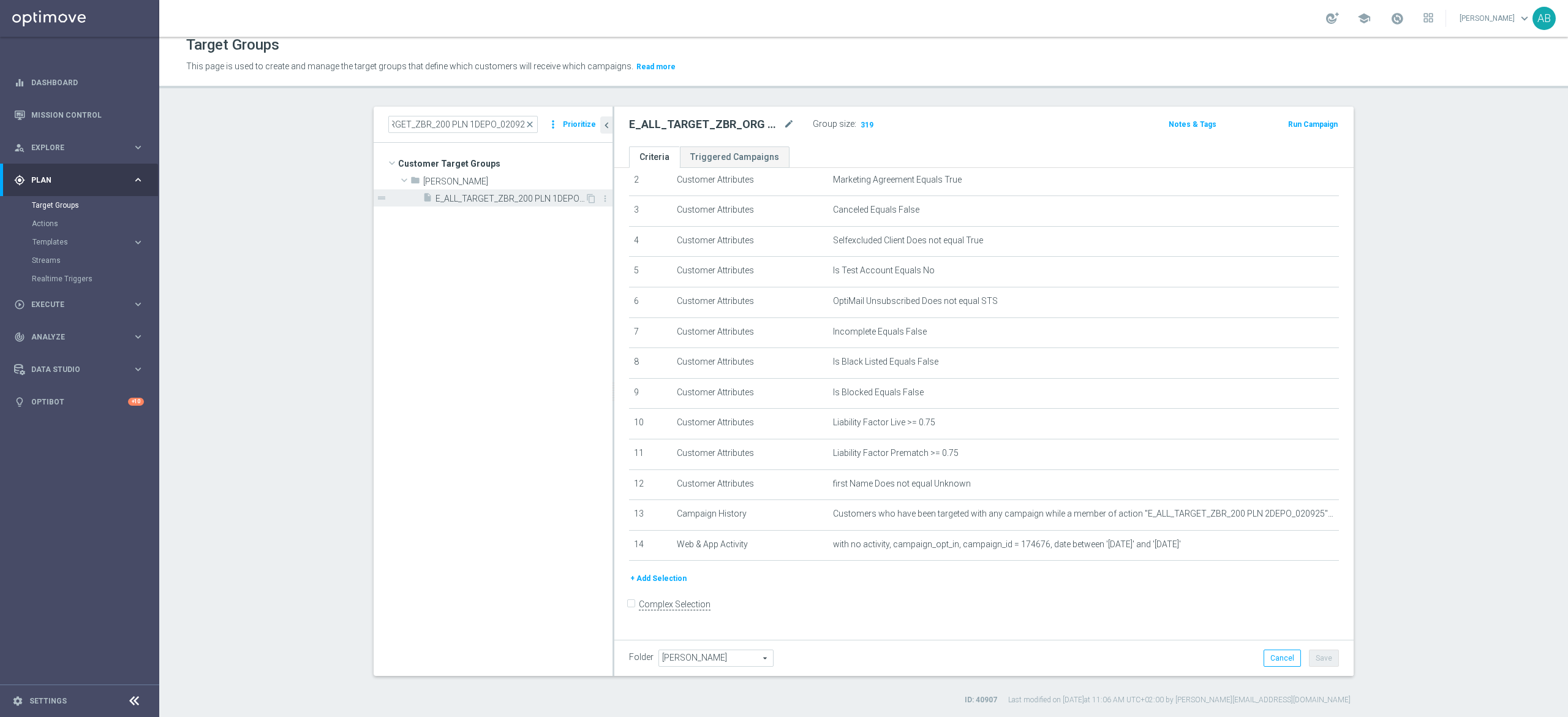
click at [481, 202] on span "E_ALL_TARGET_ZBR_200 PLN 1DEPO_020925" at bounding box center [510, 198] width 149 height 10
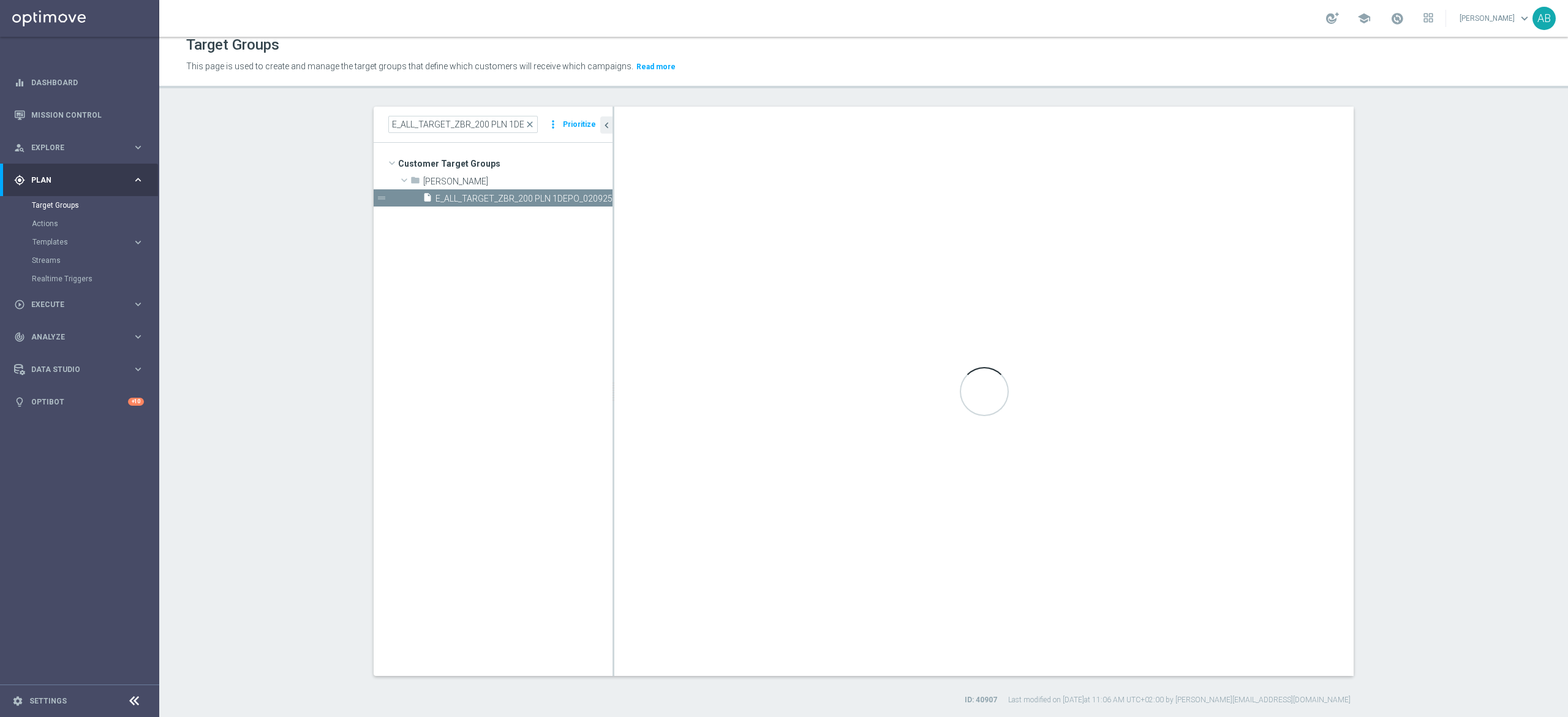
checkbox input "true"
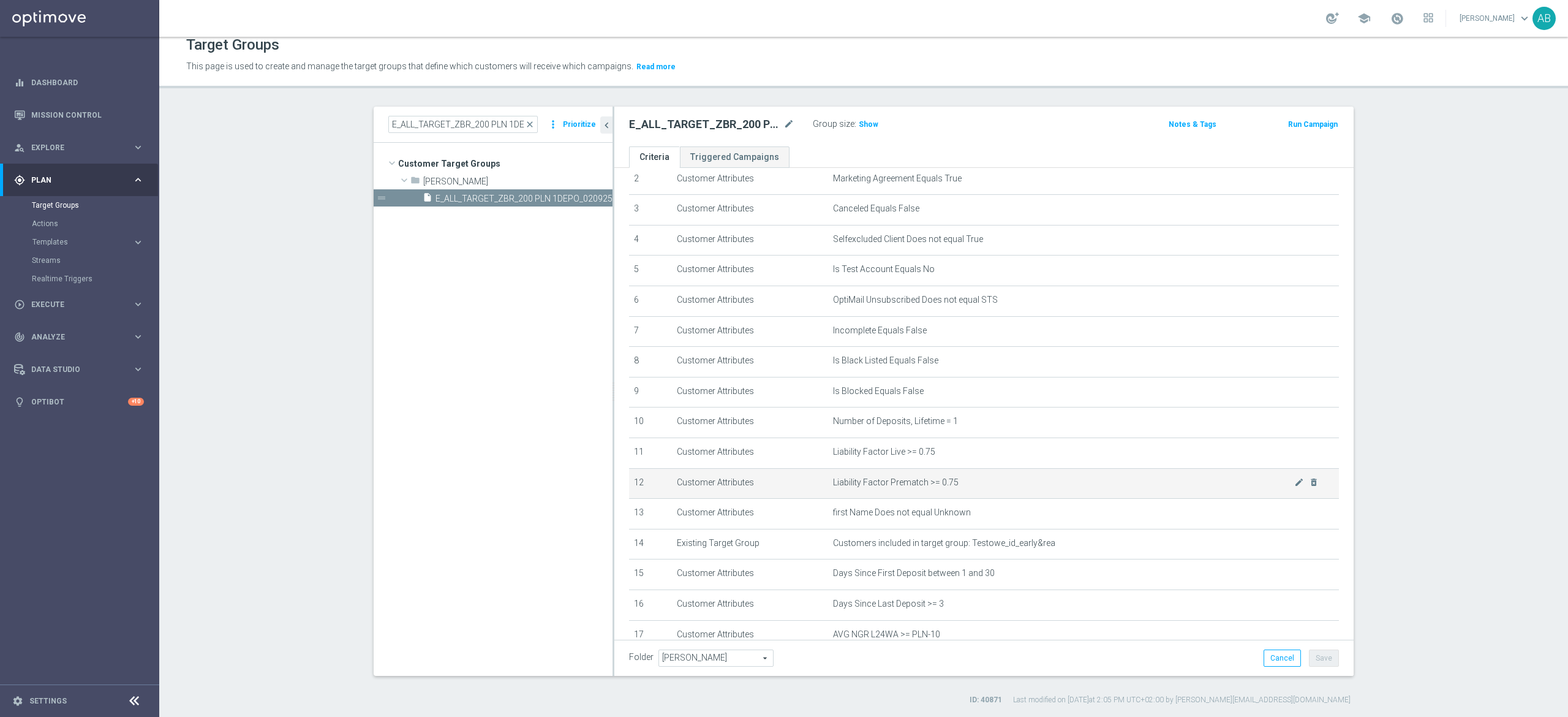
scroll to position [204, 0]
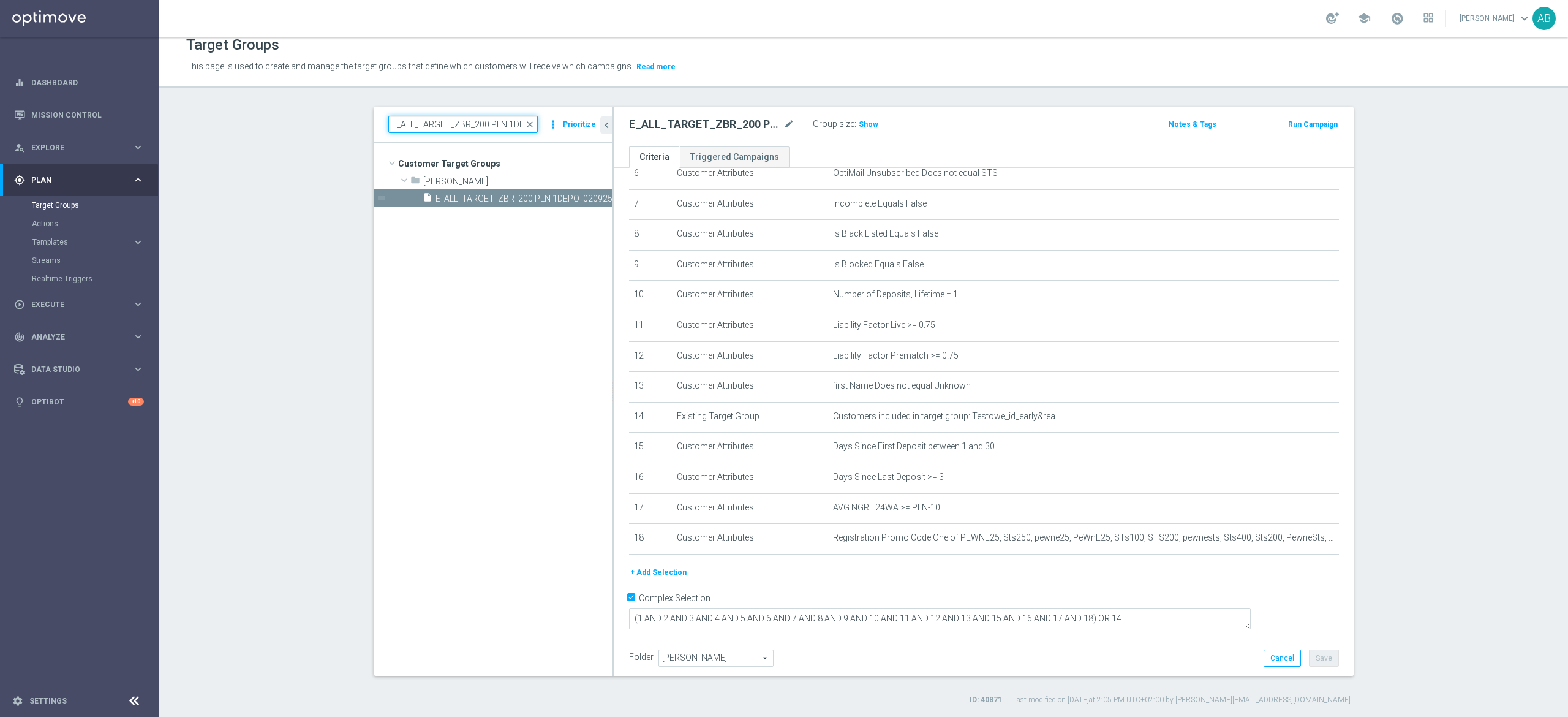
click at [499, 128] on input "E_ALL_TARGET_ZBR_200 PLN 1DEPO_020925" at bounding box center [462, 125] width 149 height 17
paste input "ORG 1DEPO REM_03"
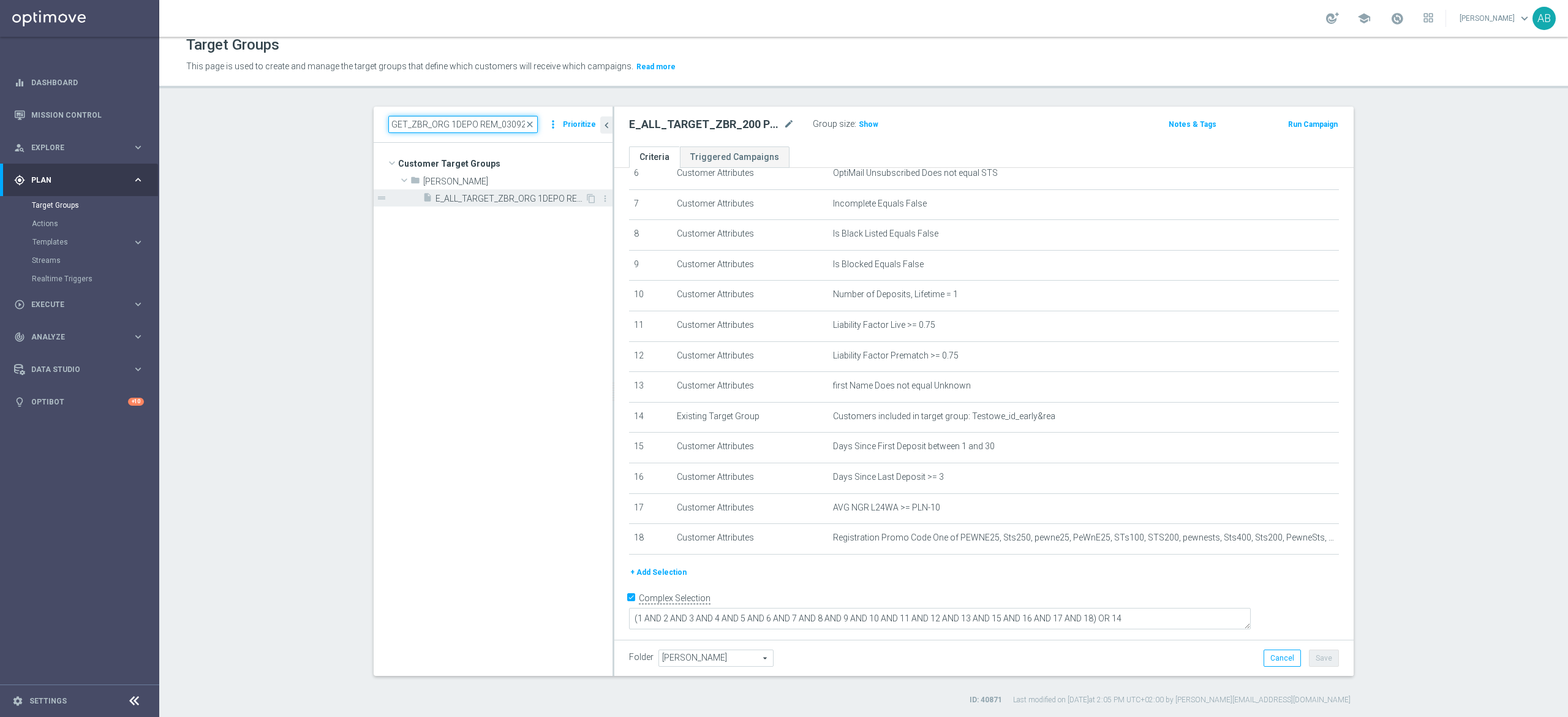
type input "E_ALL_TARGET_ZBR_ORG 1DEPO REM_030925"
click at [506, 197] on span "E_ALL_TARGET_ZBR_ORG 1DEPO REM_030925" at bounding box center [510, 198] width 149 height 10
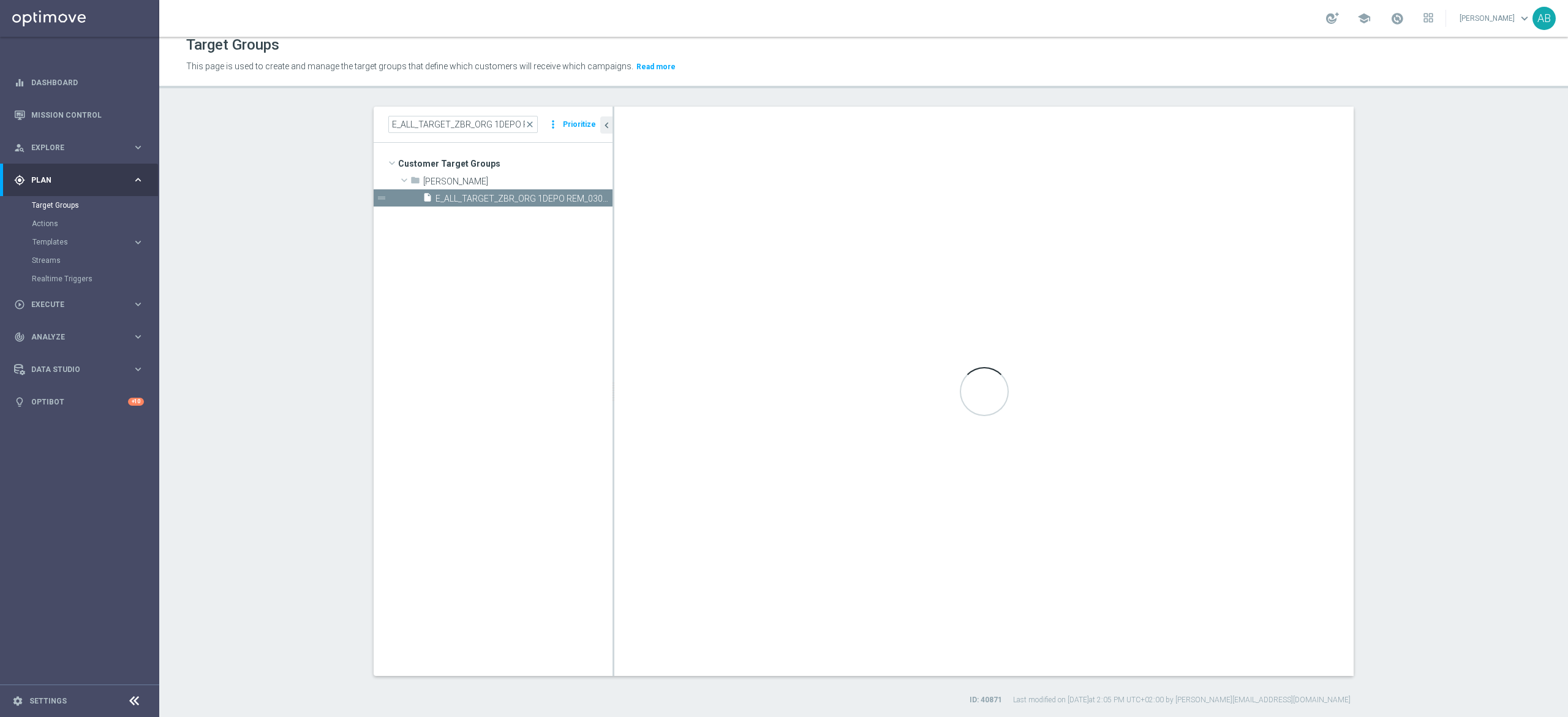
checkbox input "false"
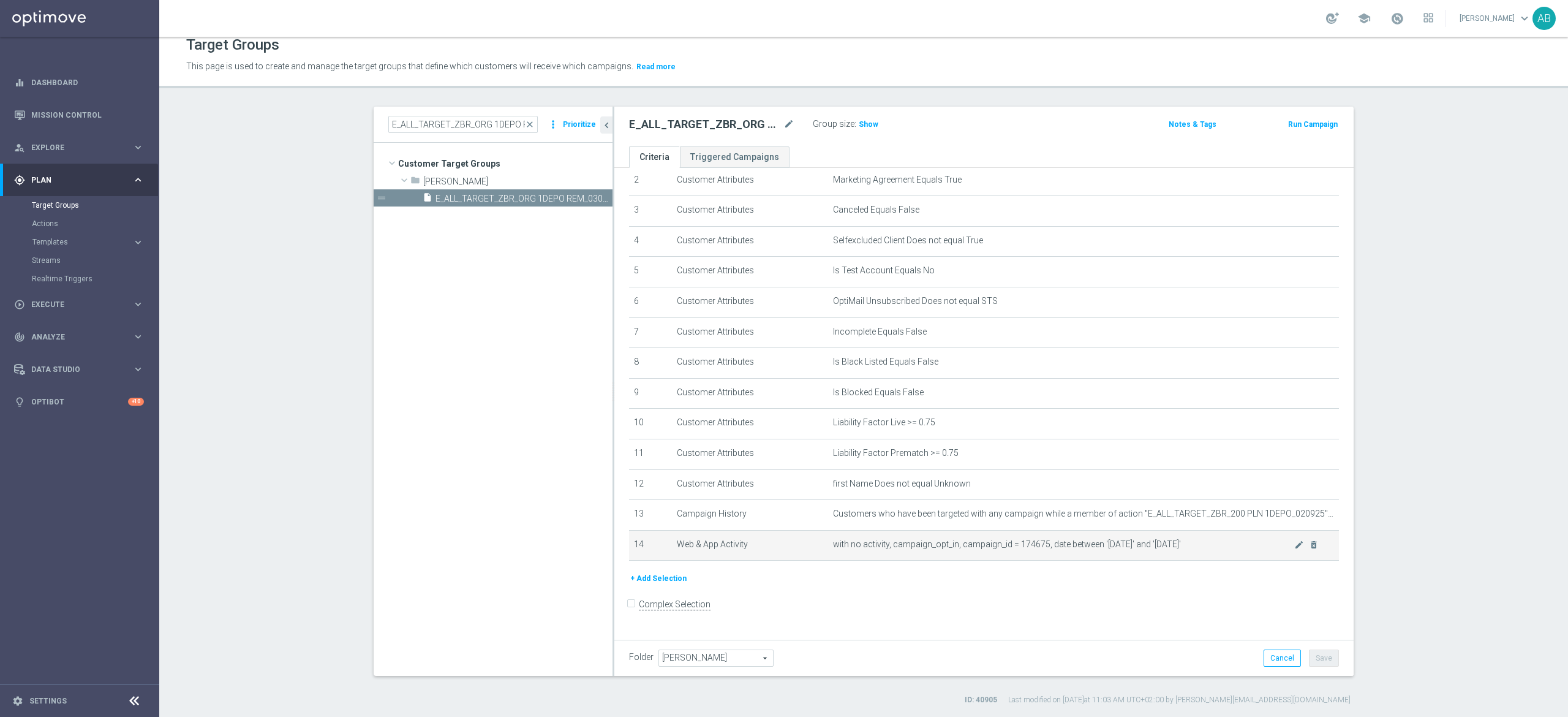
scroll to position [77, 0]
click at [670, 586] on button "+ Add Selection" at bounding box center [659, 578] width 59 height 13
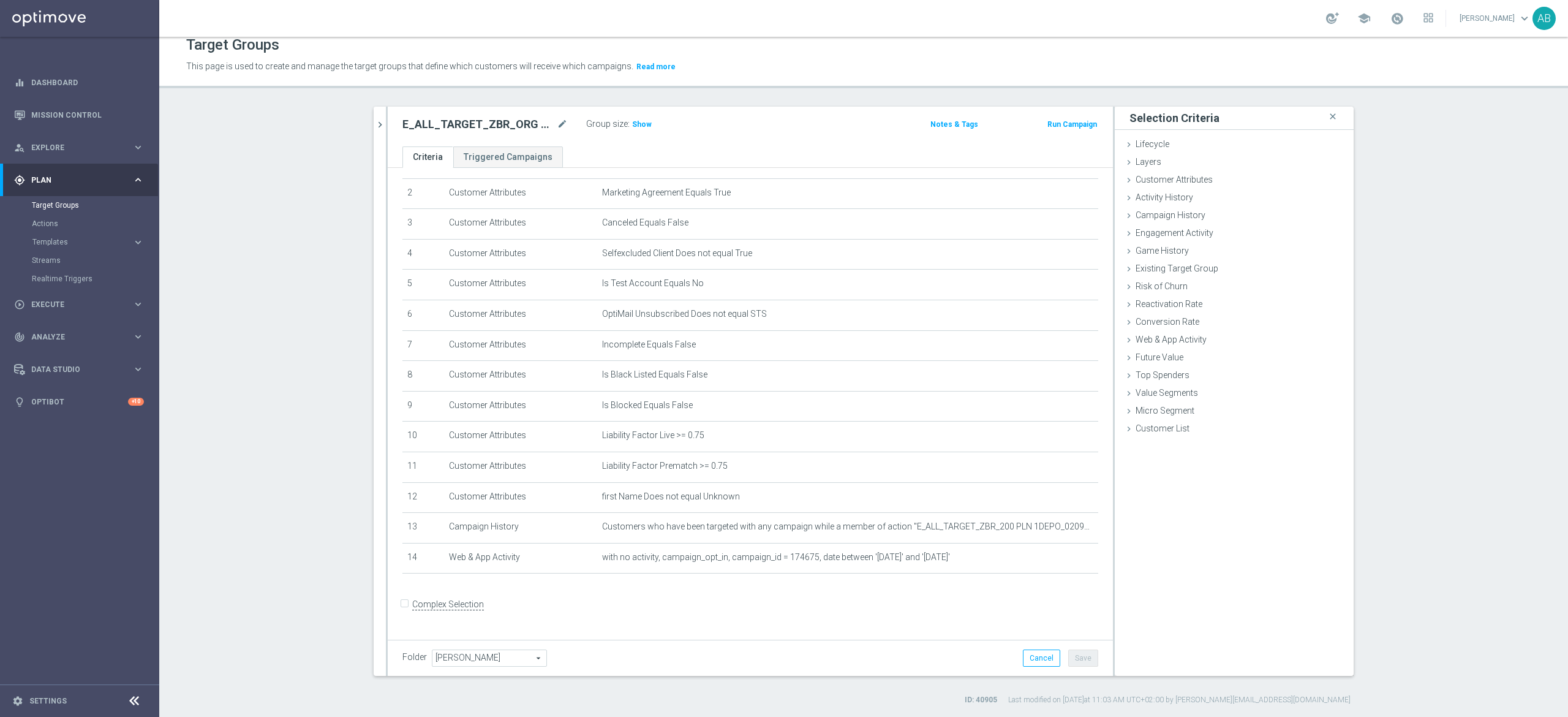
scroll to position [63, 0]
click at [1167, 176] on span "Customer Attributes" at bounding box center [1174, 179] width 77 height 10
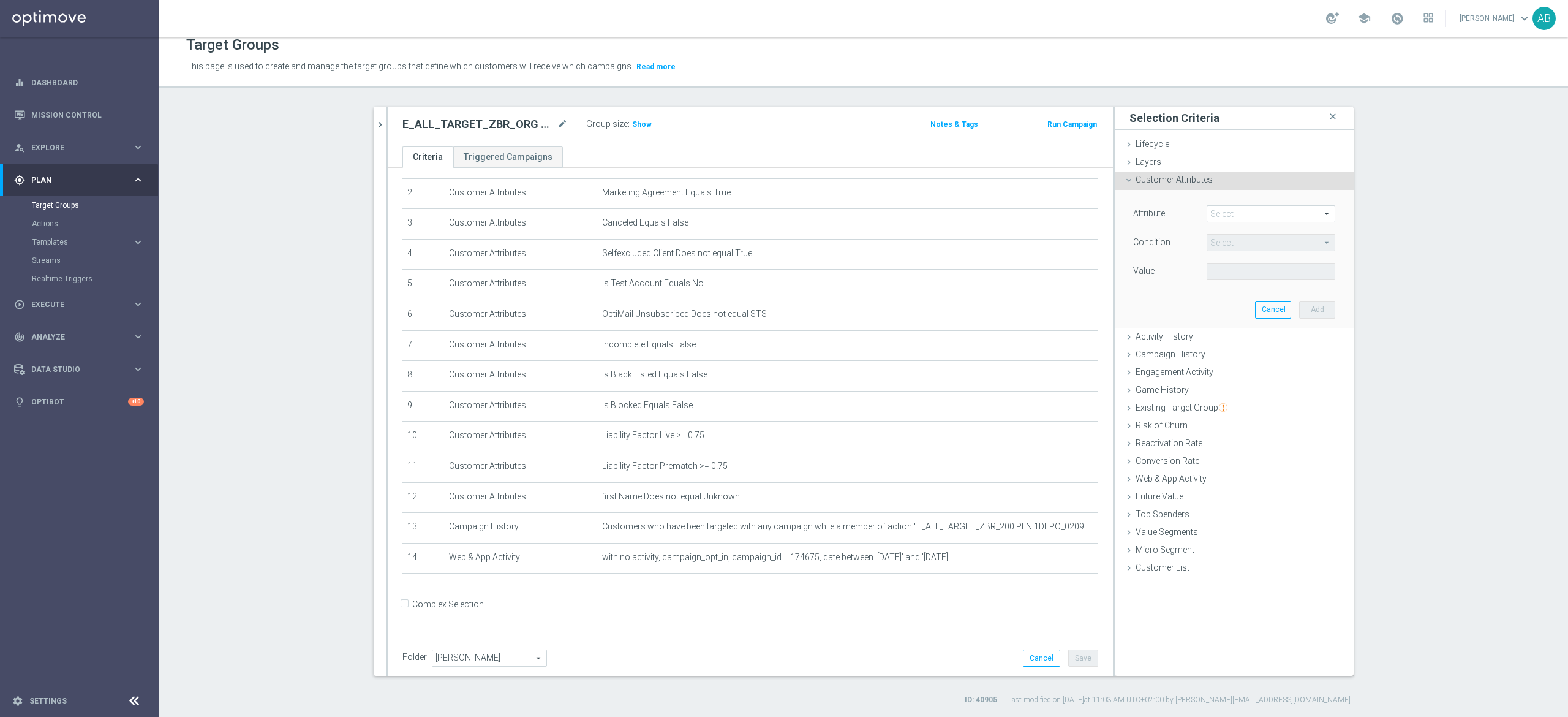
click at [1232, 212] on span at bounding box center [1271, 213] width 128 height 16
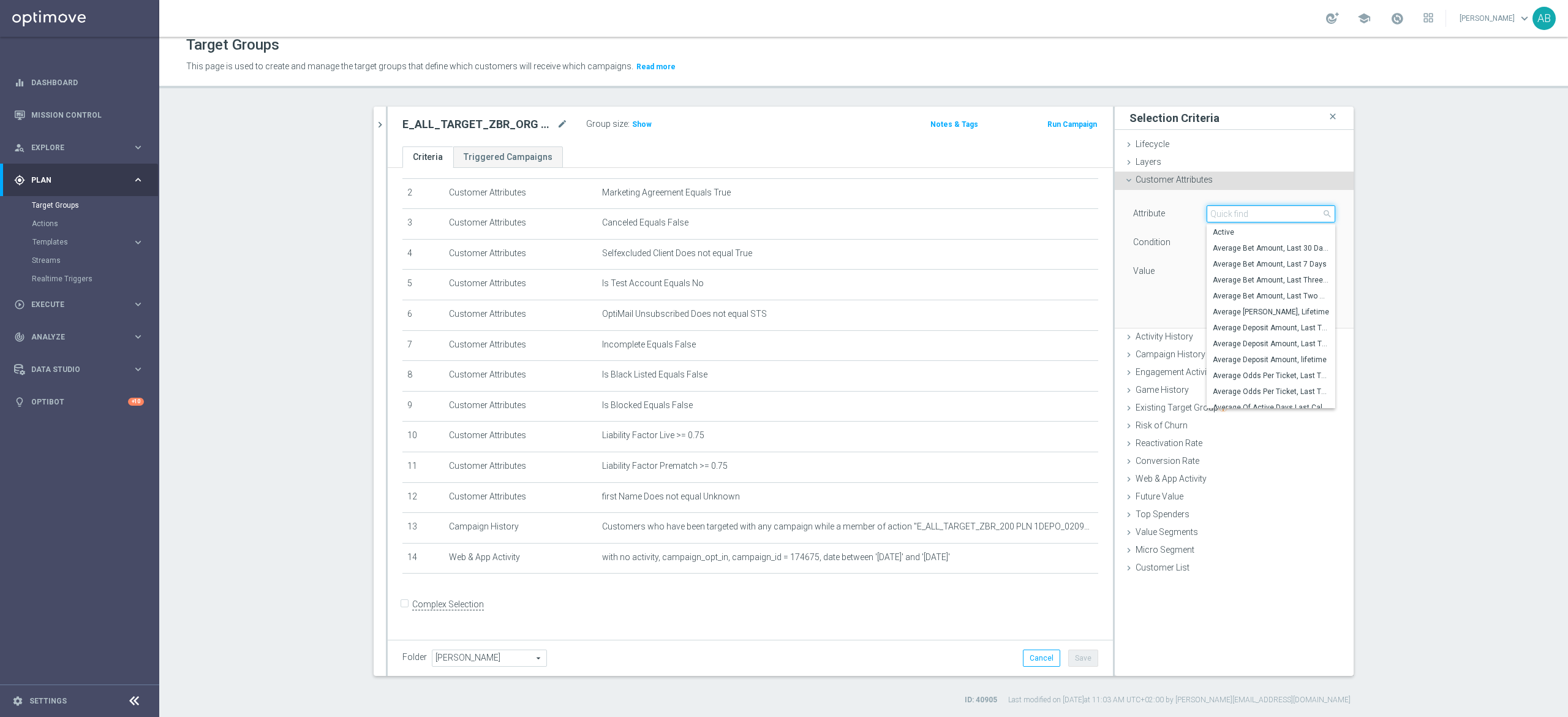
click at [1232, 212] on input "search" at bounding box center [1271, 213] width 128 height 17
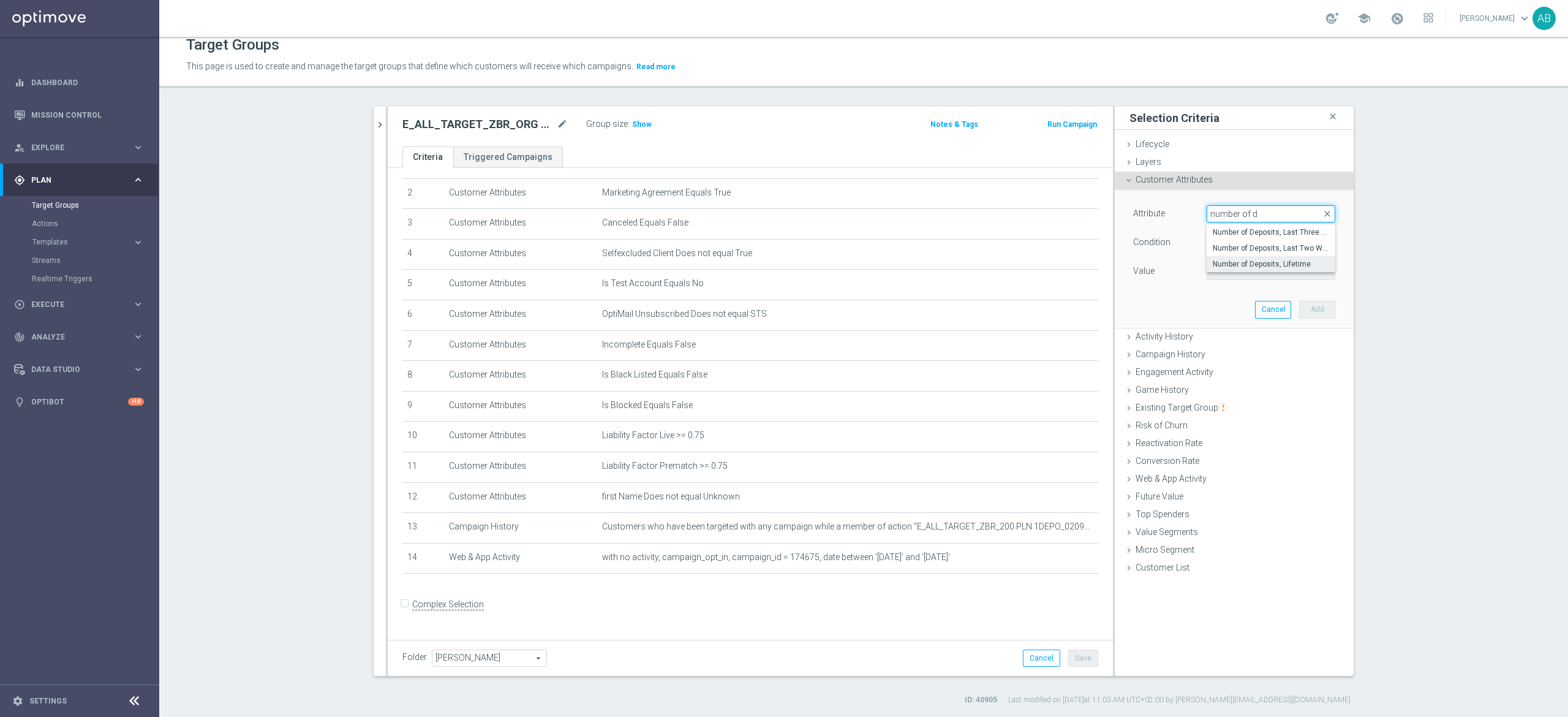
type input "number of d"
click at [1238, 267] on span "Number of Deposits, Lifetime" at bounding box center [1271, 264] width 117 height 10
type input "Number of Deposits, Lifetime"
type input "="
click at [1229, 275] on input "number" at bounding box center [1234, 271] width 55 height 17
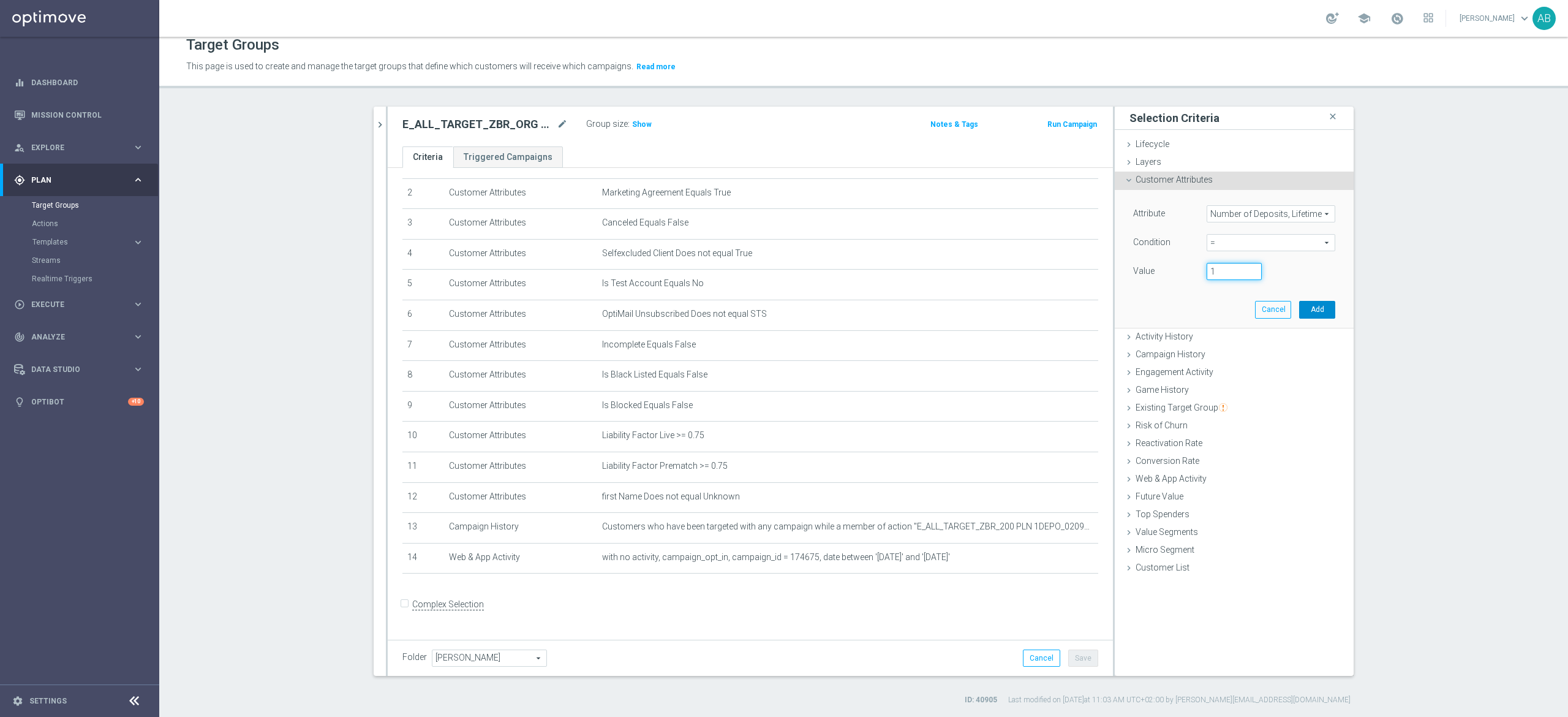
type input "1"
click at [1314, 310] on button "Add" at bounding box center [1317, 309] width 36 height 17
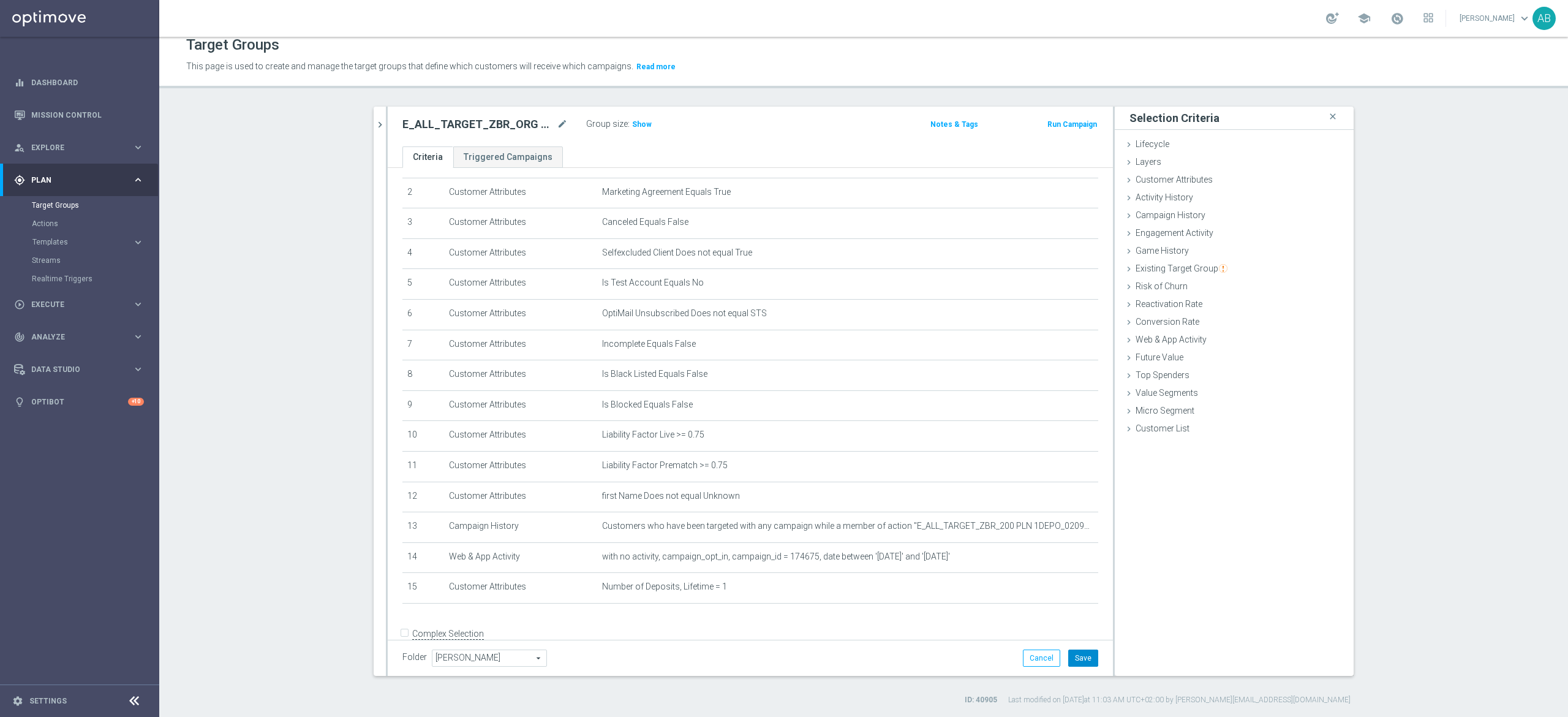
click at [1084, 658] on button "Save" at bounding box center [1083, 658] width 30 height 17
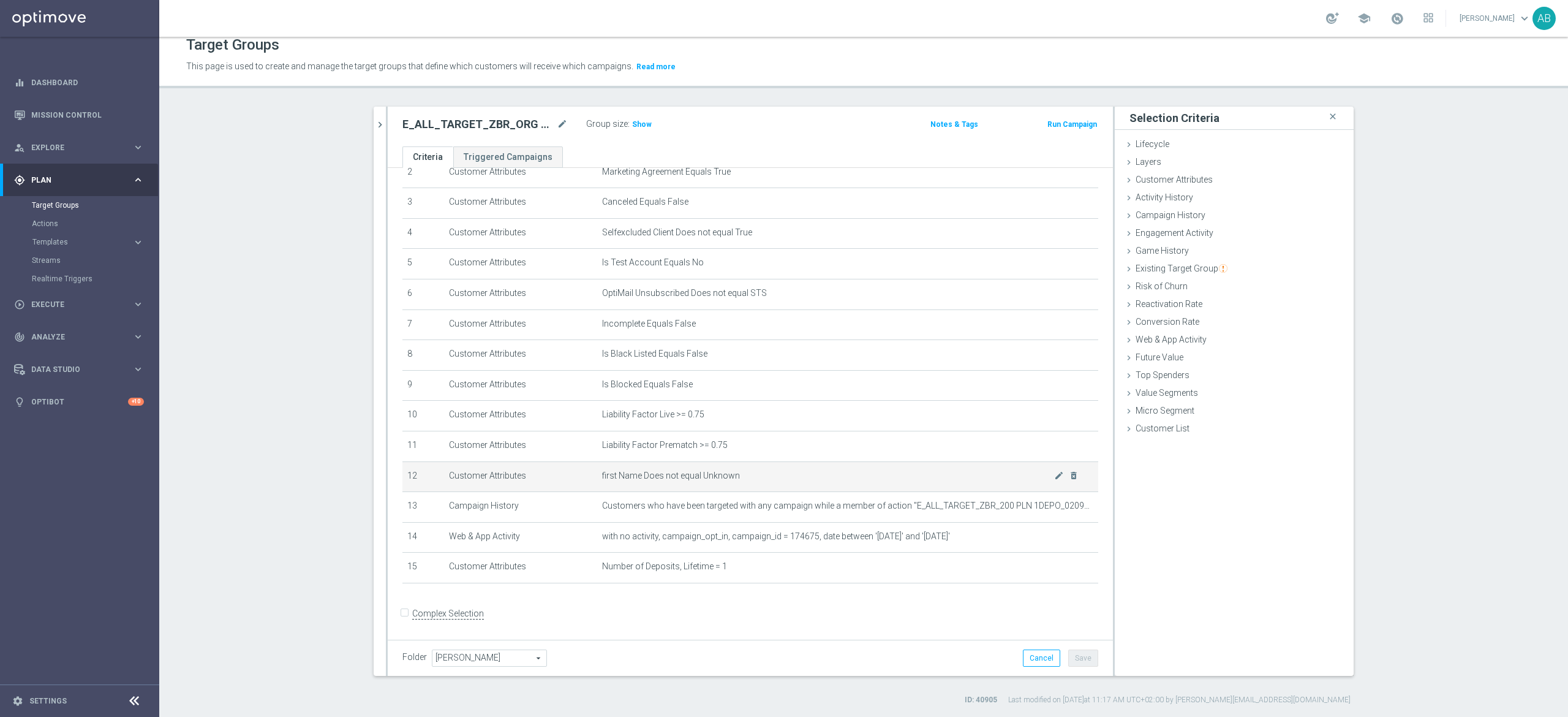
scroll to position [94, 0]
drag, startPoint x: 625, startPoint y: 122, endPoint x: 628, endPoint y: 144, distance: 22.2
click at [632, 122] on span "Show" at bounding box center [642, 124] width 19 height 9
drag, startPoint x: 369, startPoint y: 124, endPoint x: 375, endPoint y: 119, distance: 7.8
click at [374, 122] on icon "chevron_right" at bounding box center [380, 125] width 12 height 12
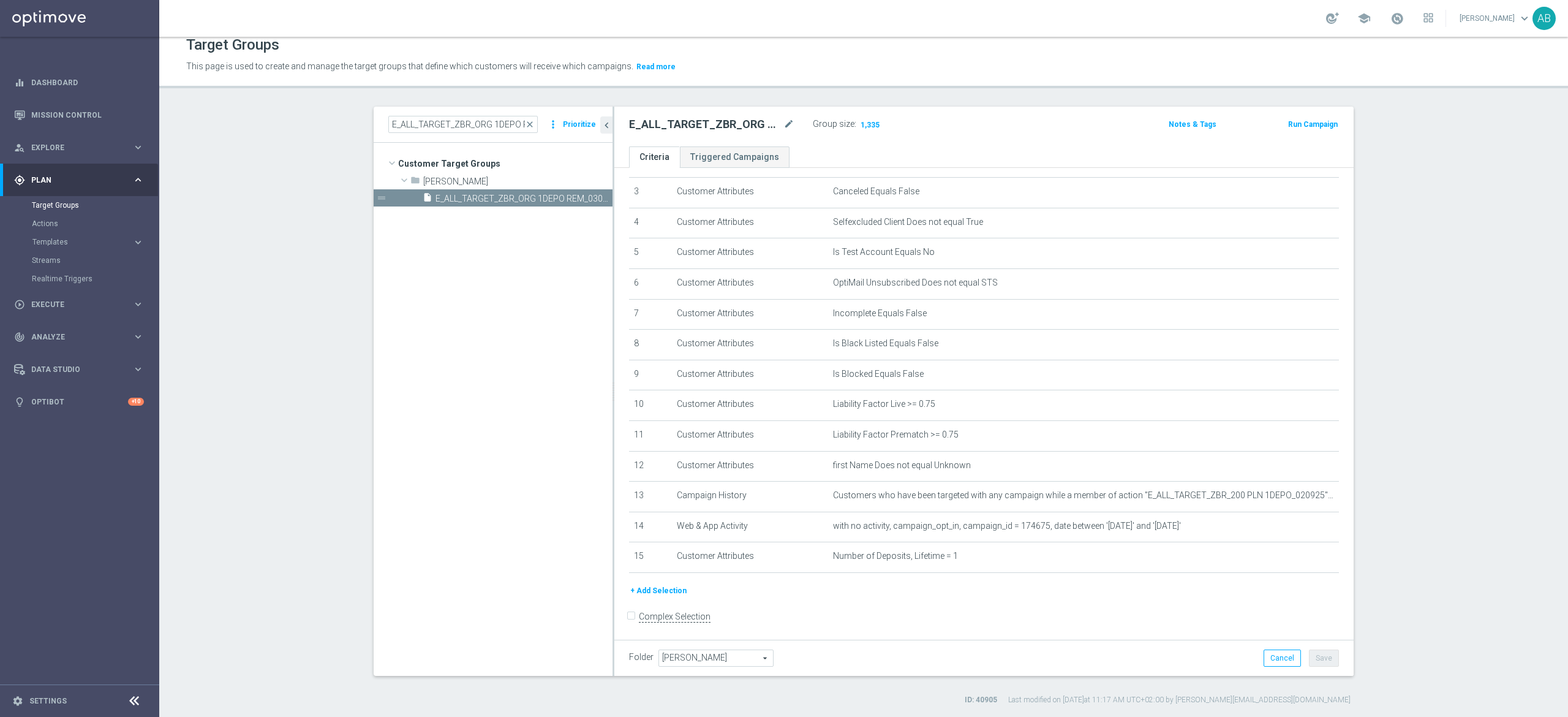
click at [404, 136] on div "E_ALL_TARGET_ZBR_ORG 1DEPO REM_030925 close more_vert Prioritize" at bounding box center [493, 125] width 239 height 36
click at [413, 127] on input "E_ALL_TARGET_ZBR_ORG 1DEPO REM_030925" at bounding box center [462, 125] width 149 height 17
click at [413, 126] on input "E_ALL_TARGET_ZBR_ORG 1DEPO REM_030925" at bounding box center [462, 125] width 149 height 17
paste input "E_ALL_TARGET_ZBR_ORG 2DEPO REM_030925"
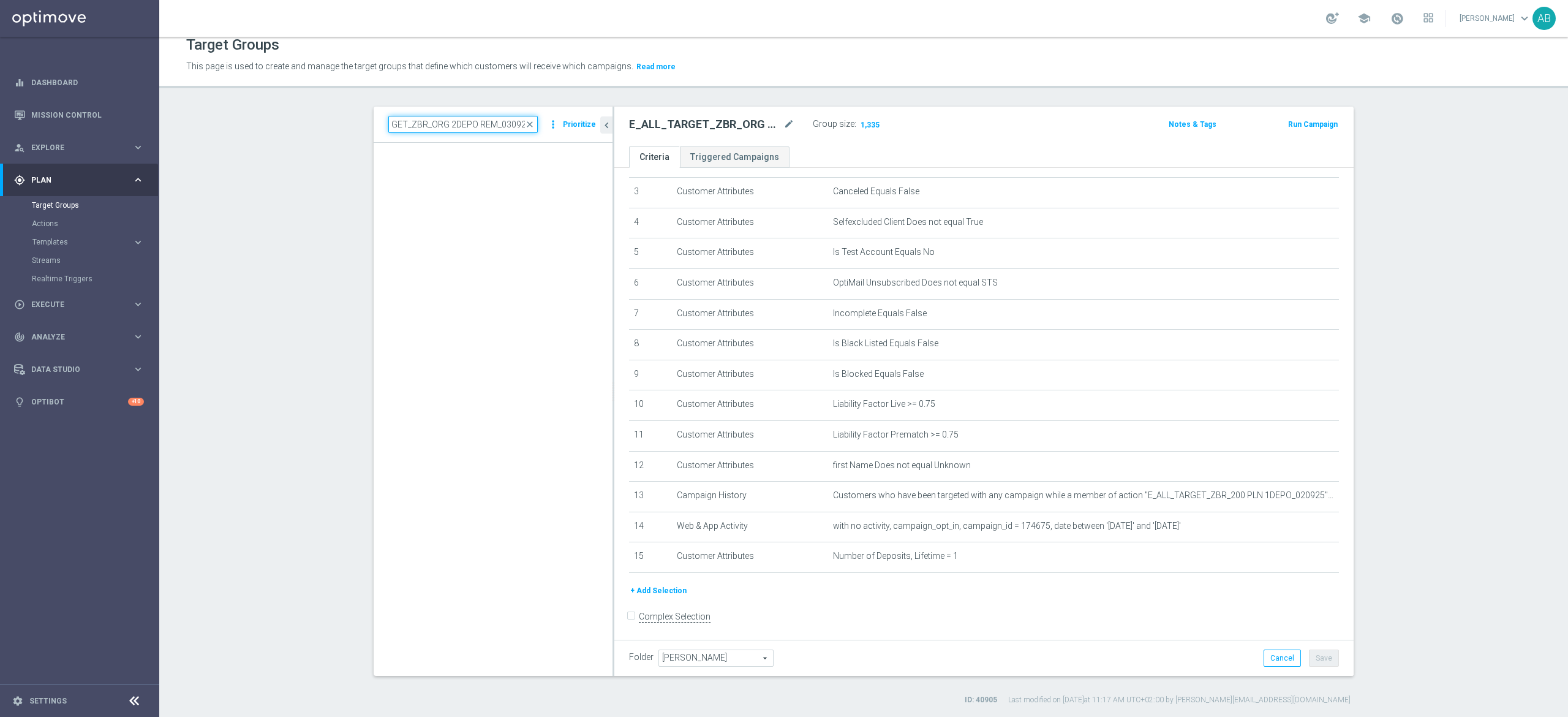
scroll to position [0, 0]
type input "E_ALL_TARGET_ZBR_ORG 2DEPO REM_030925"
click at [452, 196] on span "E_ALL_TARGET_ZBR_ORG 2DEPO REM_030925" at bounding box center [510, 198] width 149 height 10
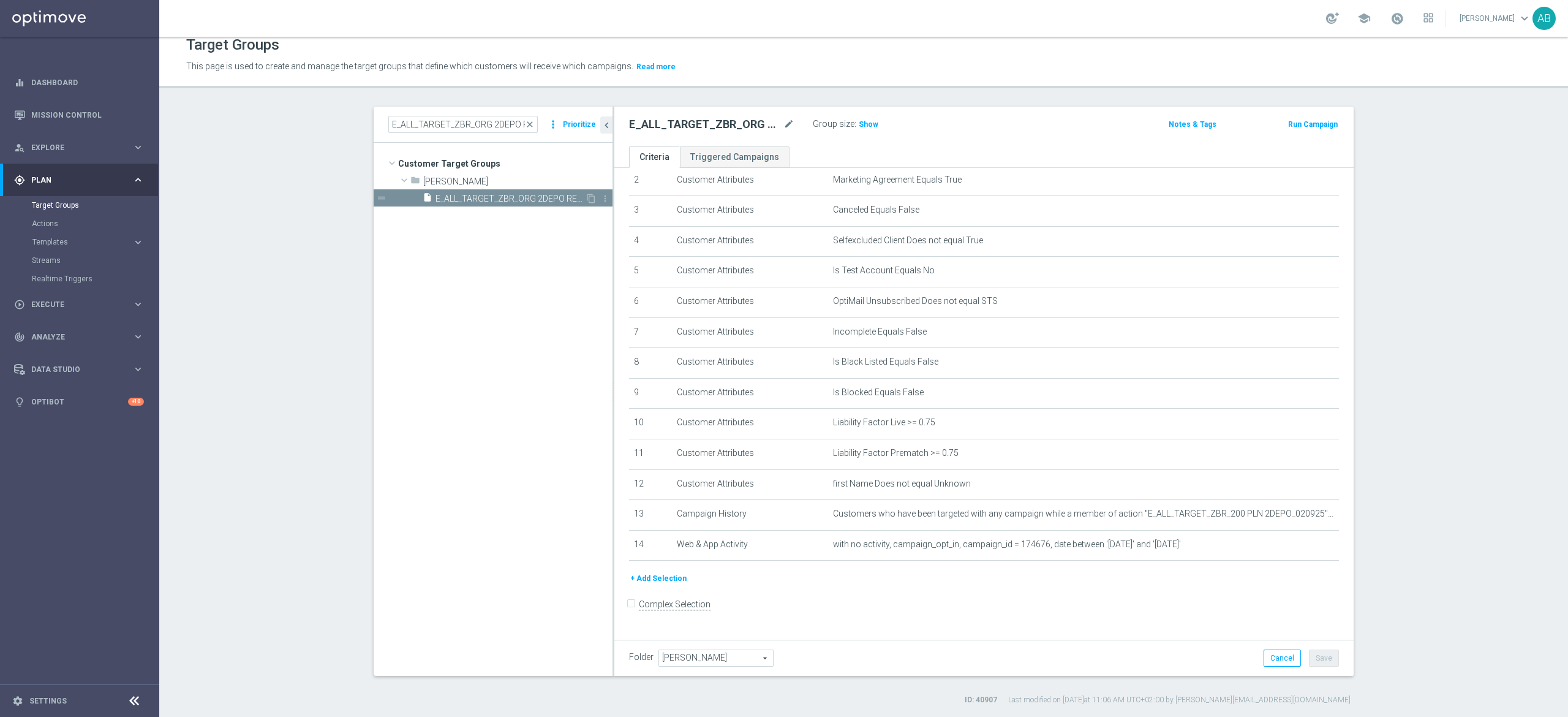
scroll to position [77, 0]
click at [640, 586] on button "+ Add Selection" at bounding box center [659, 578] width 59 height 13
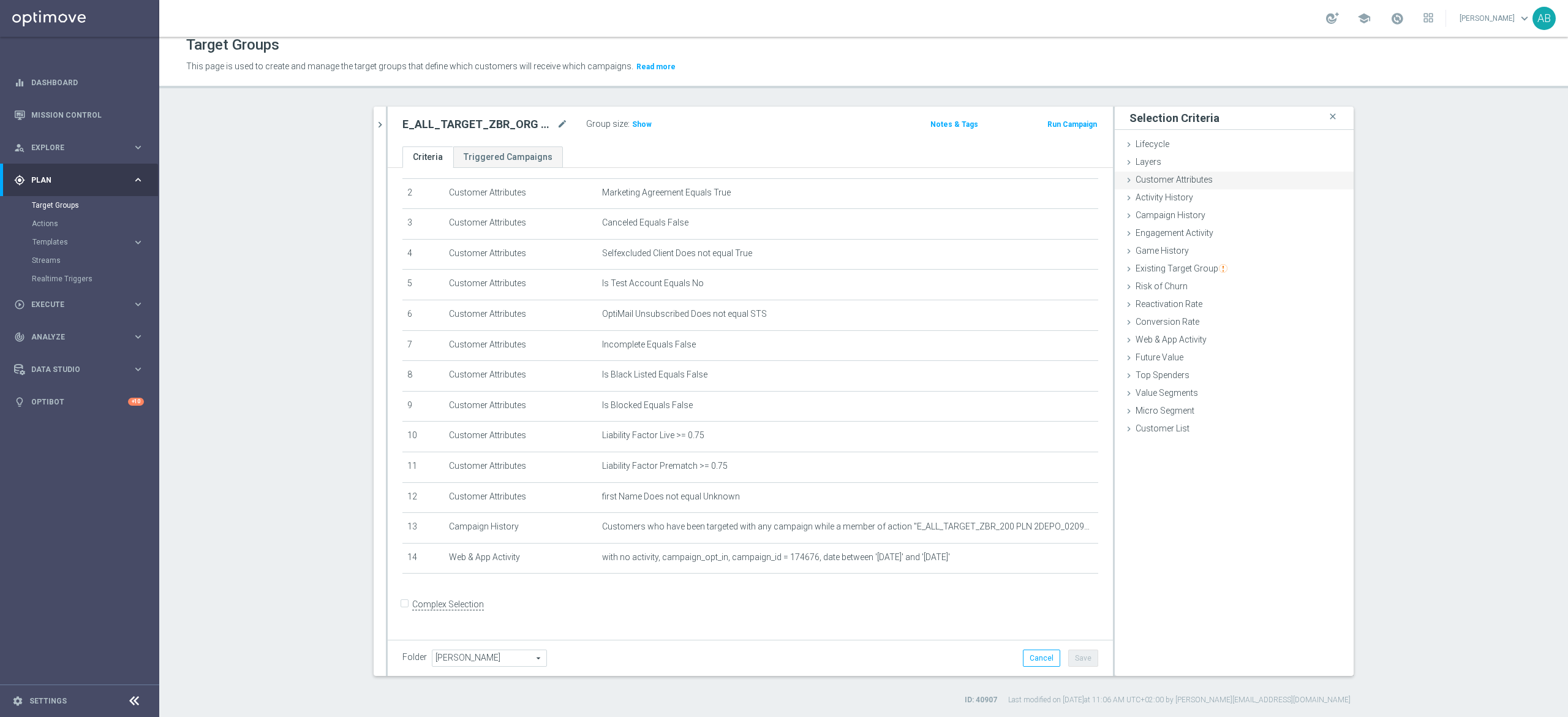
click at [1184, 182] on span "Customer Attributes" at bounding box center [1174, 179] width 77 height 10
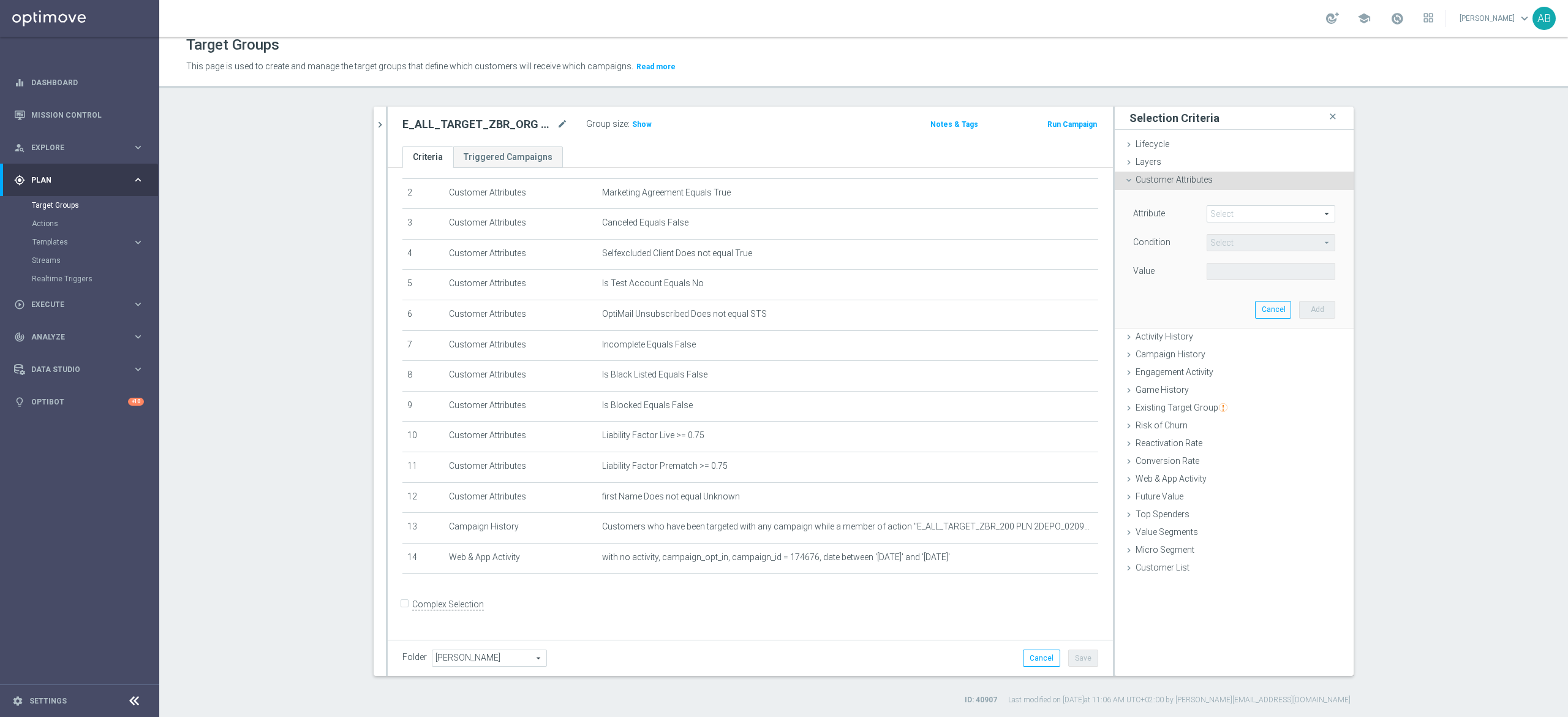
click at [1213, 213] on span at bounding box center [1271, 213] width 128 height 16
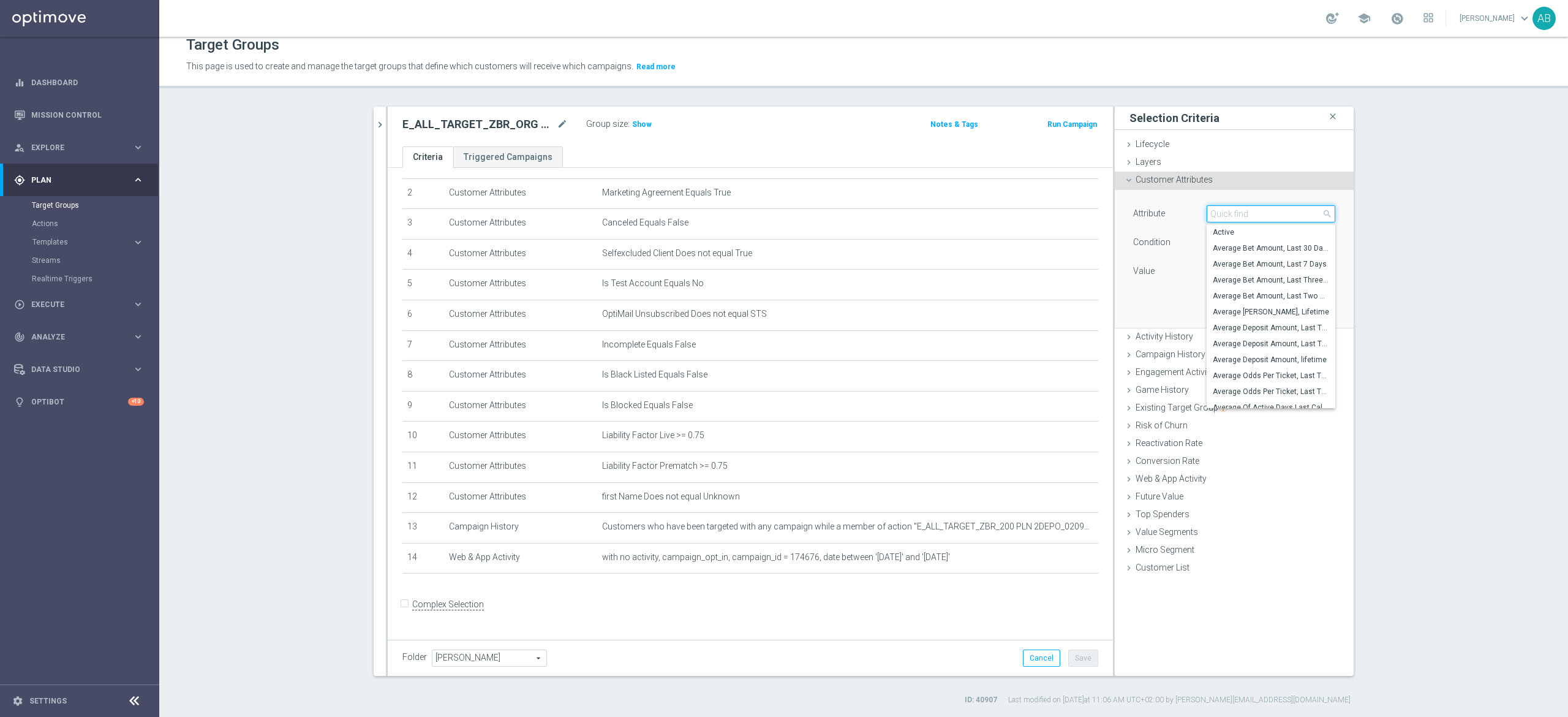
click at [1213, 213] on input "search" at bounding box center [1271, 213] width 128 height 17
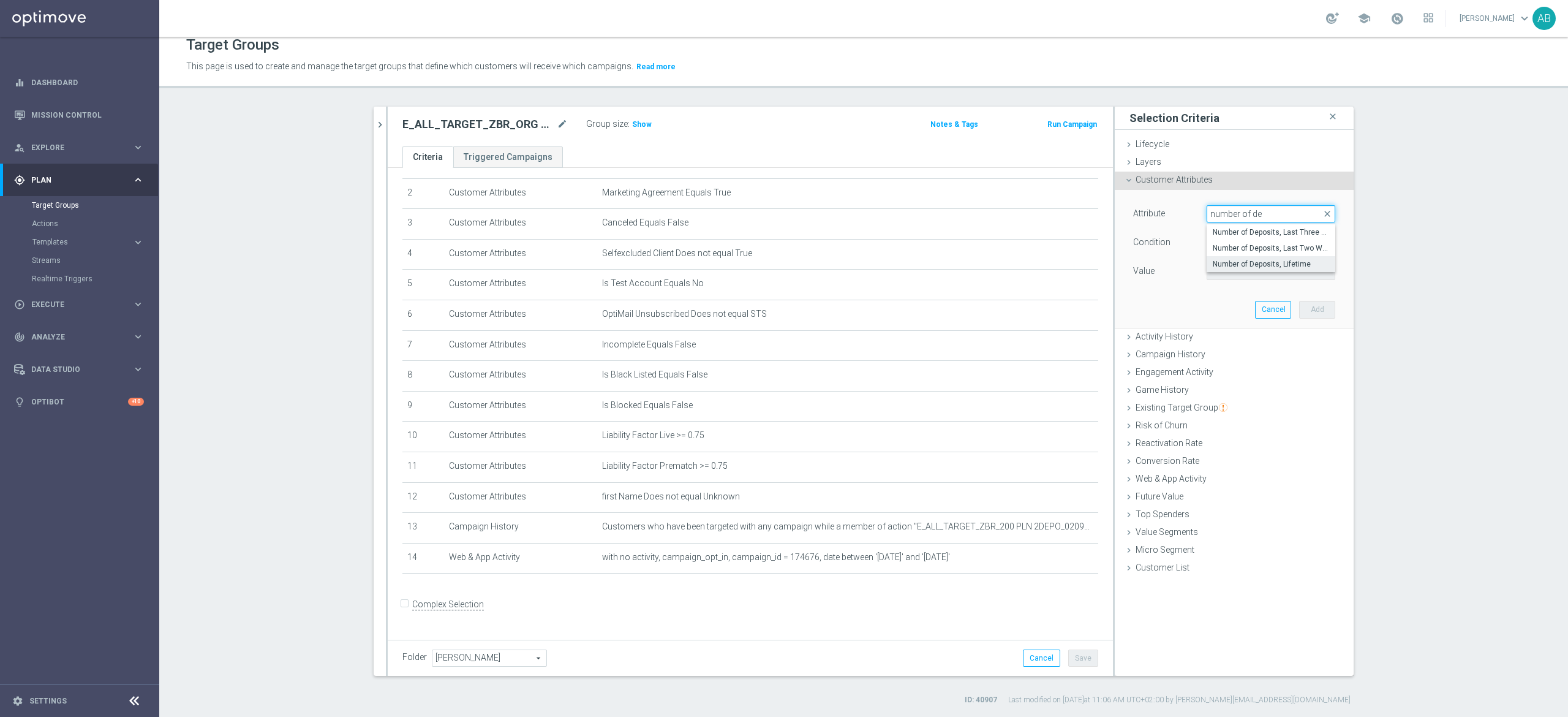
type input "number of de"
click at [1231, 265] on span "Number of Deposits, Lifetime" at bounding box center [1271, 264] width 117 height 10
type input "Number of Deposits, Lifetime"
type input "="
click at [1224, 264] on input "number" at bounding box center [1234, 271] width 55 height 17
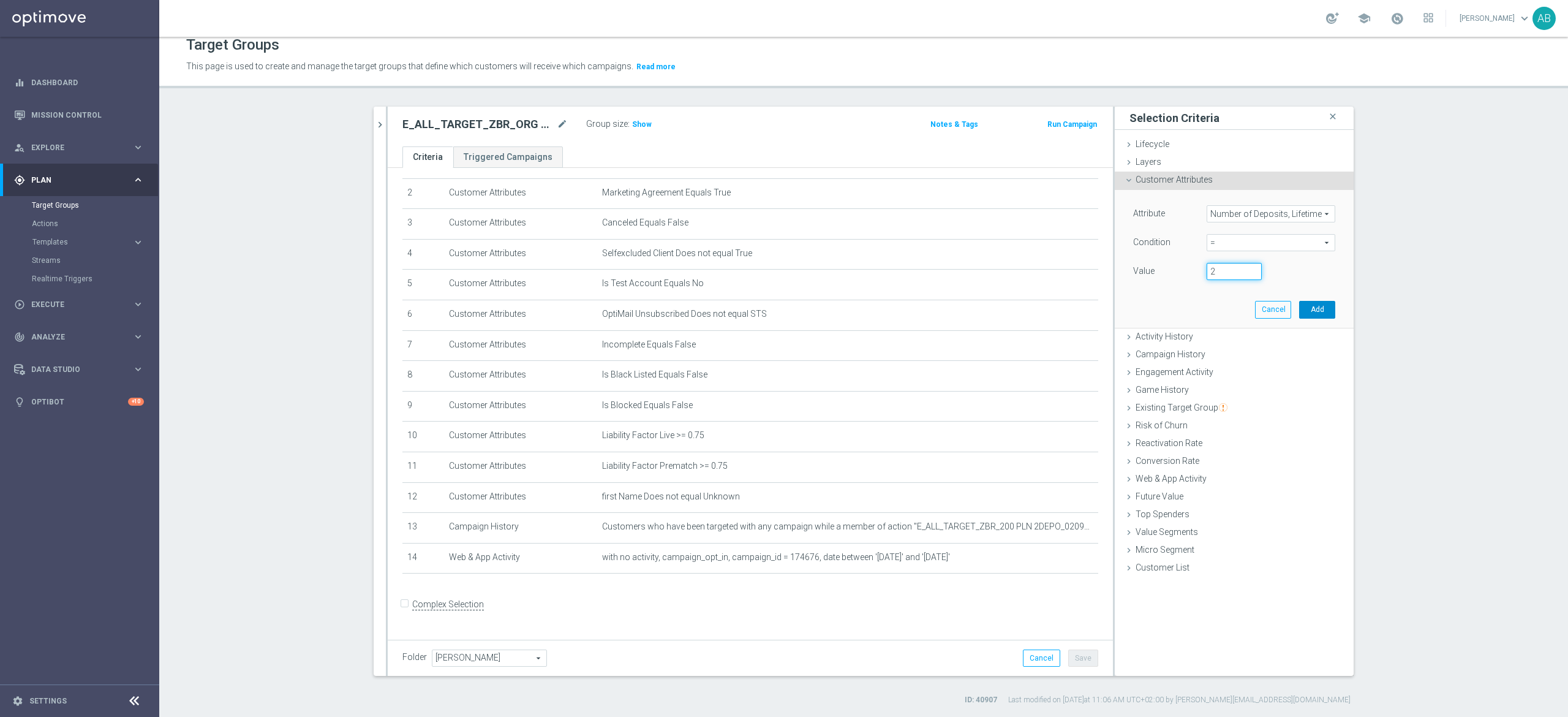
type input "2"
click at [1304, 314] on button "Add" at bounding box center [1317, 309] width 36 height 17
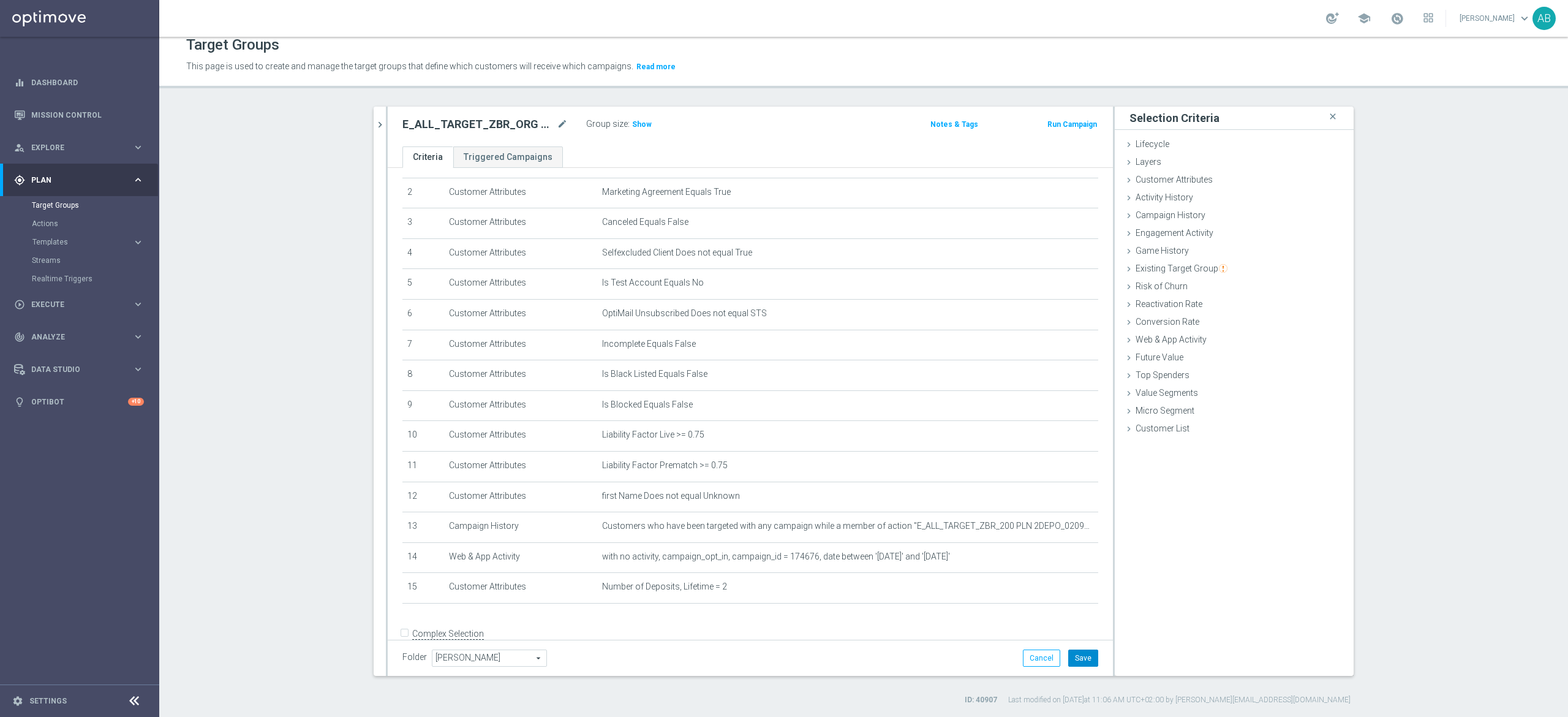
click at [1075, 654] on button "Save" at bounding box center [1083, 658] width 30 height 17
click at [639, 122] on span "Show" at bounding box center [642, 124] width 19 height 9
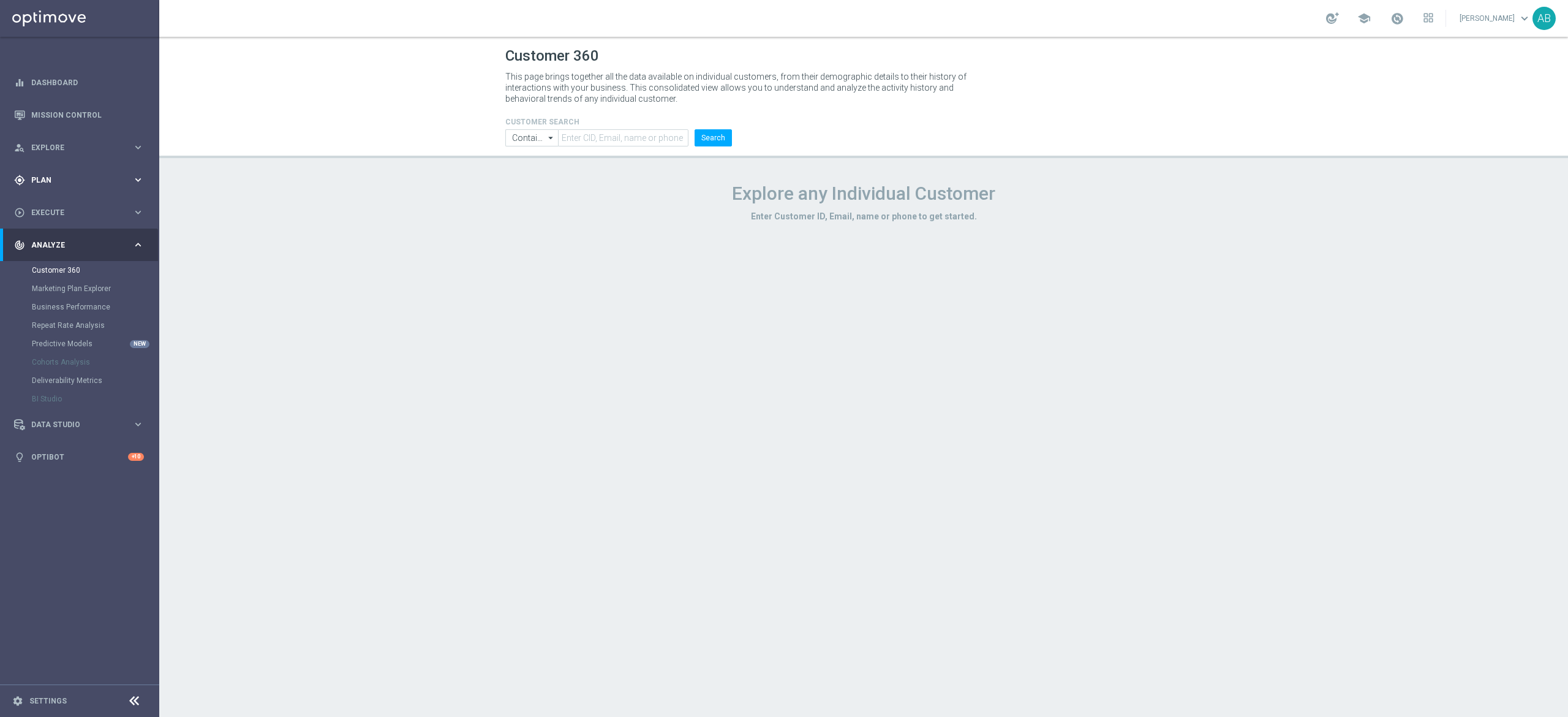
click at [60, 171] on div "gps_fixed Plan keyboard_arrow_right" at bounding box center [79, 180] width 158 height 32
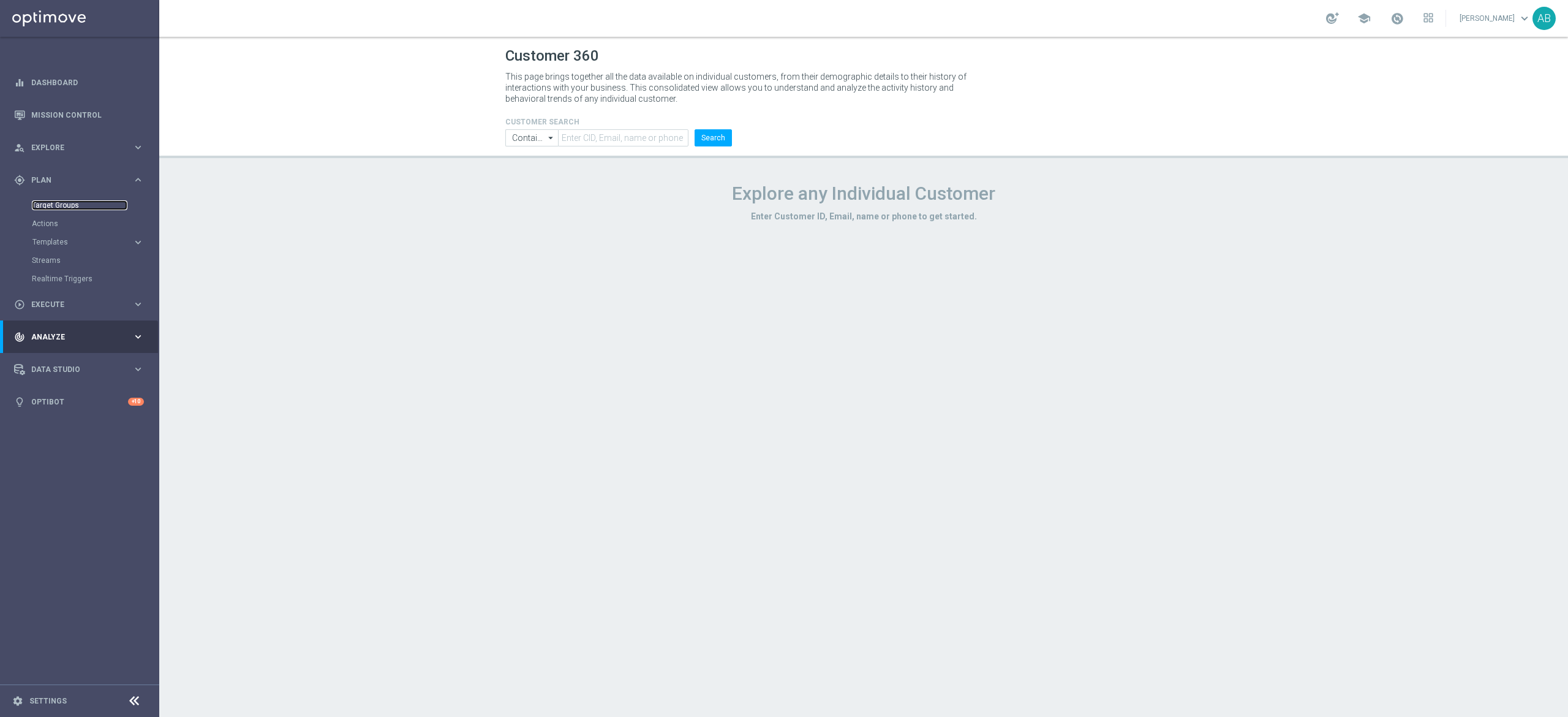
click at [62, 205] on link "Target Groups" at bounding box center [80, 205] width 96 height 10
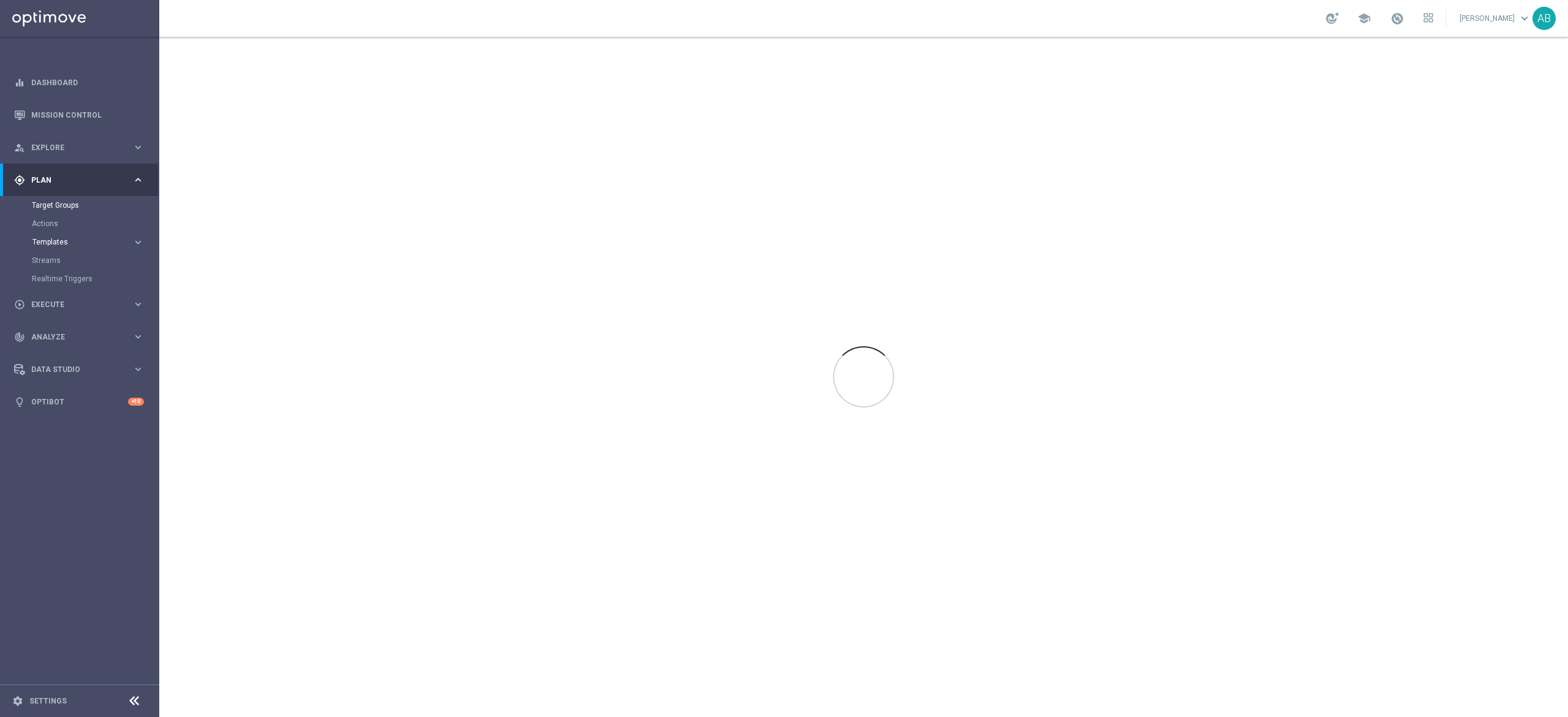
click at [64, 241] on span "Templates" at bounding box center [76, 242] width 87 height 8
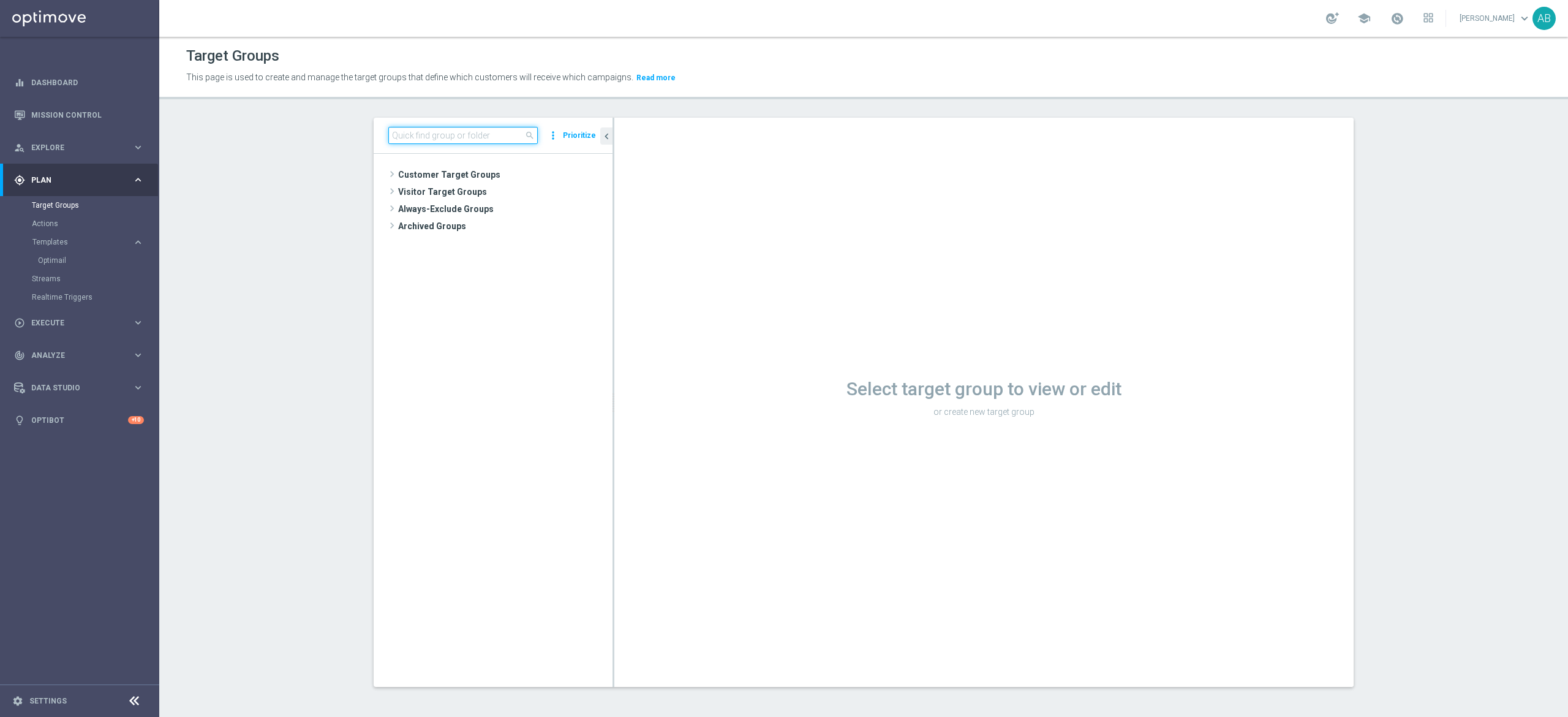
click at [422, 135] on input at bounding box center [462, 135] width 149 height 17
paste input "E_ALL_TARGET_ZBR_200 PLN 1DEPO_020925"
type input "E_ALL_TARGET_ZBR_200 PLN 1DEPO_020925"
click at [69, 252] on div "Optimail" at bounding box center [97, 261] width 120 height 19
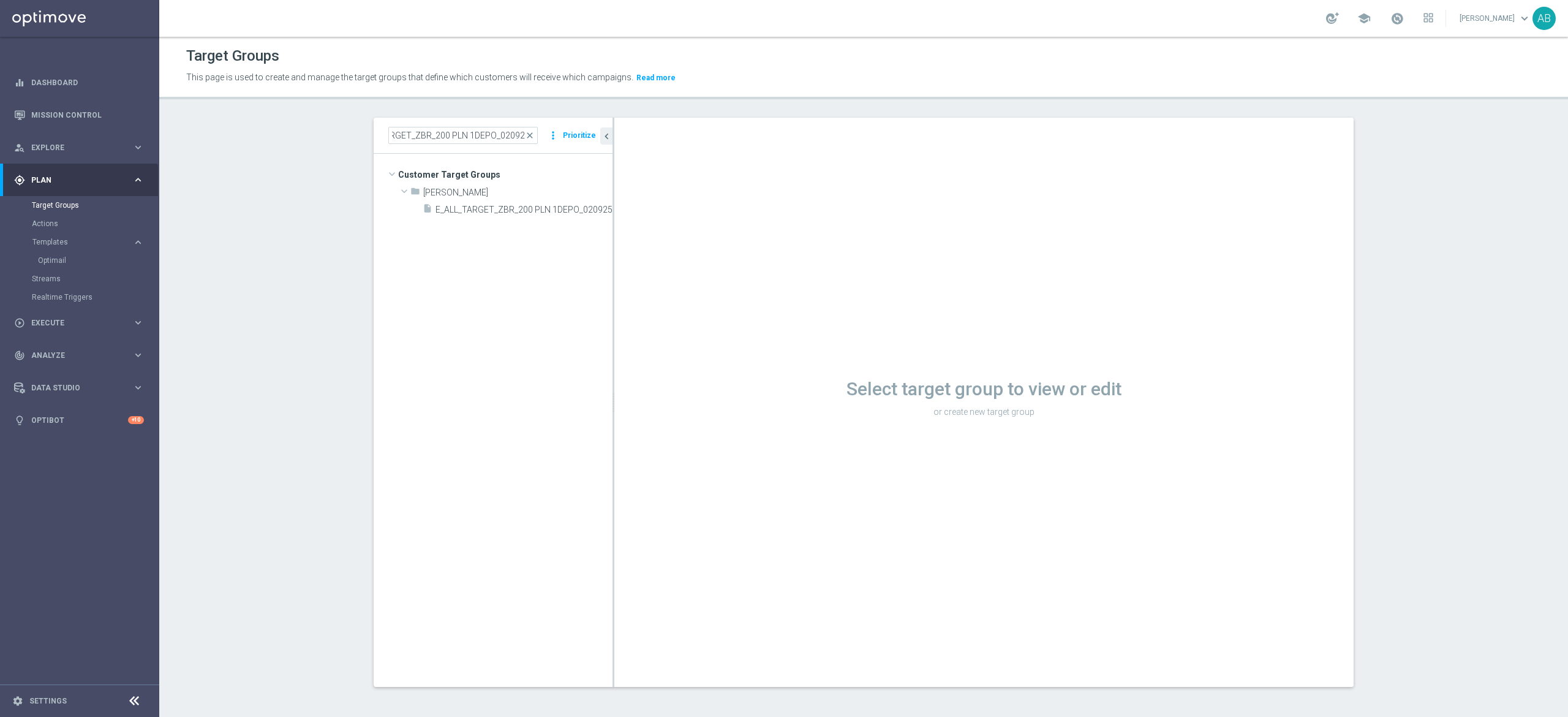
scroll to position [0, 0]
click at [66, 257] on link "Optimail" at bounding box center [83, 260] width 90 height 10
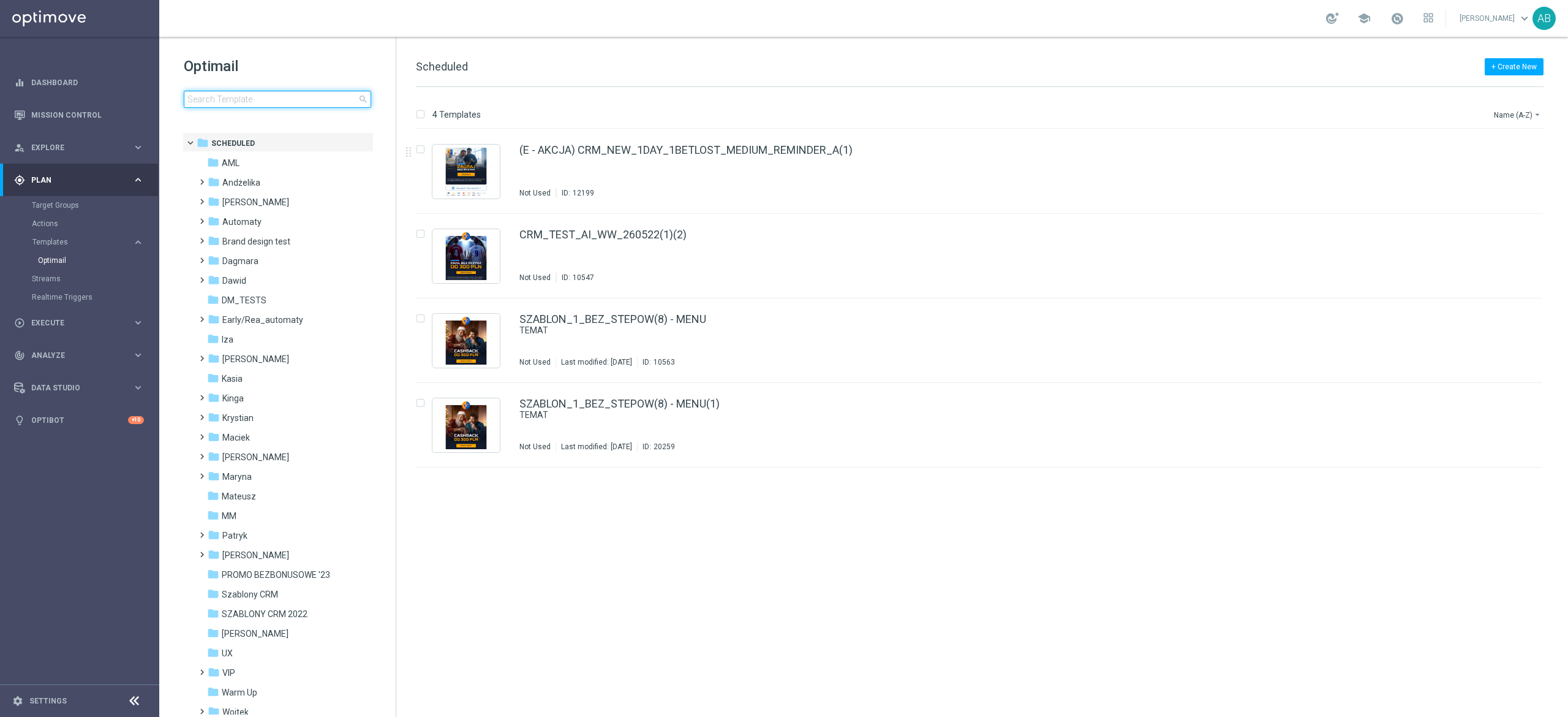
click at [314, 104] on input at bounding box center [278, 99] width 187 height 17
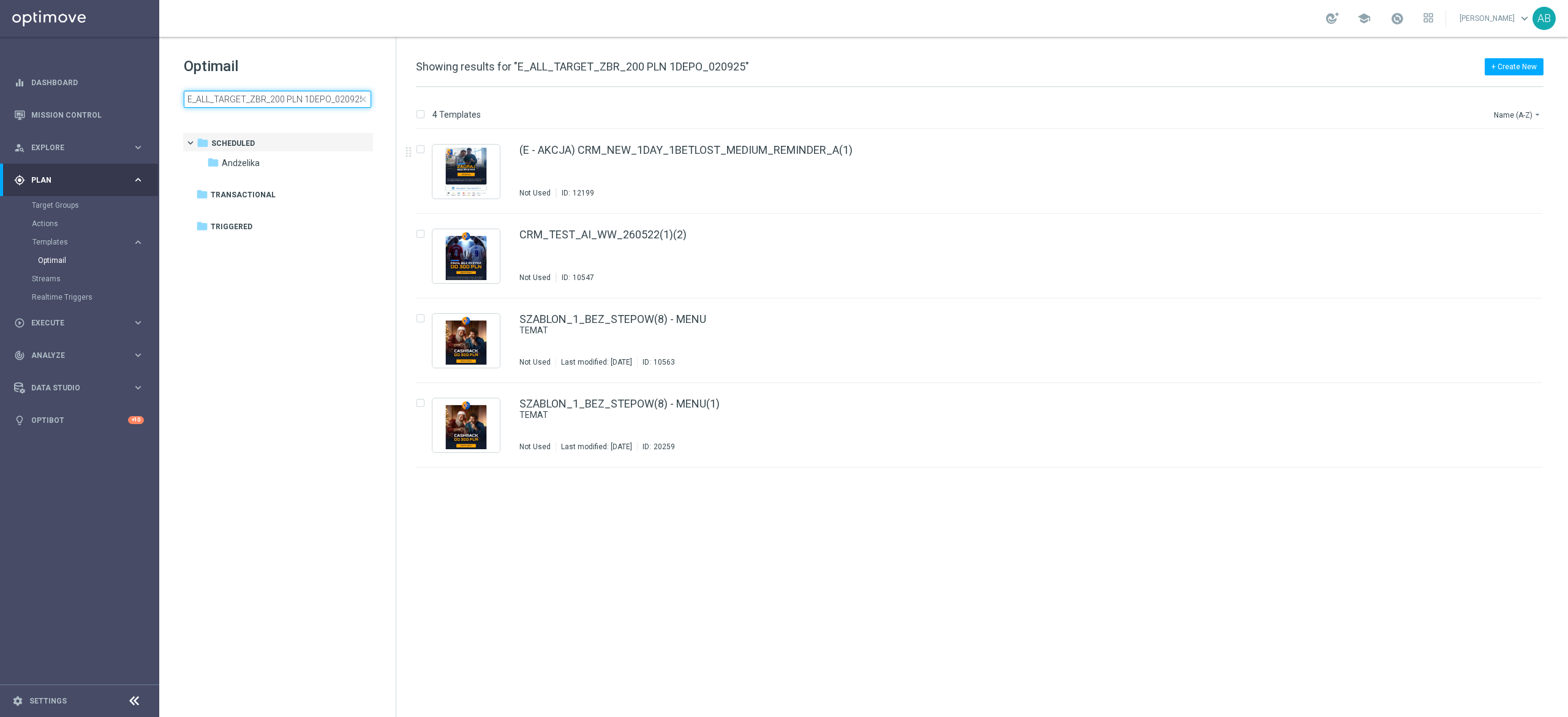
scroll to position [0, 1]
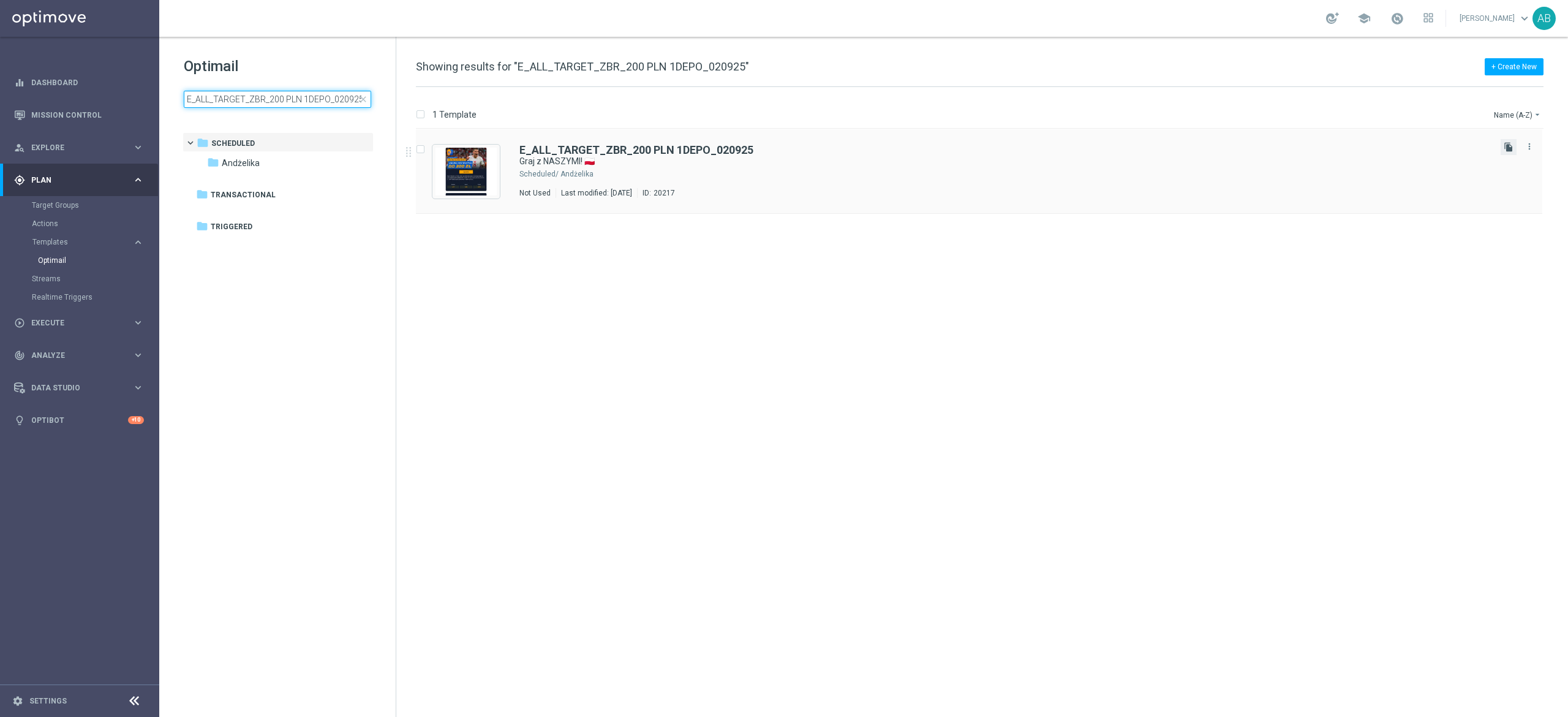
type input "E_ALL_TARGET_ZBR_200 PLN 1DEPO_020925"
click at [1508, 146] on icon "file_copy" at bounding box center [1508, 147] width 10 height 10
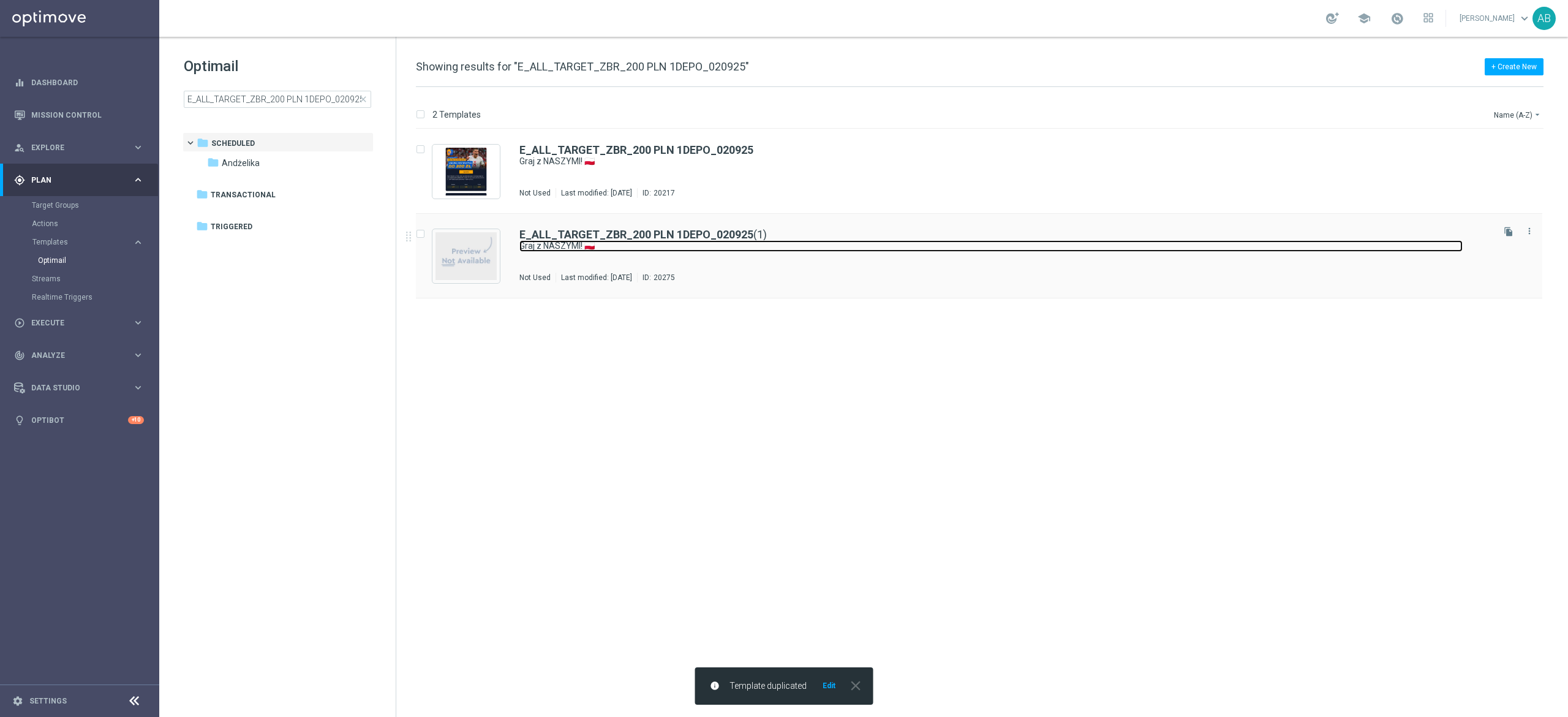
click at [731, 247] on link "Graj z NASZYMI! 🇵🇱" at bounding box center [991, 246] width 943 height 12
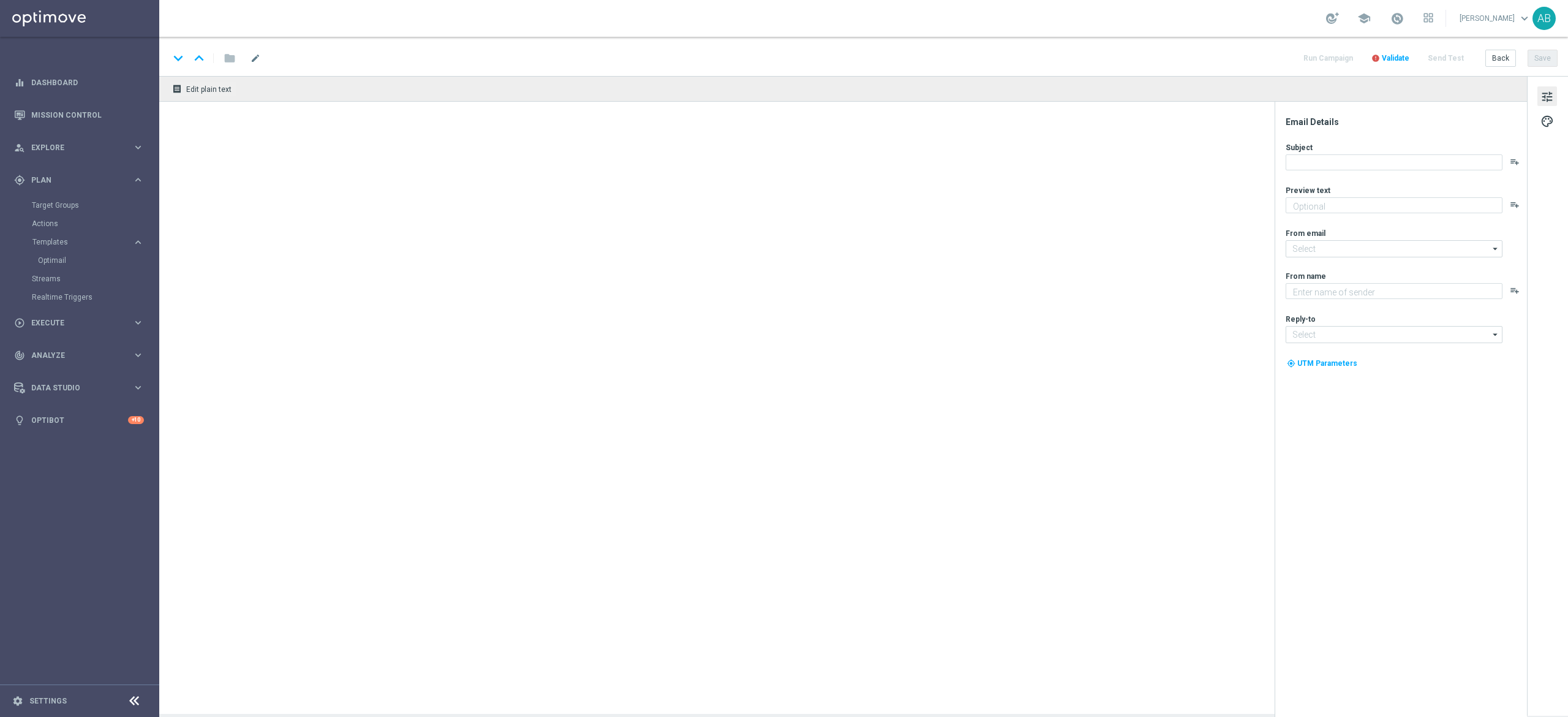
type textarea "Zwracamy do 200 zł w razie niepowodzenia 💸➡️"
type input "oferta@sts.pl"
type textarea "STS"
type input "kontakt@sts.pl"
type textarea "Aktualizujemy regulamin od 10 września"
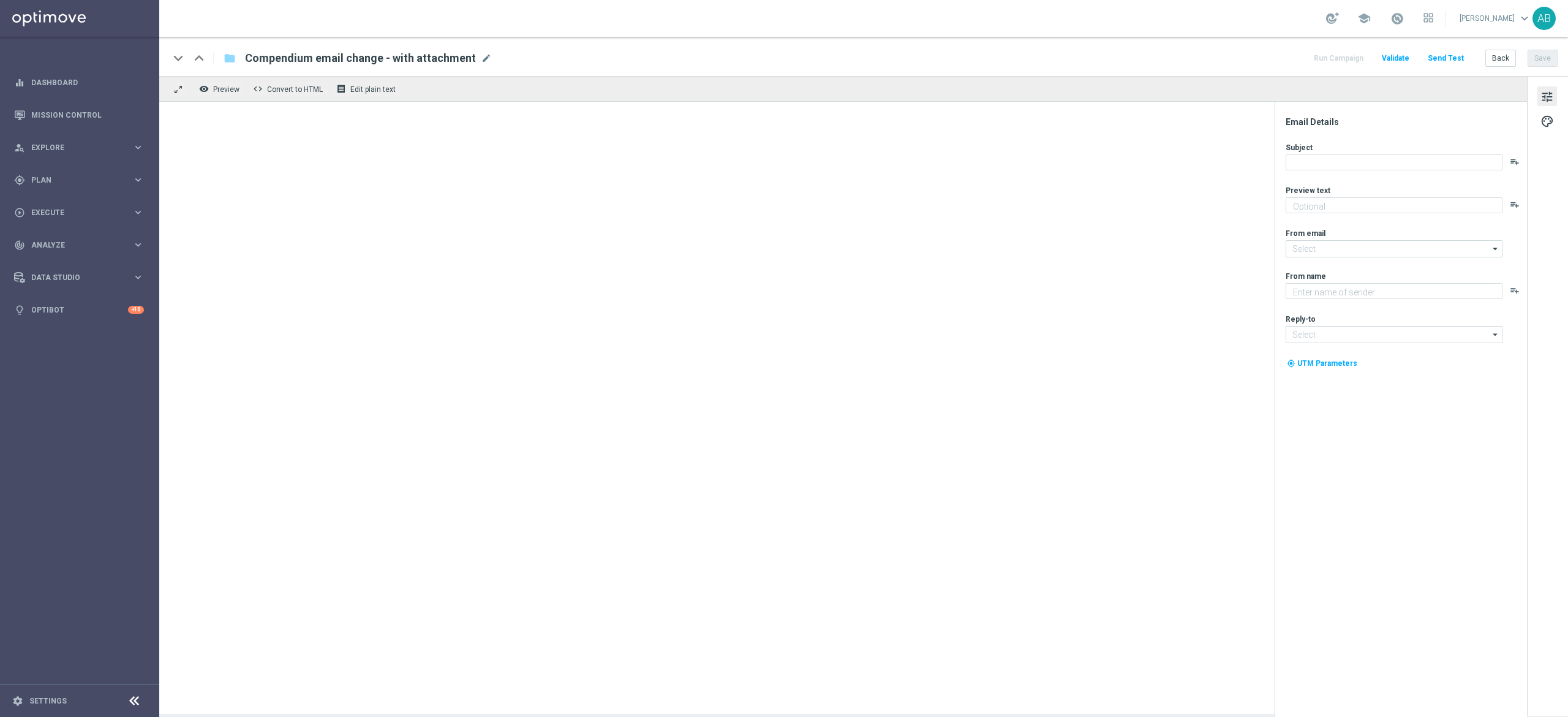
type input "kontakt@info.sts.pl"
type textarea "STS"
type input "kontakt@sts.pl"
type textarea "Aktualizujemy regulamin od 10 września"
type input "kontakt@info.sts.pl"
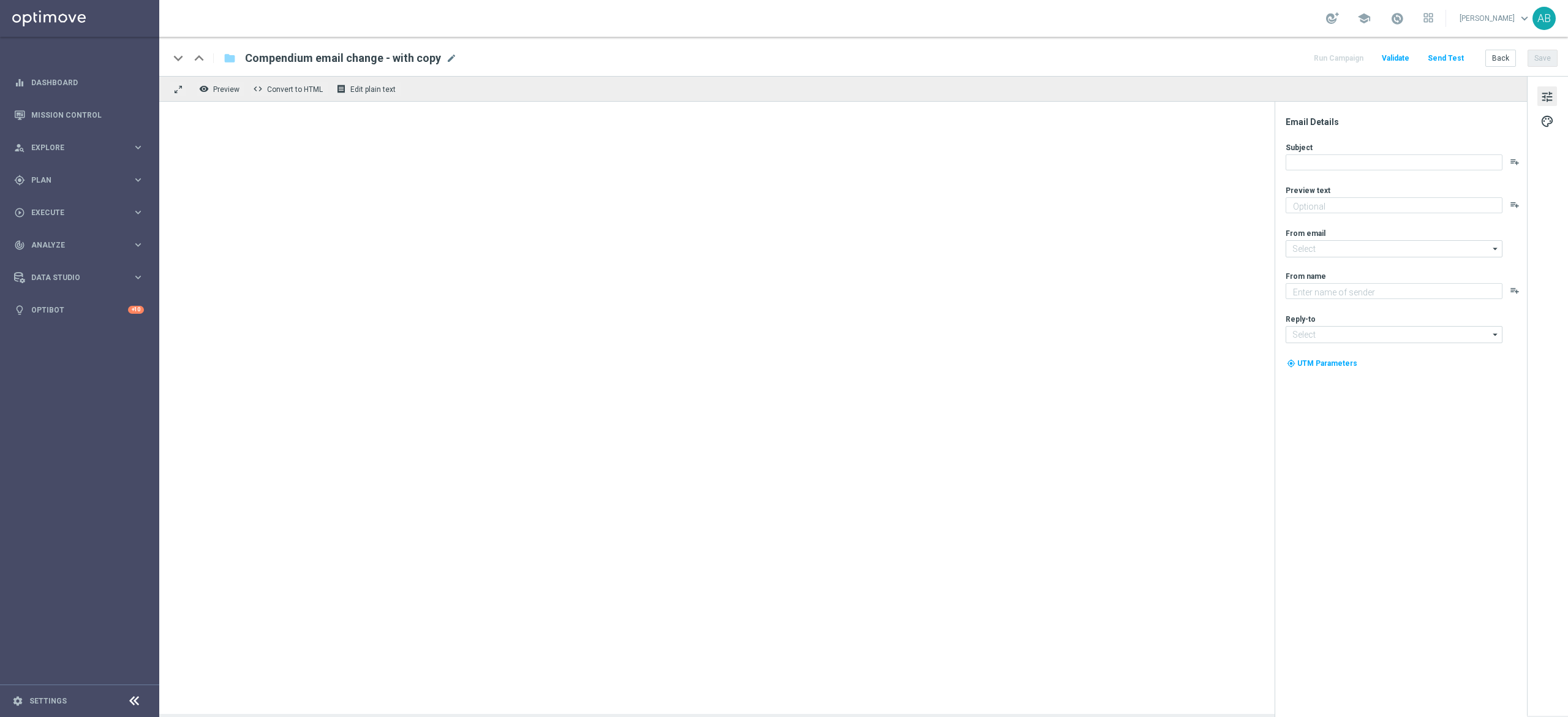
type textarea "STS"
type input "kontakt@sts.pl"
